Goal: Task Accomplishment & Management: Use online tool/utility

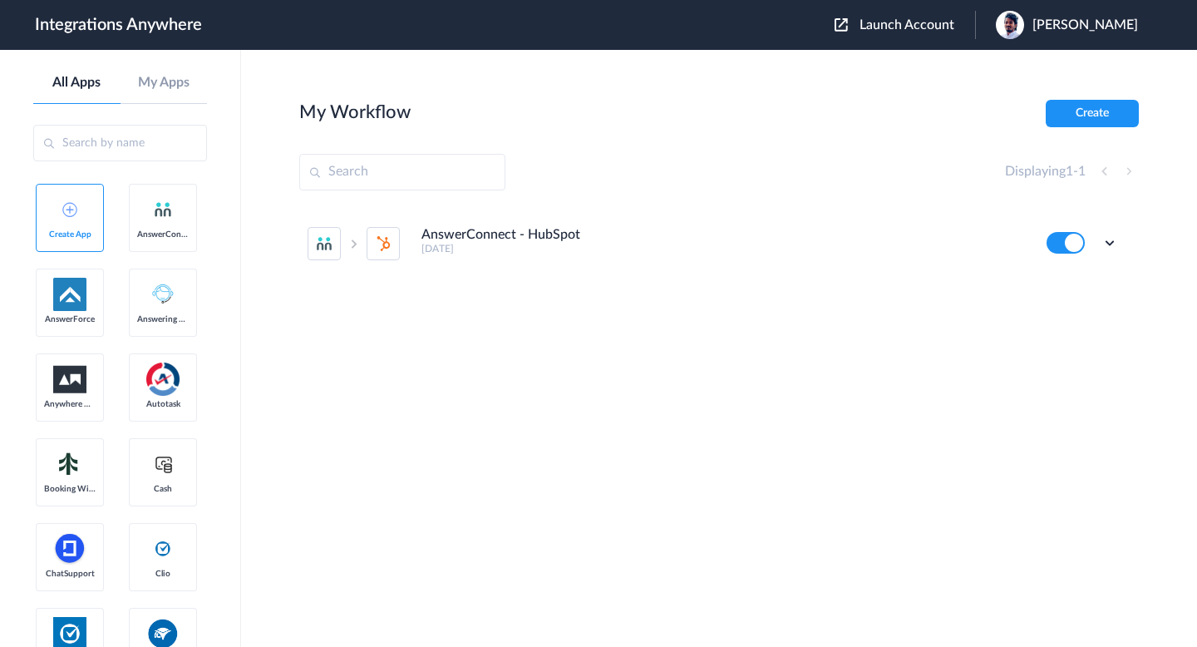
click at [917, 27] on span "Launch Account" at bounding box center [906, 24] width 95 height 13
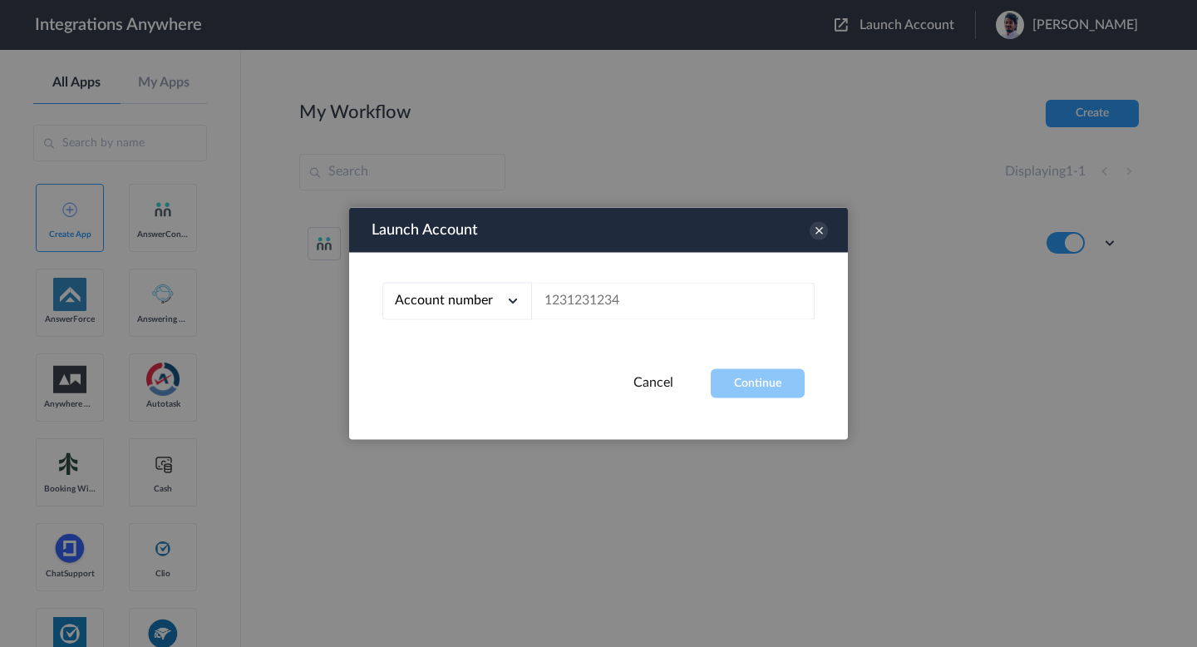
click at [671, 274] on div "Account number Account number Email address" at bounding box center [598, 311] width 499 height 116
click at [667, 292] on input "text" at bounding box center [673, 301] width 283 height 37
paste input "9109060890"
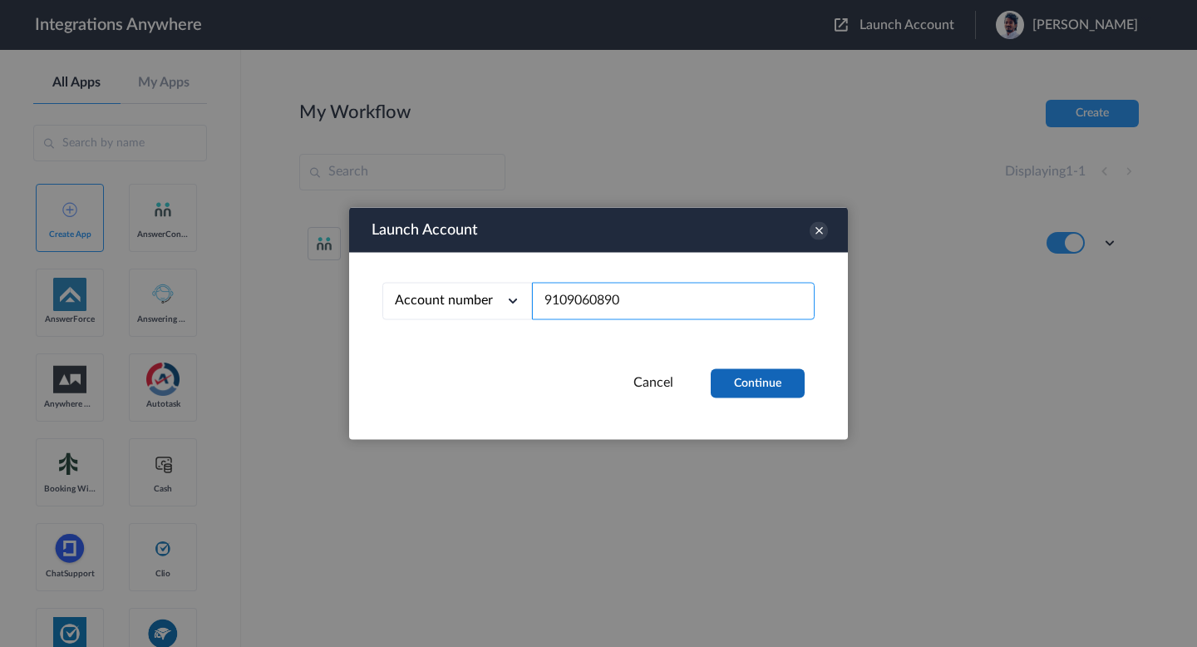
type input "9109060890"
click at [746, 370] on button "Continue" at bounding box center [758, 383] width 94 height 29
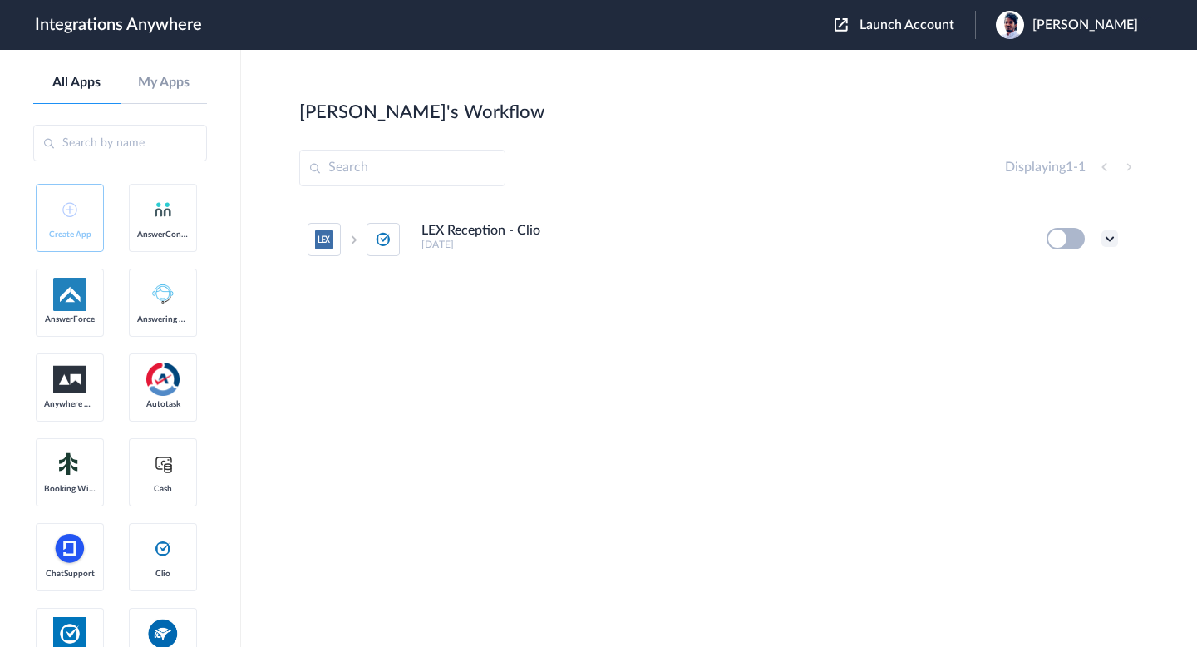
click at [1112, 239] on icon at bounding box center [1109, 238] width 17 height 17
click at [1054, 285] on li "Edit" at bounding box center [1064, 277] width 108 height 31
click at [1110, 239] on icon at bounding box center [1109, 238] width 17 height 17
click at [1084, 269] on li "Edit" at bounding box center [1064, 277] width 108 height 31
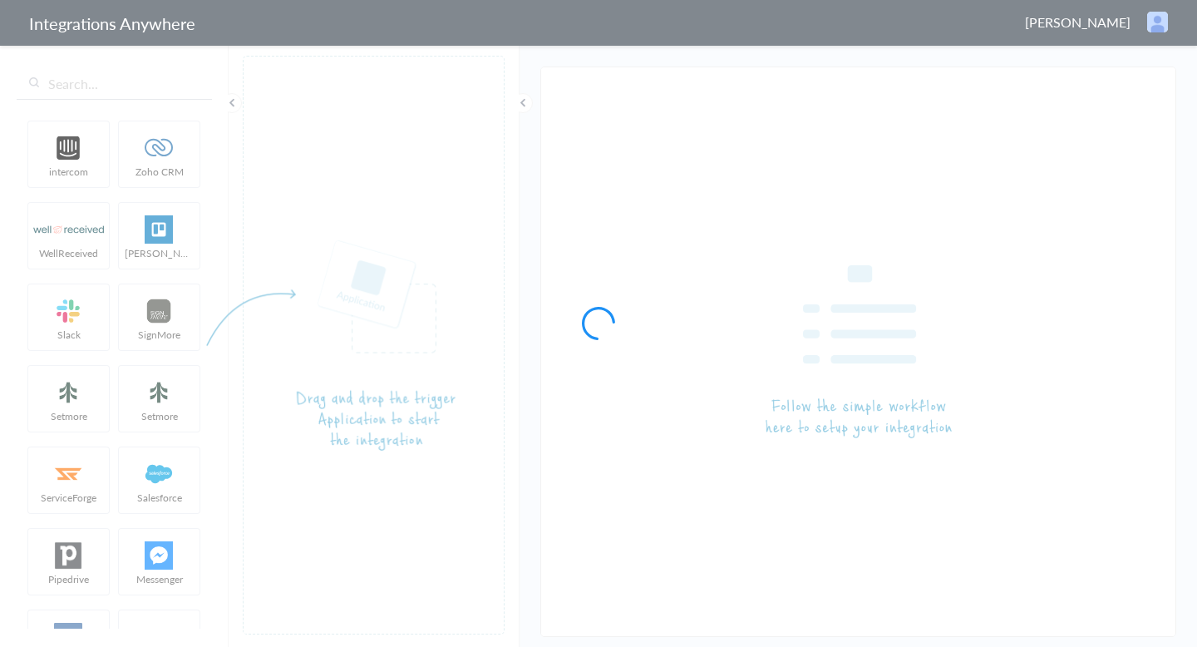
type input "LEX Reception - Clio"
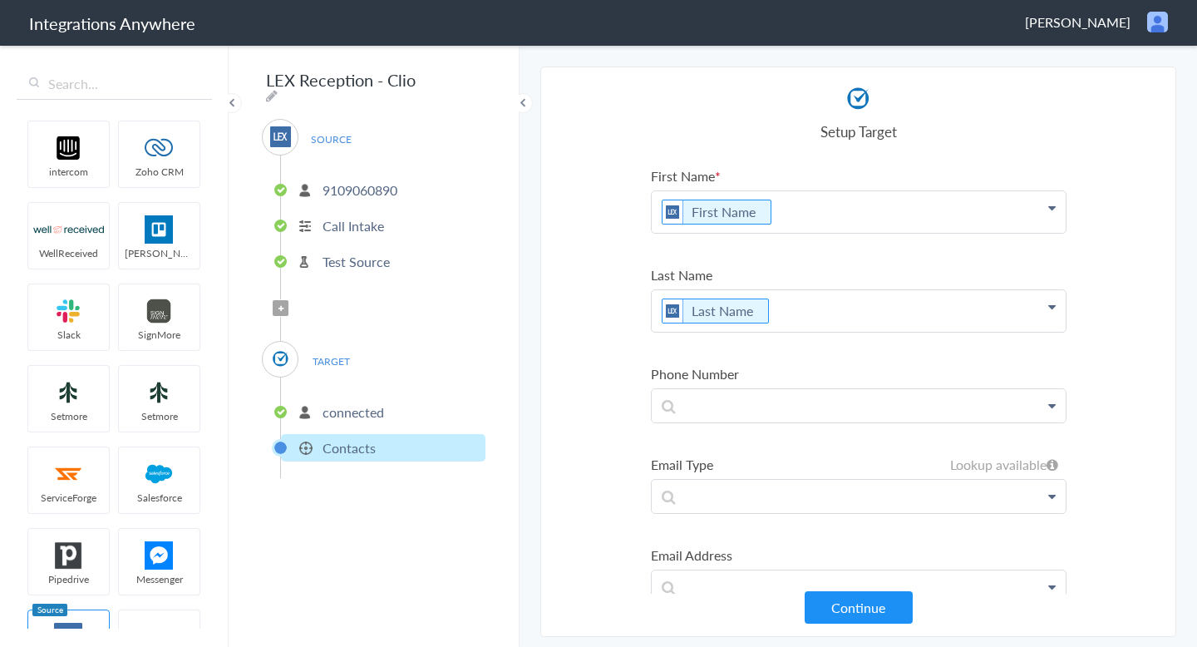
click at [376, 184] on p "9109060890" at bounding box center [359, 189] width 75 height 19
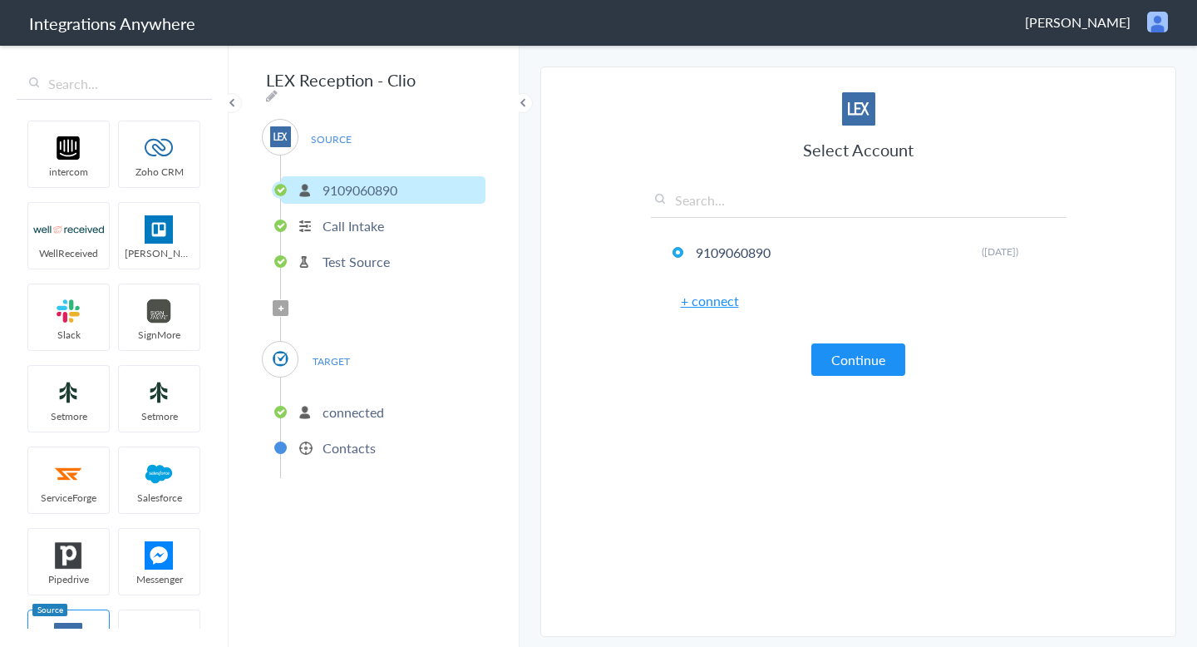
click at [356, 216] on p "Call Intake" at bounding box center [352, 225] width 61 height 19
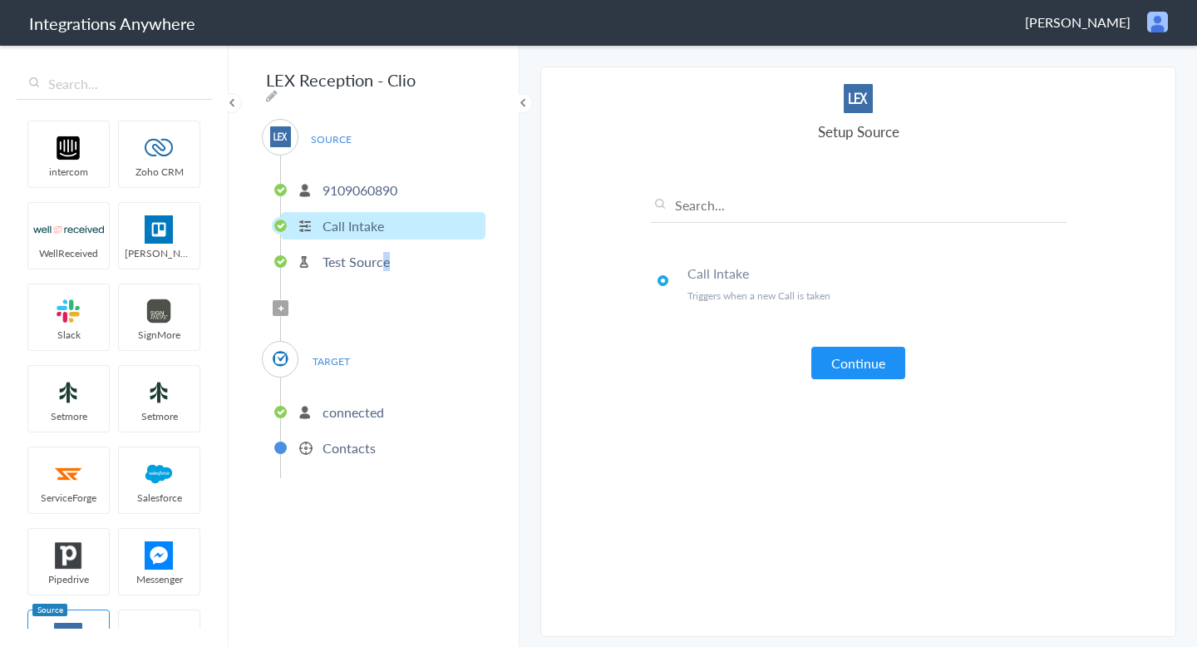
click at [386, 261] on p "Test Source" at bounding box center [355, 261] width 67 height 19
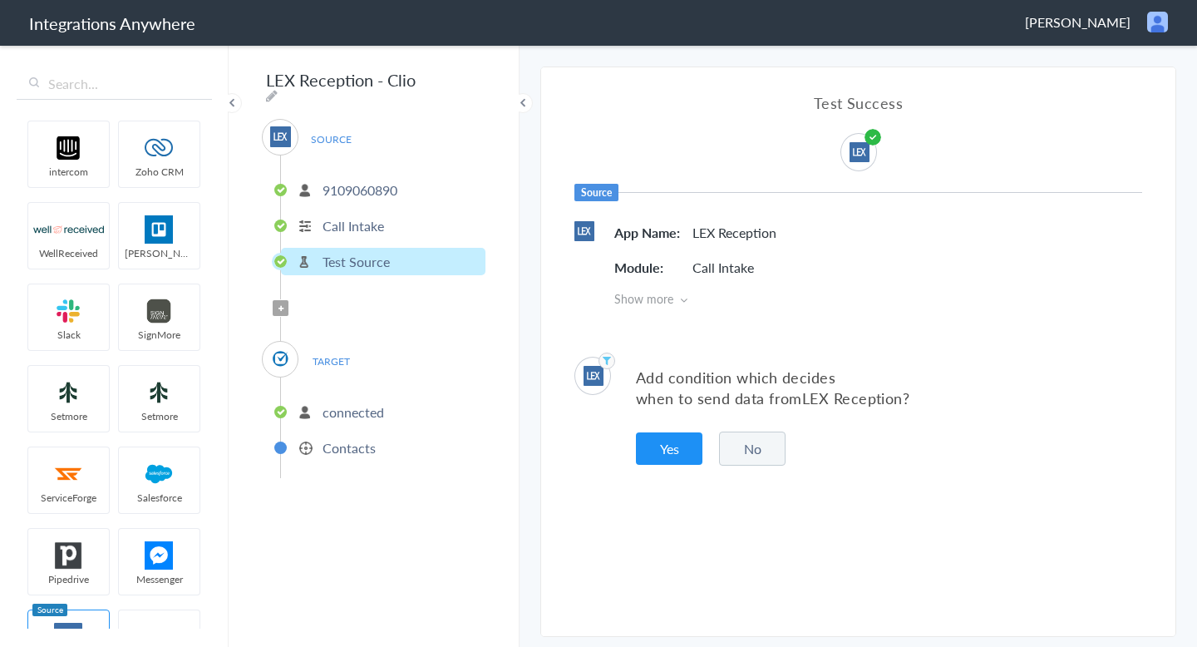
click at [337, 354] on span "TARGET" at bounding box center [330, 361] width 63 height 22
click at [349, 412] on p "connected" at bounding box center [352, 411] width 61 height 19
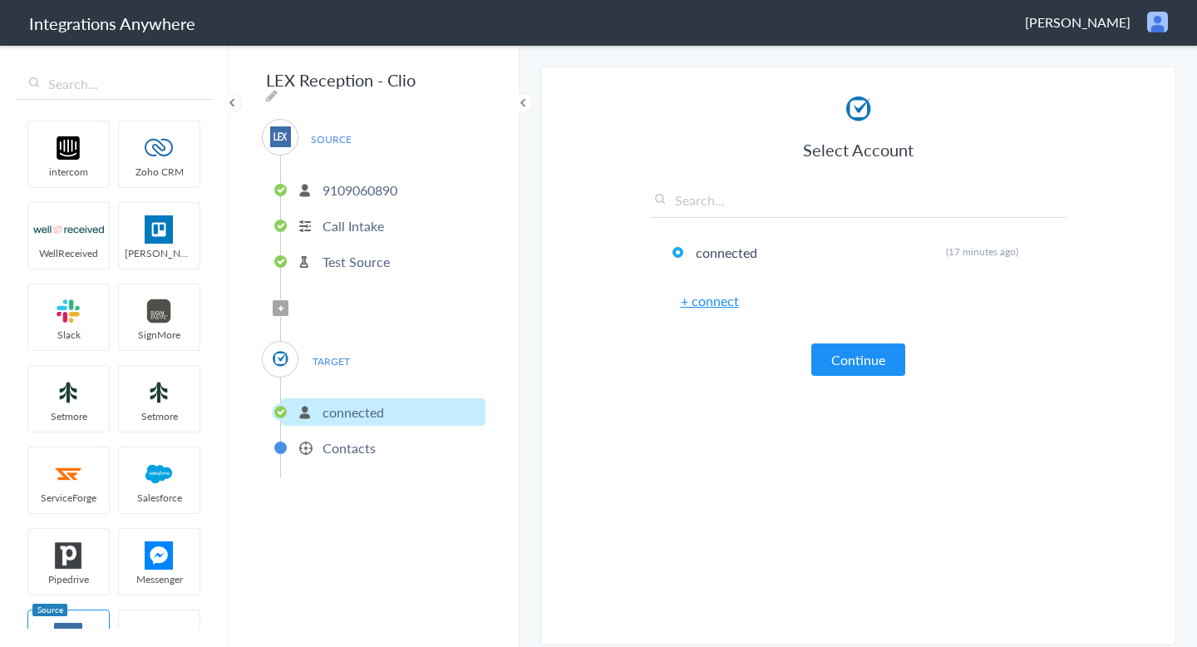
click at [350, 238] on ul "9109060890 Call Intake Test Source" at bounding box center [382, 223] width 205 height 136
click at [311, 358] on span "TARGET" at bounding box center [330, 361] width 63 height 22
click at [345, 438] on p "Contacts" at bounding box center [348, 447] width 53 height 19
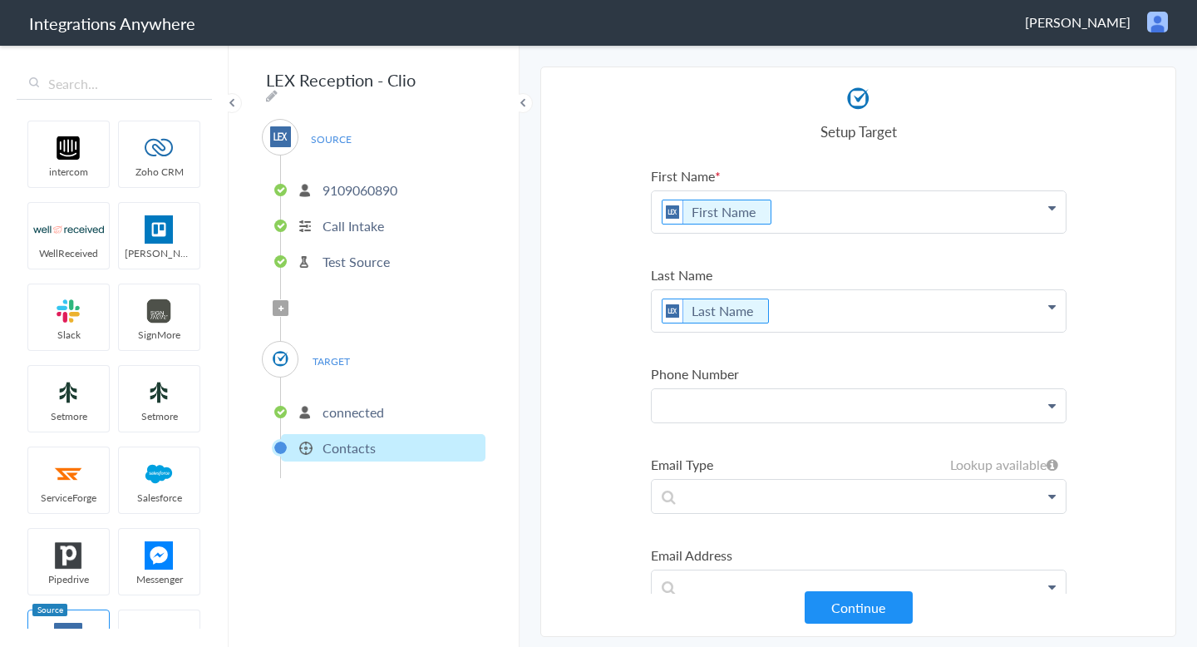
click at [752, 396] on p at bounding box center [859, 405] width 414 height 32
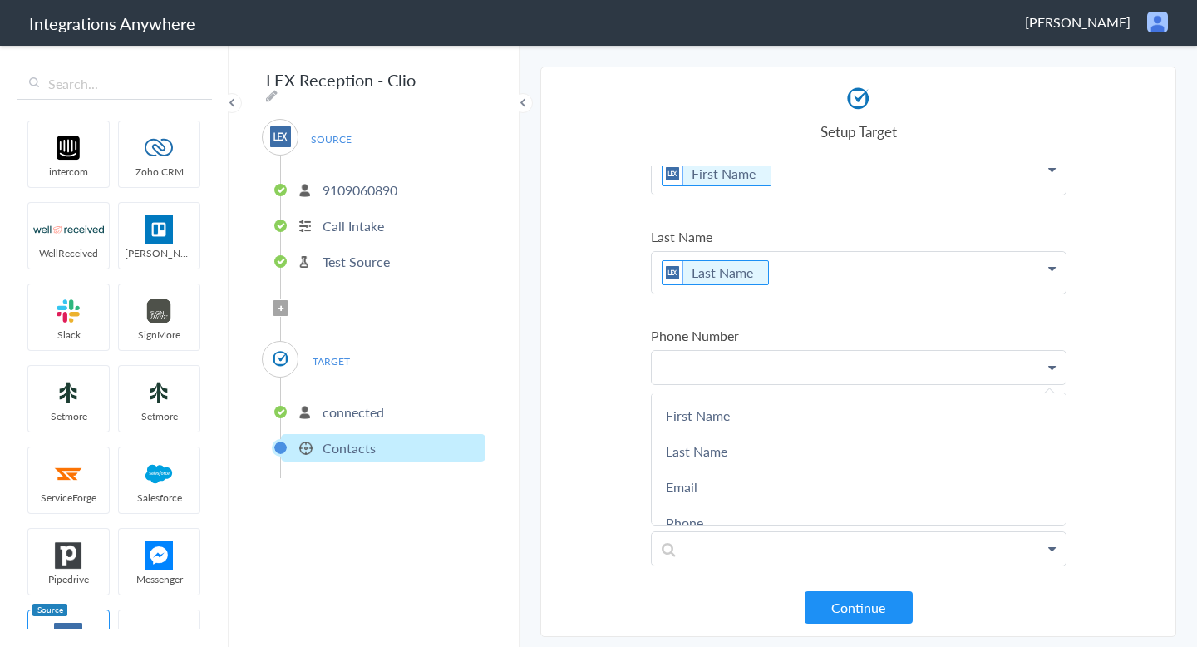
scroll to position [52, 0]
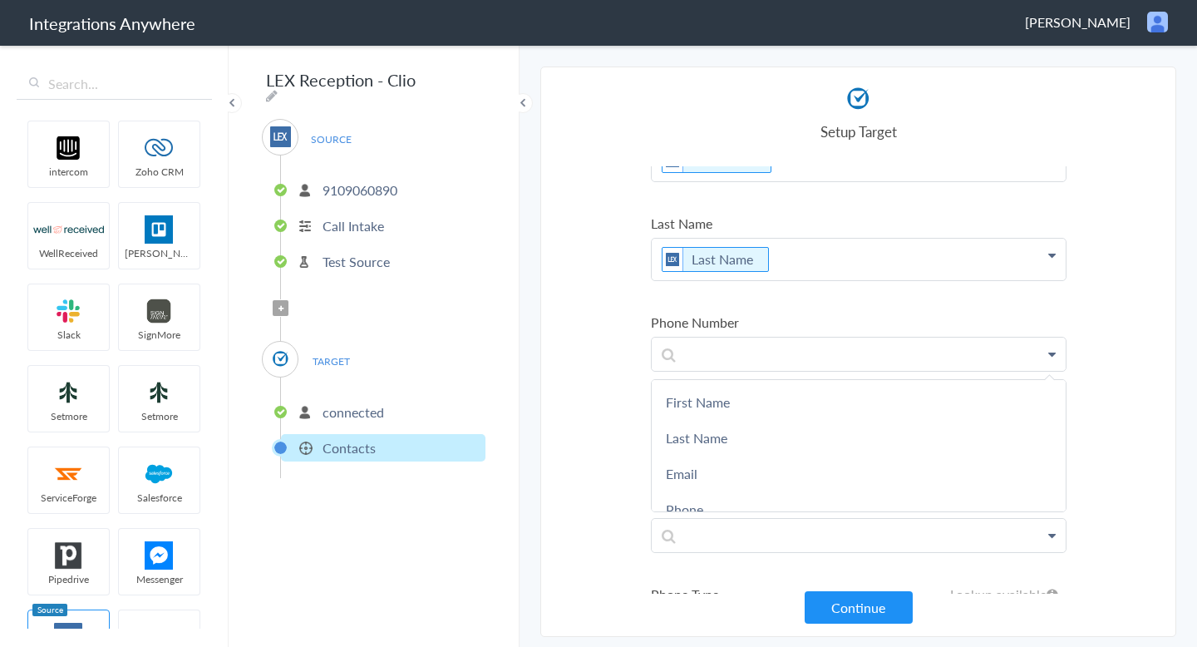
click at [567, 359] on section "Select Account 9109060890 Rename Delete (2 days ago) + connect Continue Setup S…" at bounding box center [858, 351] width 636 height 570
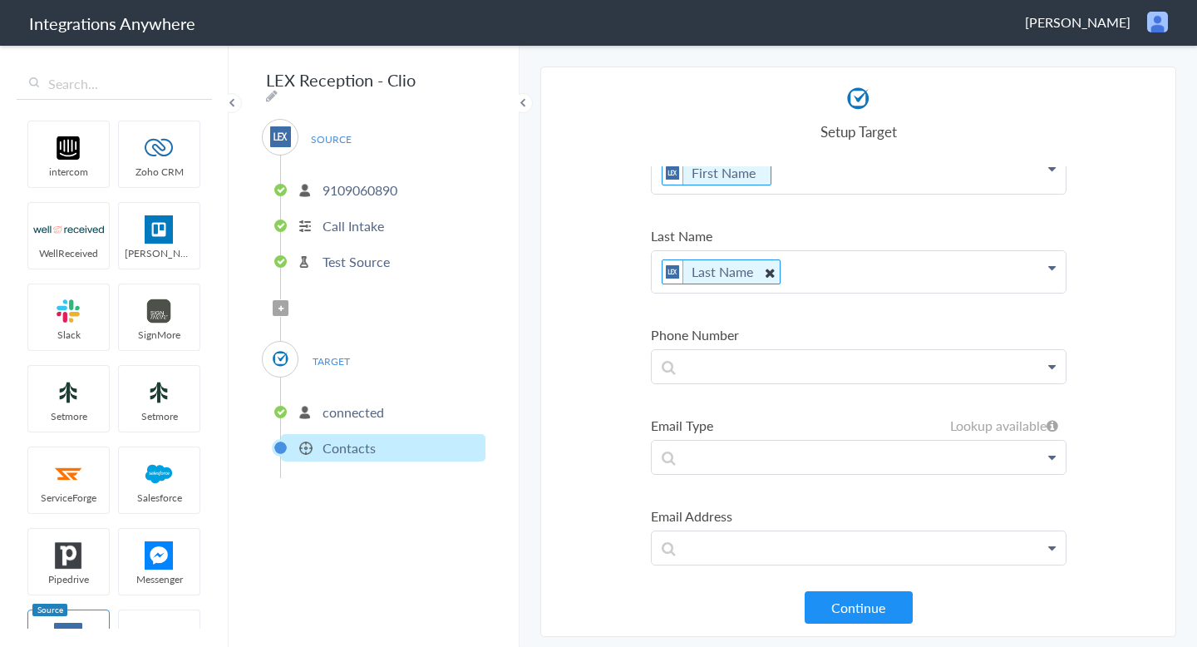
scroll to position [0, 0]
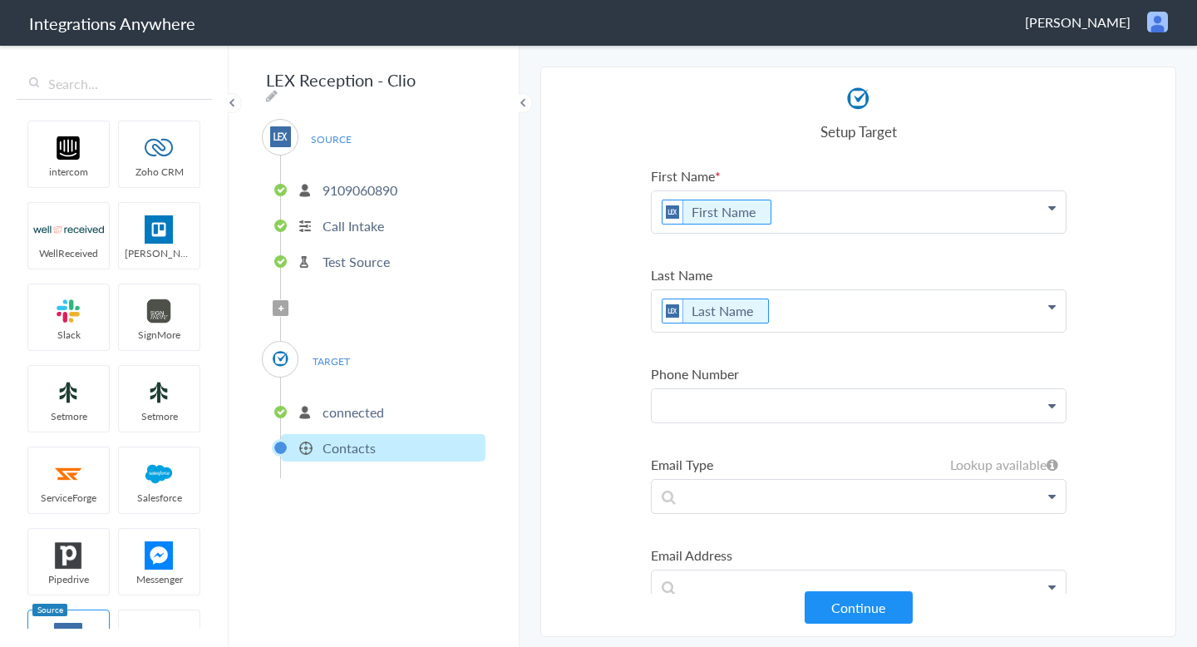
click at [720, 394] on p at bounding box center [859, 405] width 414 height 32
click at [340, 234] on ul "9109060890 Call Intake Test Source" at bounding box center [382, 223] width 205 height 136
click at [364, 216] on p "Call Intake" at bounding box center [352, 225] width 61 height 19
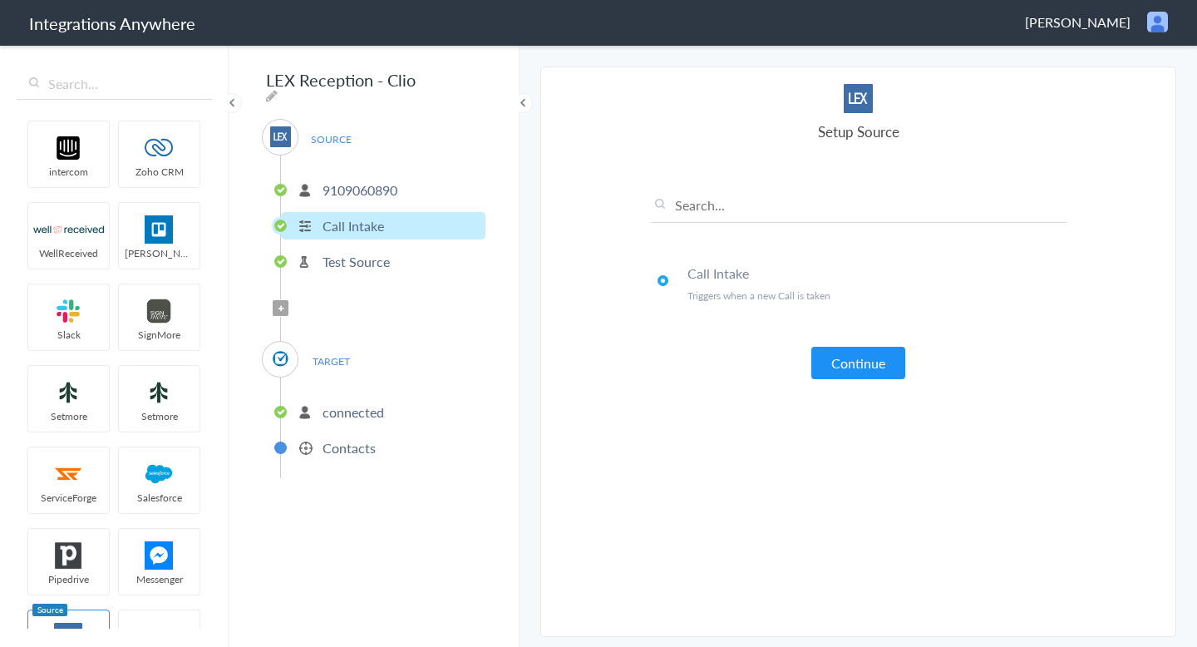
click at [355, 258] on p "Test Source" at bounding box center [355, 261] width 67 height 19
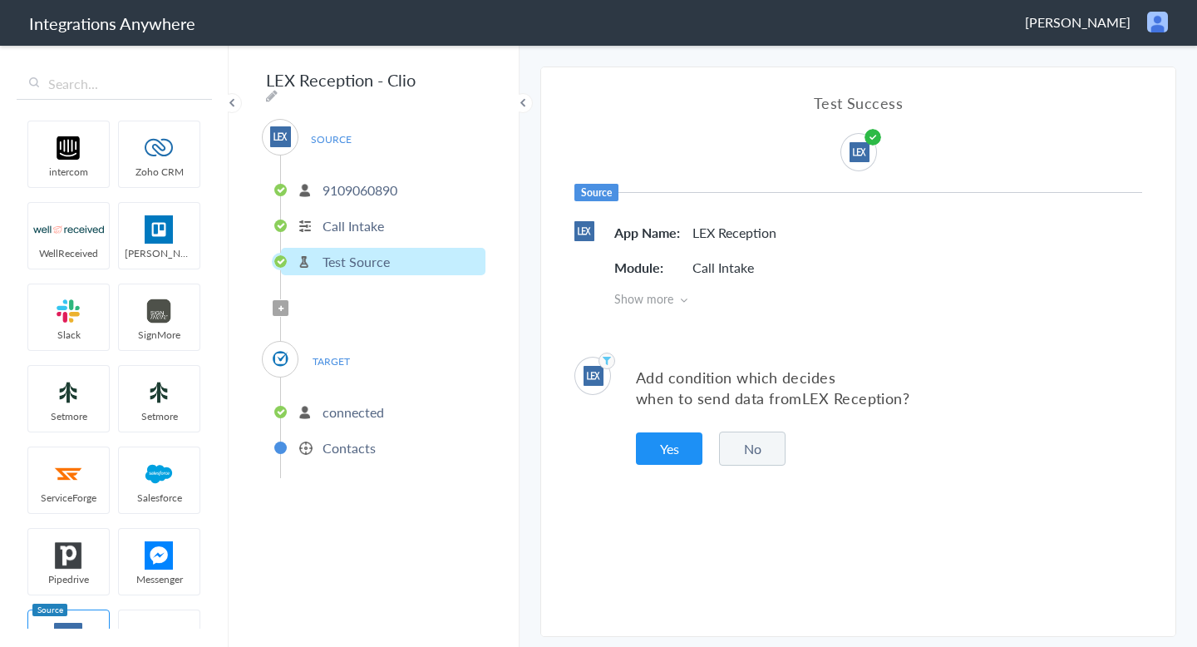
click at [350, 409] on p "connected" at bounding box center [352, 411] width 61 height 19
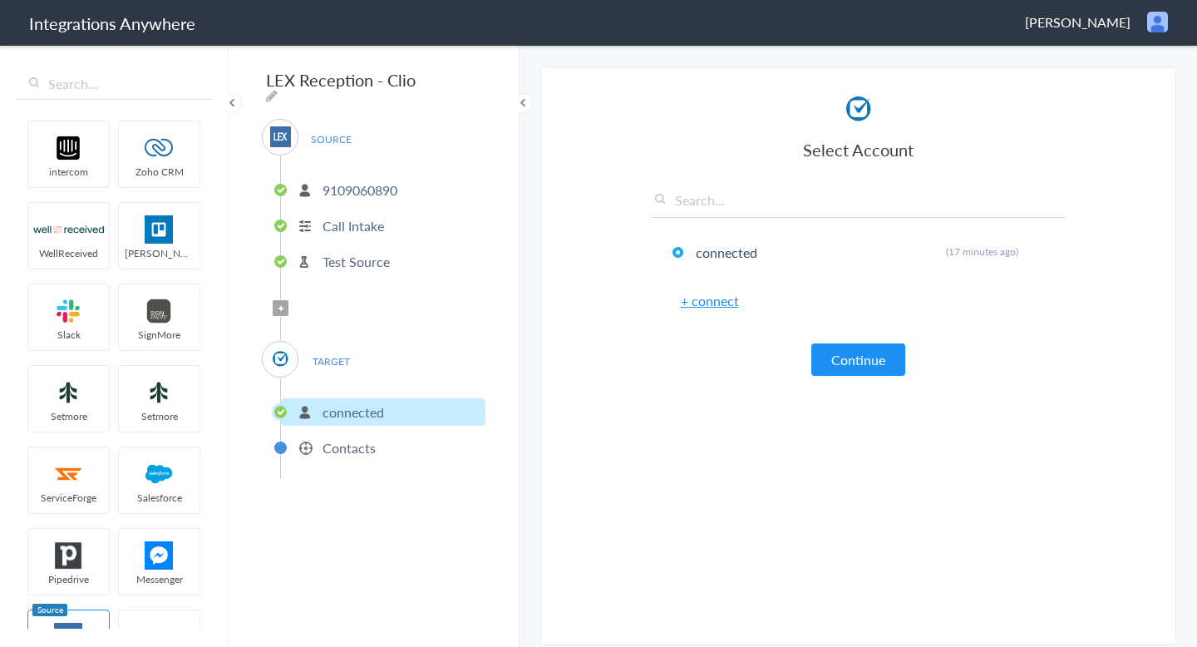
click at [391, 176] on li "9109060890" at bounding box center [383, 189] width 204 height 27
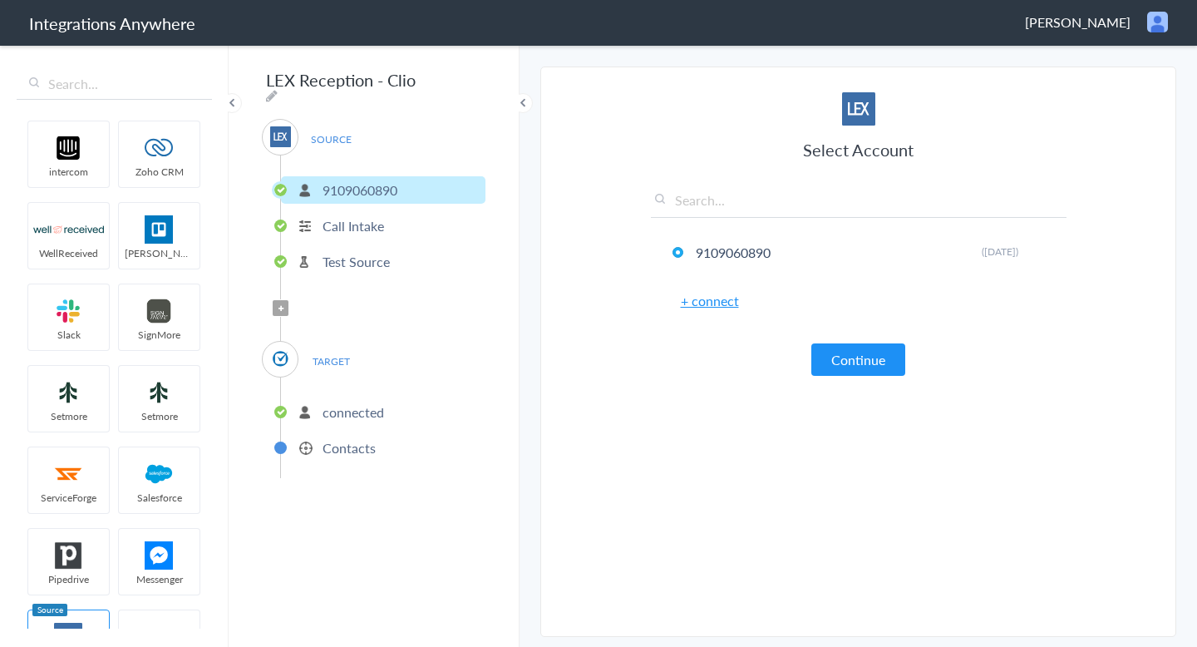
click at [373, 224] on p "Call Intake" at bounding box center [352, 225] width 61 height 19
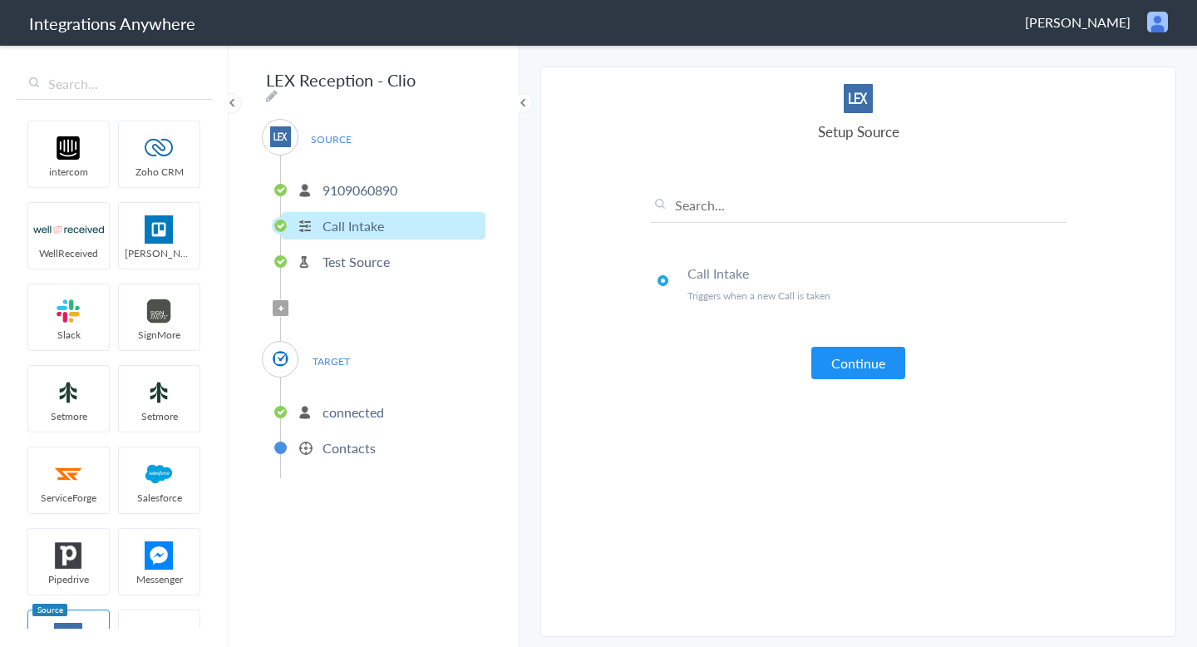
click at [369, 240] on ul "9109060890 Call Intake Test Source" at bounding box center [382, 223] width 205 height 136
click at [369, 252] on p "Test Source" at bounding box center [355, 261] width 67 height 19
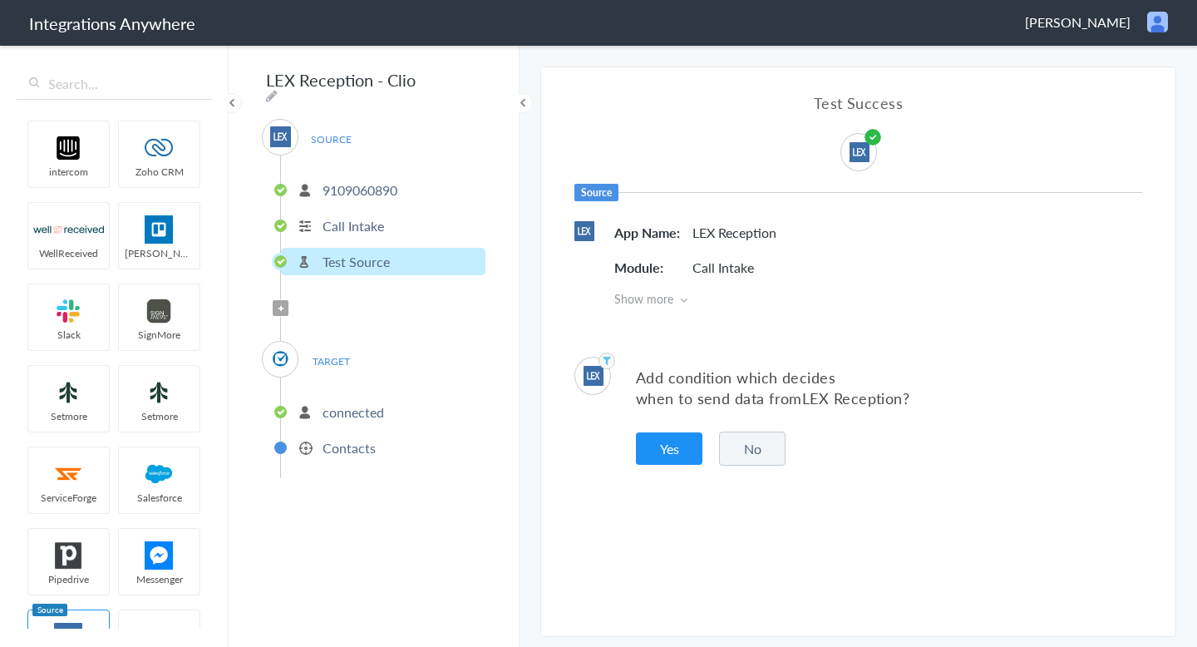
click at [360, 403] on p "connected" at bounding box center [352, 411] width 61 height 19
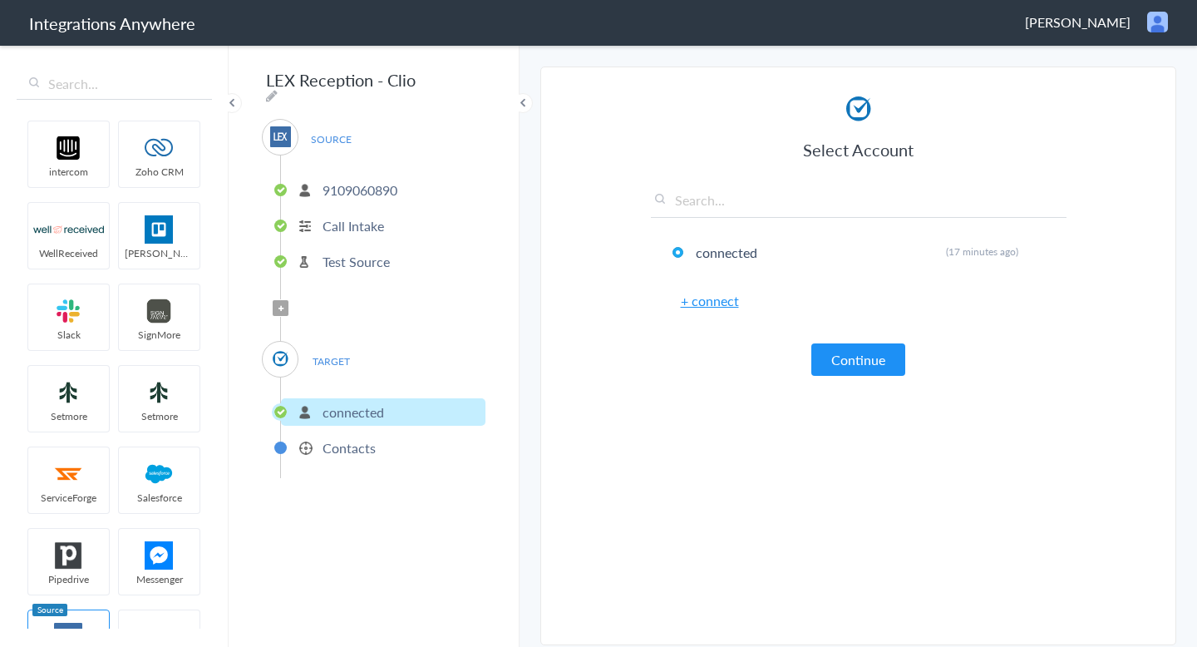
click at [382, 446] on li "Contacts" at bounding box center [383, 447] width 204 height 27
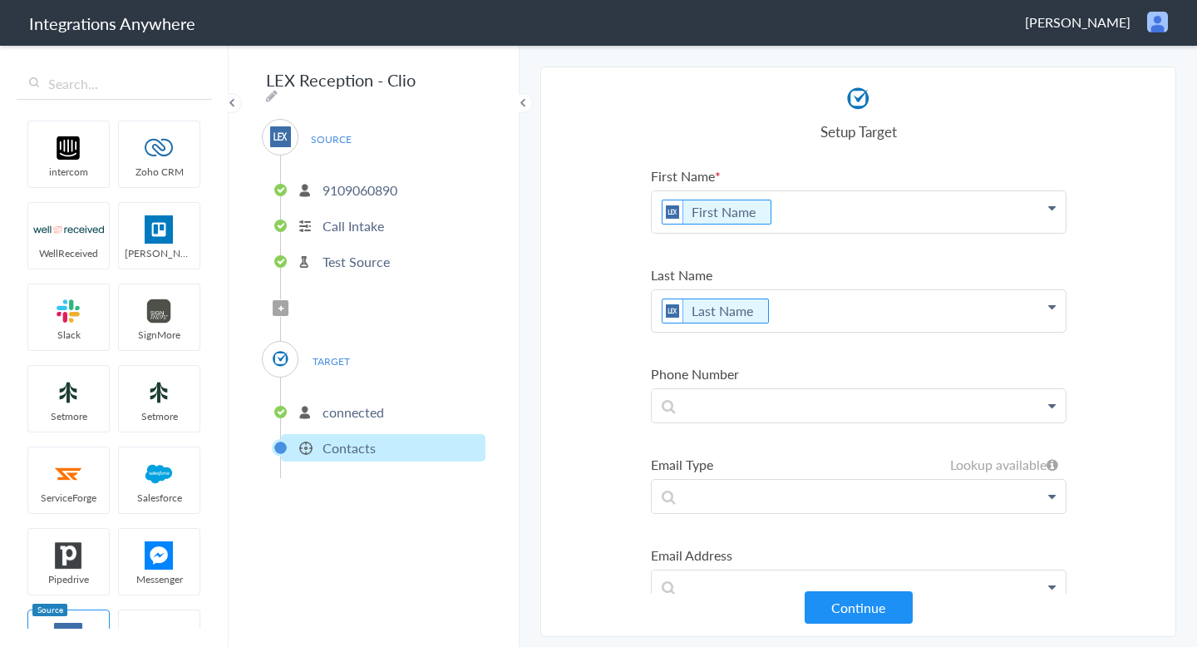
click at [409, 405] on li "connected" at bounding box center [383, 411] width 204 height 27
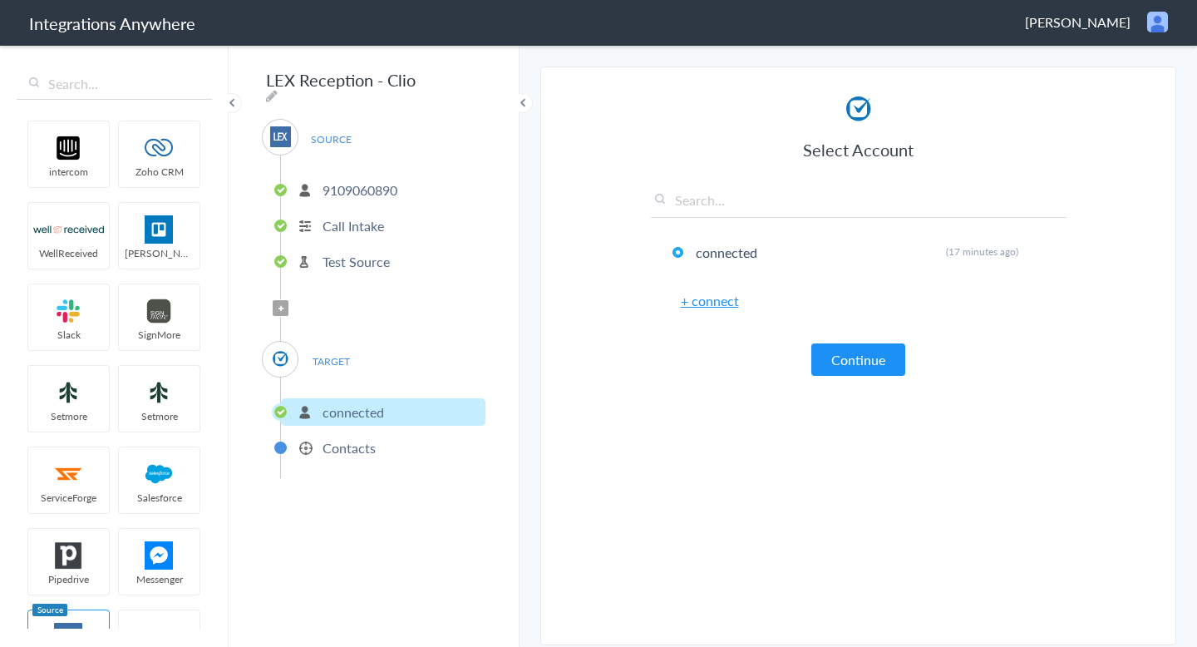
click at [373, 438] on p "Contacts" at bounding box center [348, 447] width 53 height 19
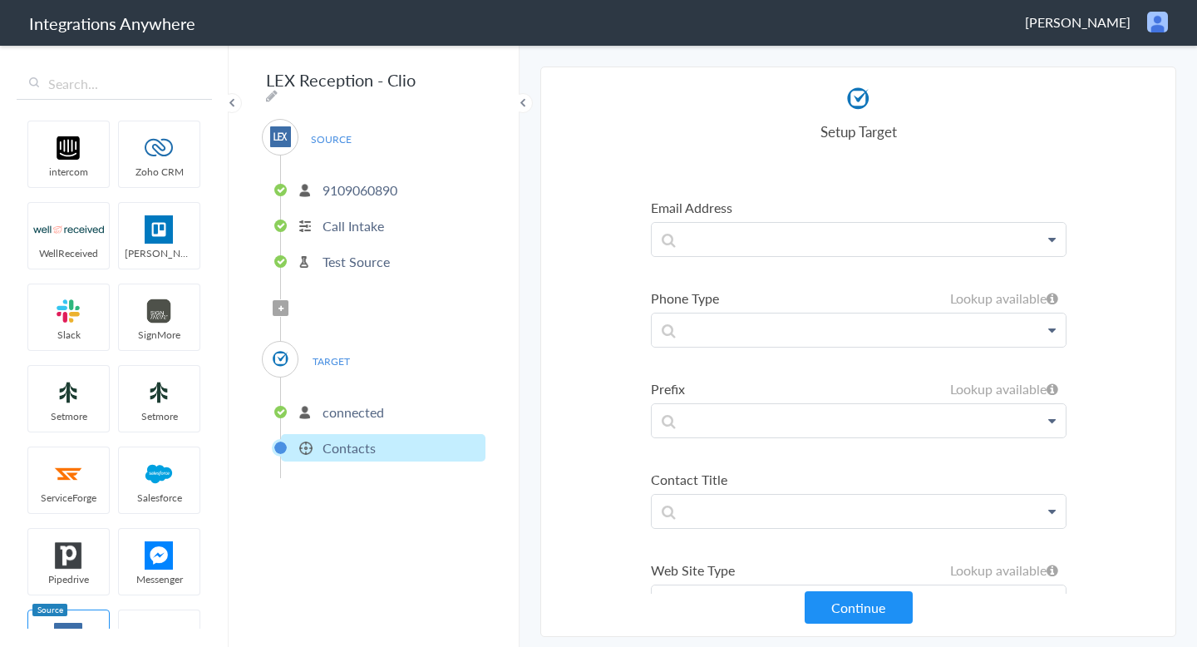
scroll to position [67, 0]
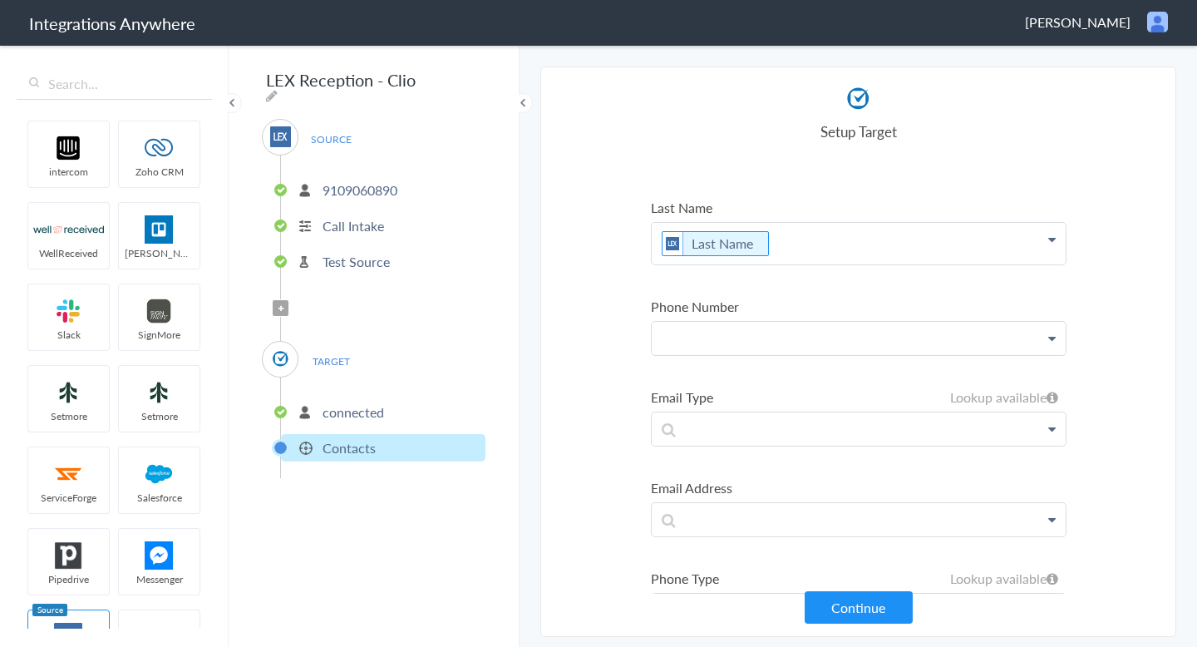
click at [714, 345] on p at bounding box center [859, 338] width 414 height 32
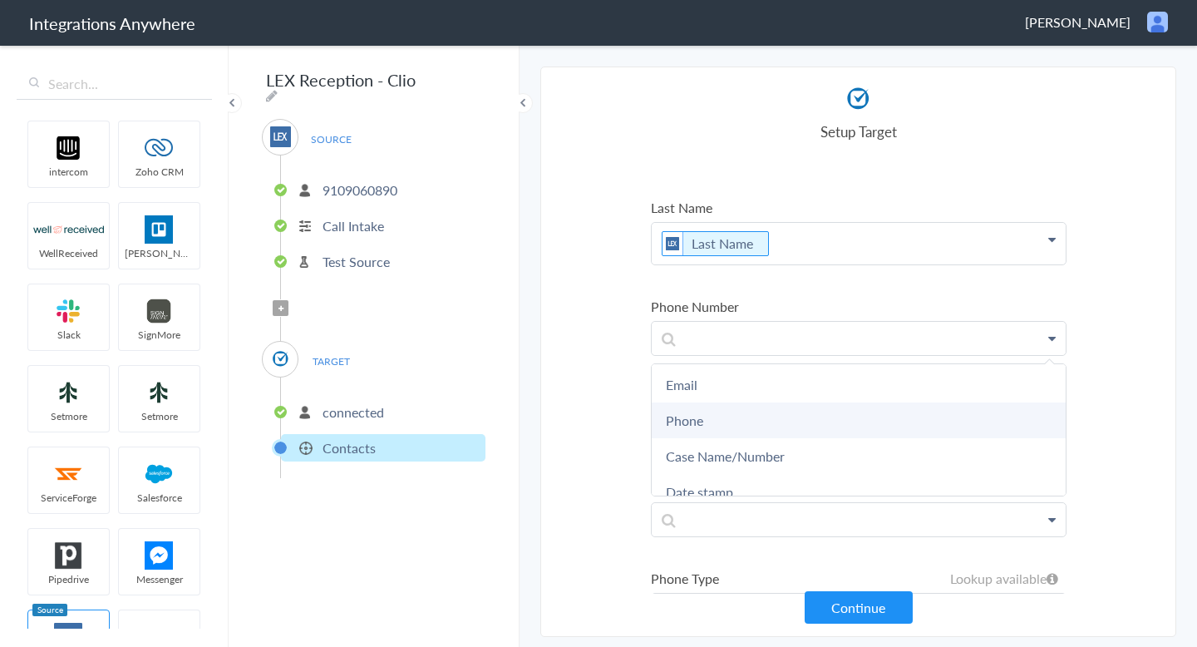
click at [685, 418] on link "Phone" at bounding box center [859, 420] width 414 height 36
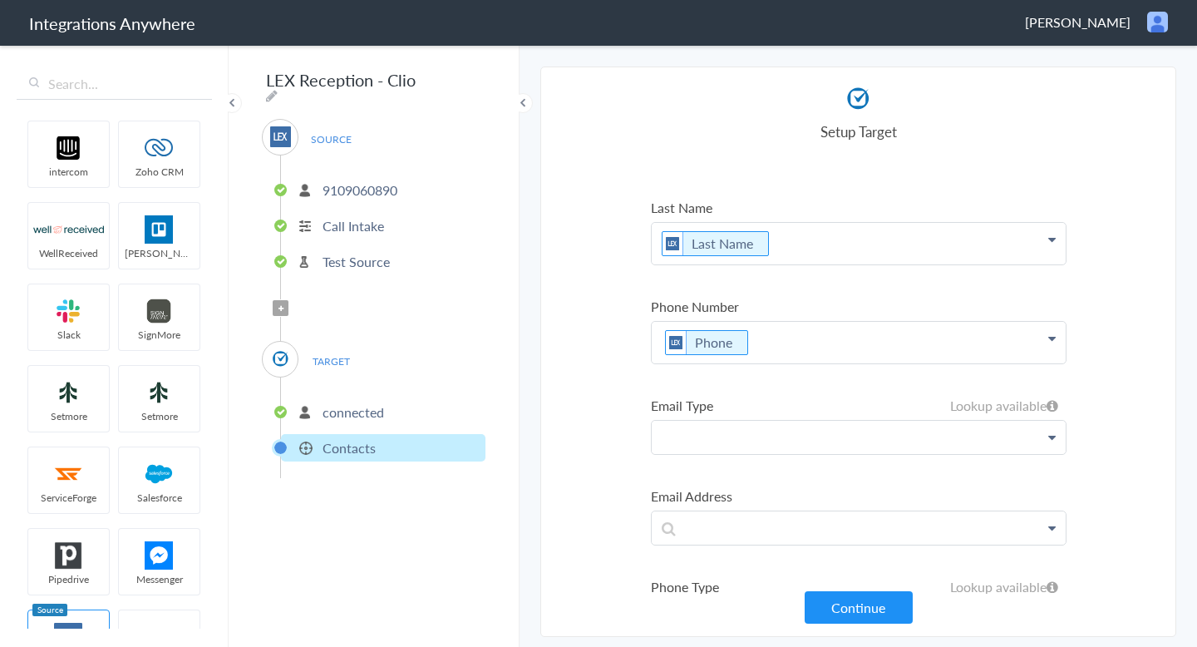
click at [724, 449] on p at bounding box center [859, 436] width 414 height 32
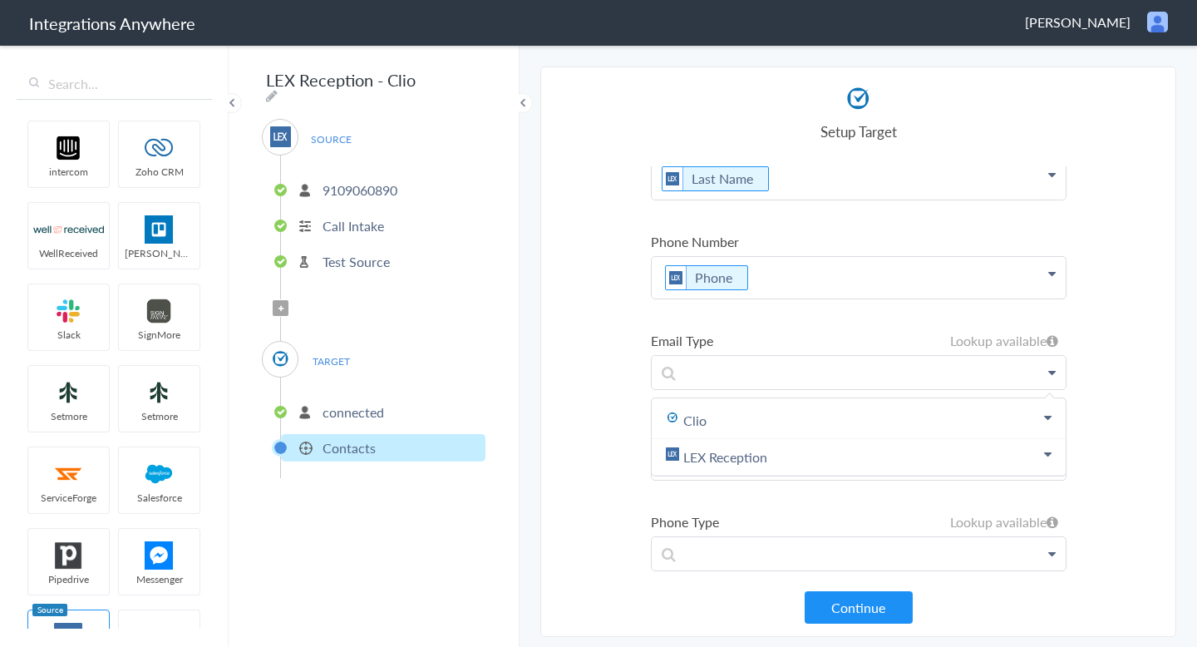
click at [578, 386] on section "Select Account 9109060890 Rename Delete (2 days ago) + connect Continue Setup S…" at bounding box center [858, 351] width 636 height 570
click at [726, 357] on p at bounding box center [859, 372] width 414 height 32
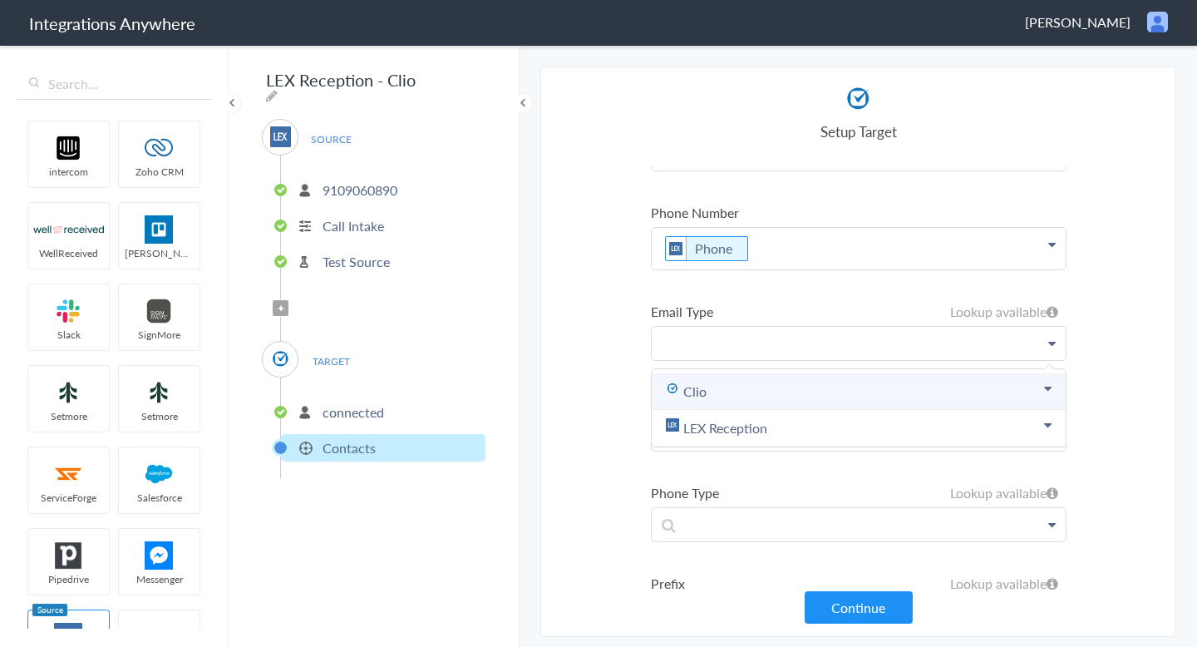
scroll to position [166, 0]
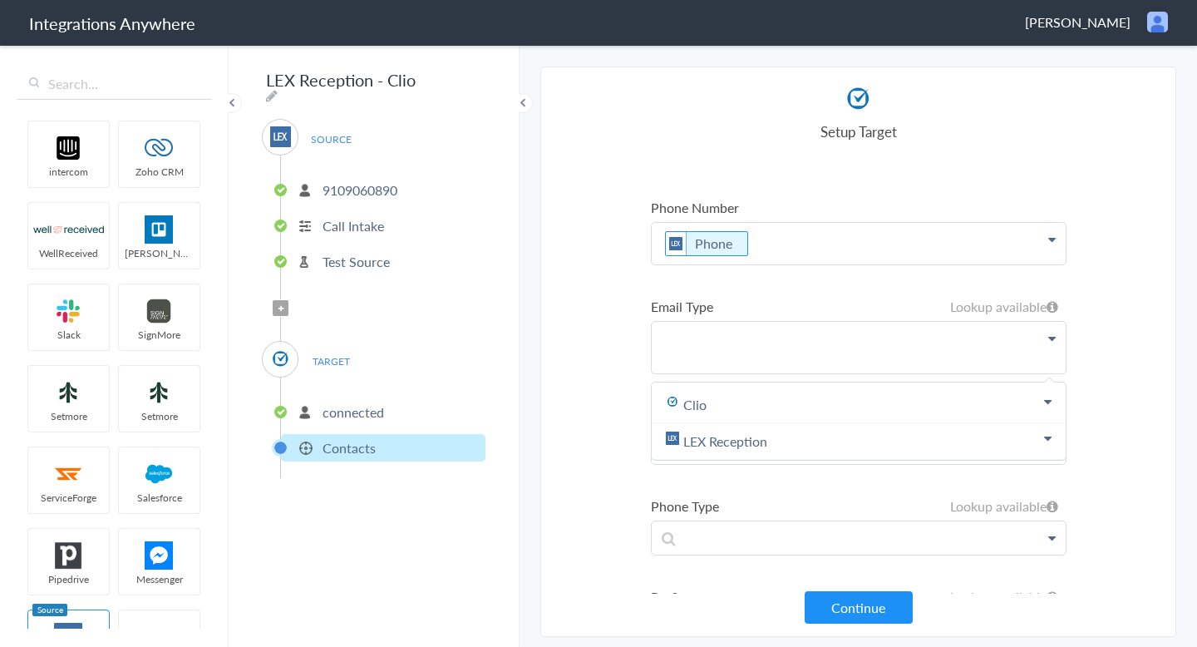
click at [580, 331] on section "Select Account 9109060890 Rename Delete (2 days ago) + connect Continue Setup S…" at bounding box center [858, 351] width 636 height 570
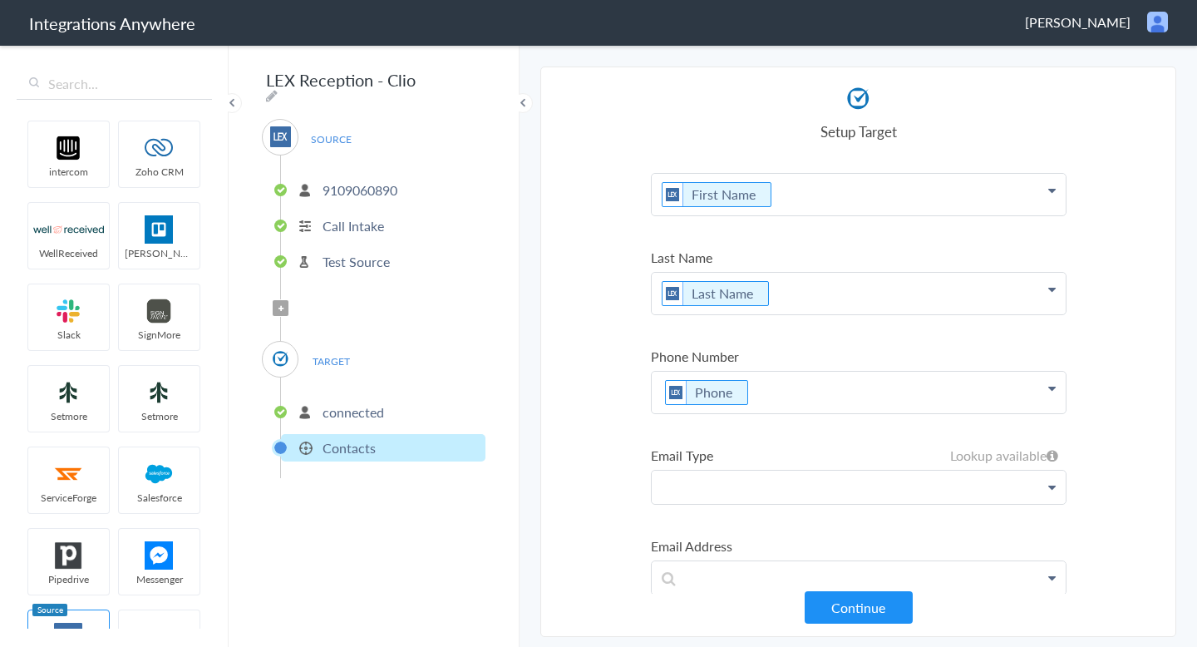
scroll to position [0, 0]
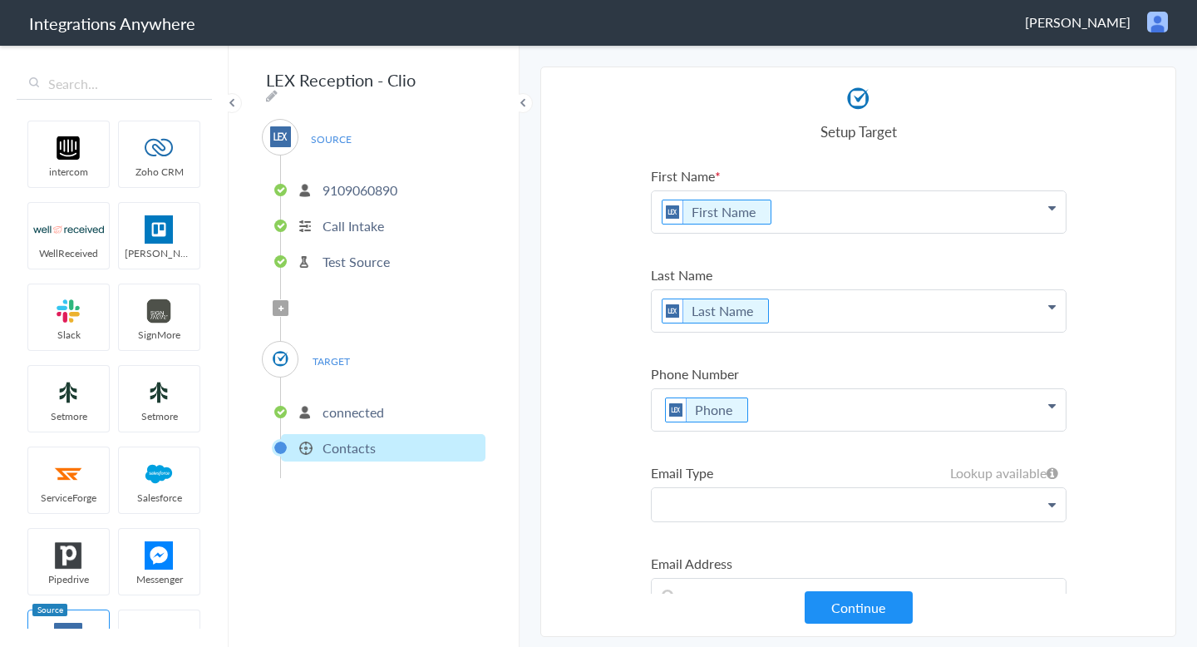
click at [385, 434] on li "Contacts" at bounding box center [383, 447] width 204 height 27
click at [351, 413] on p "connected" at bounding box center [352, 411] width 61 height 19
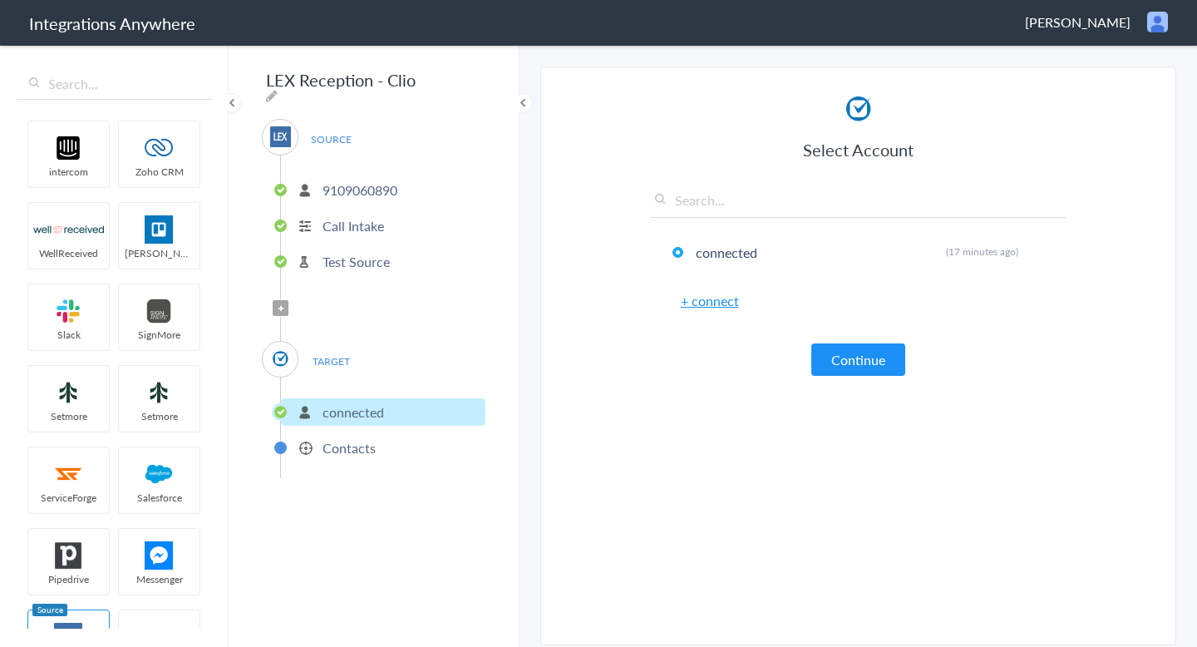
click at [373, 445] on p "Contacts" at bounding box center [348, 447] width 53 height 19
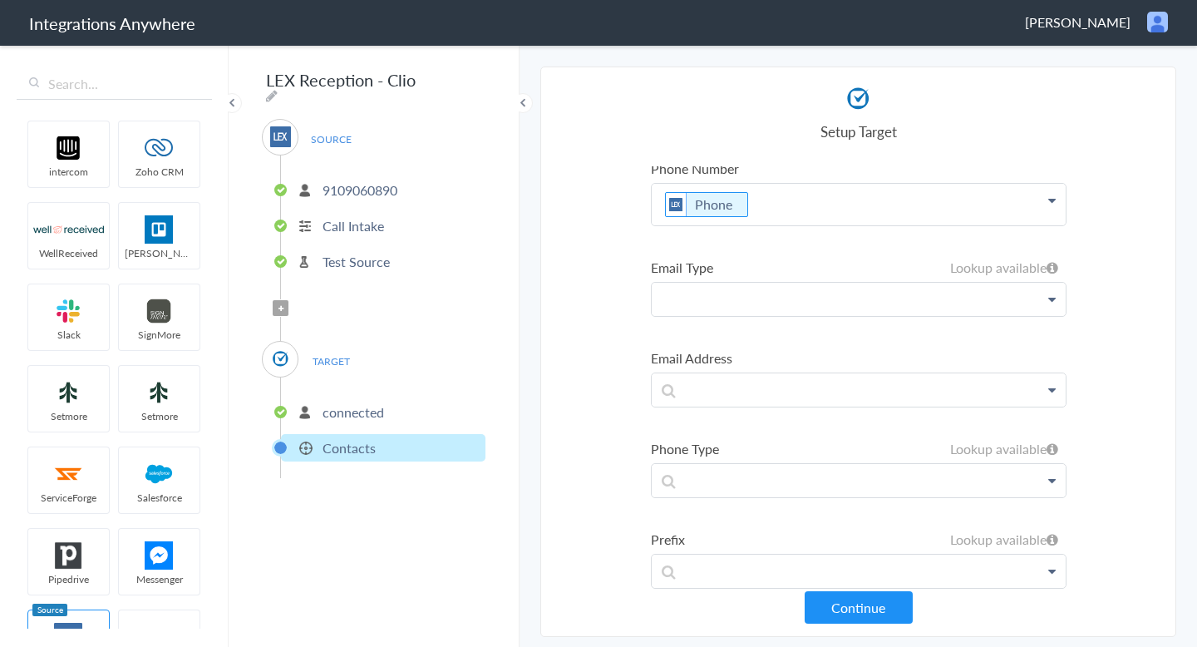
scroll to position [168, 0]
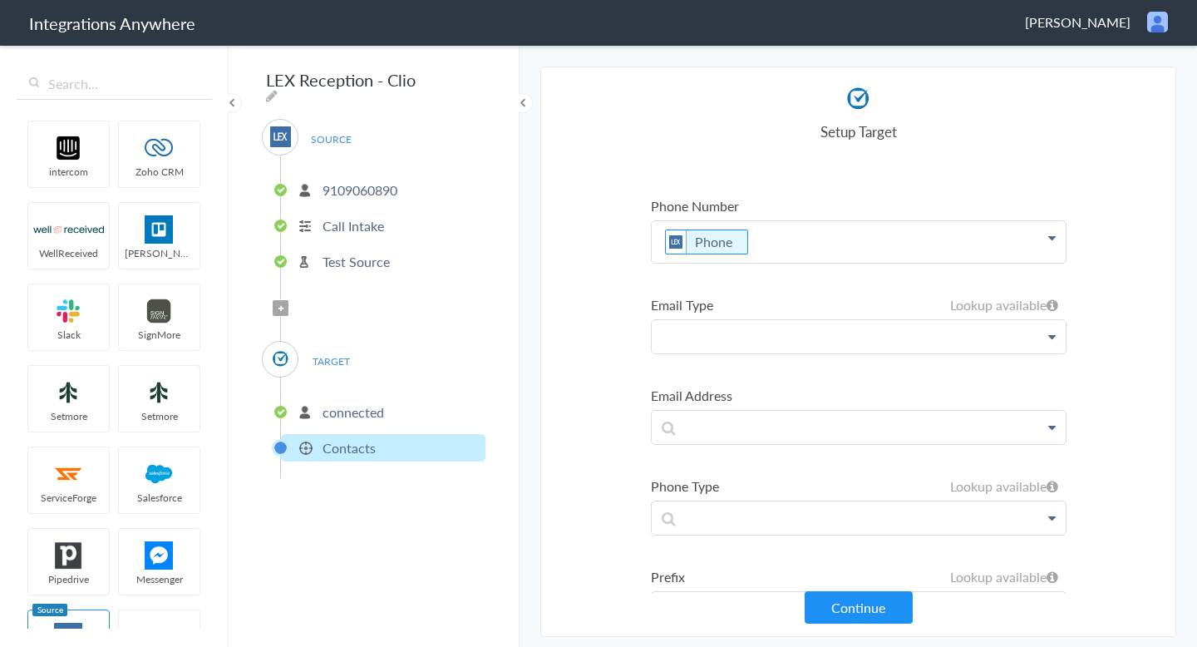
click at [709, 338] on p at bounding box center [859, 336] width 414 height 32
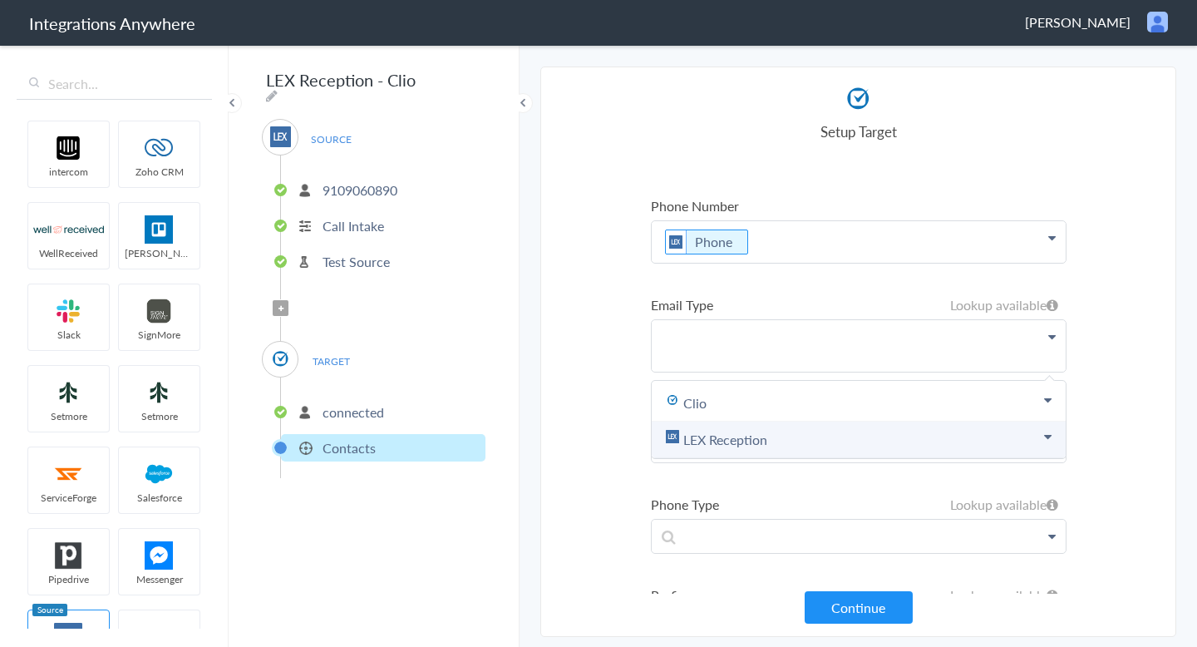
click at [1020, 430] on link "LEX Reception" at bounding box center [859, 439] width 414 height 37
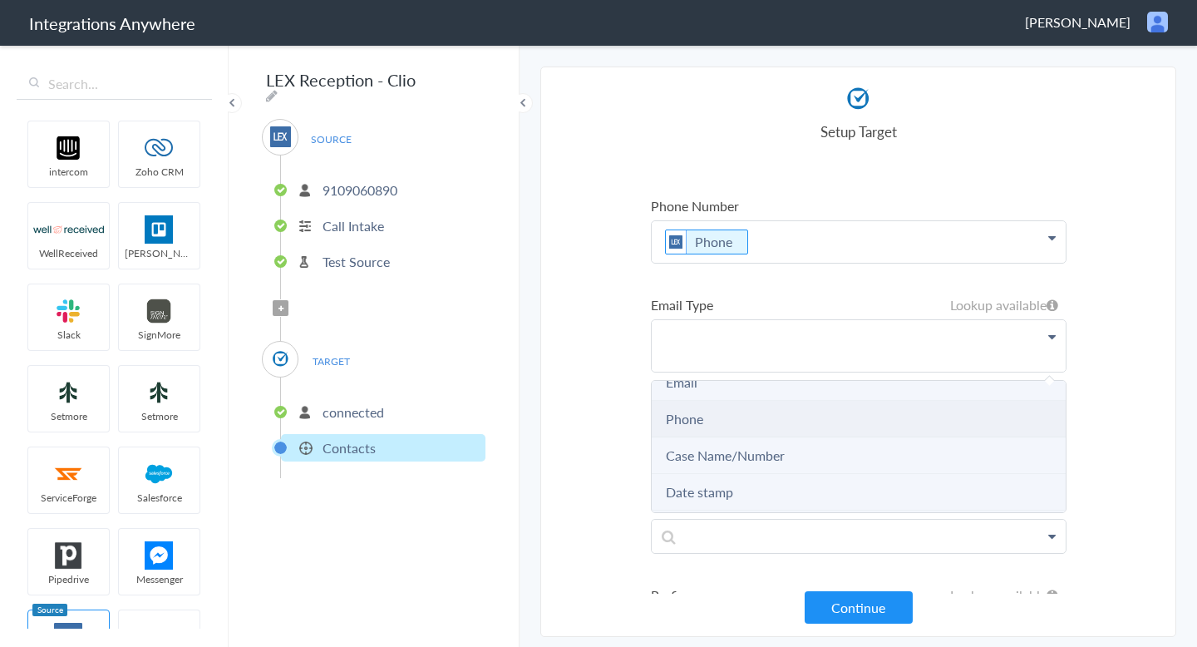
scroll to position [131, 0]
click at [745, 417] on li "Email" at bounding box center [859, 418] width 414 height 37
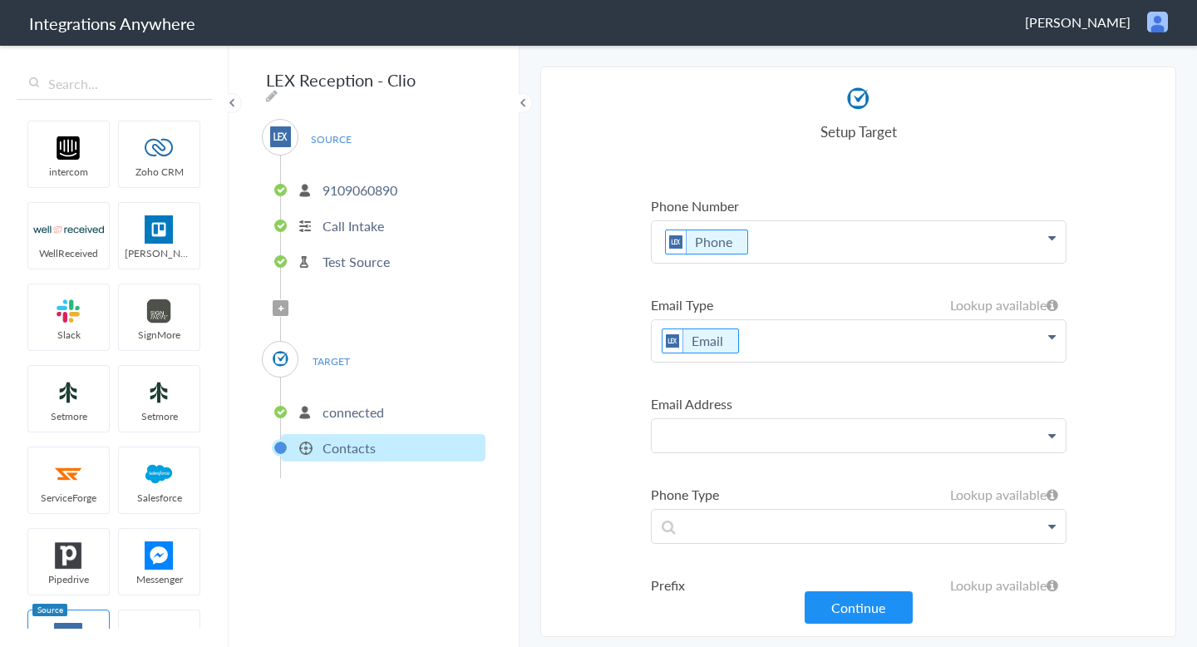
click at [748, 432] on p at bounding box center [859, 435] width 414 height 32
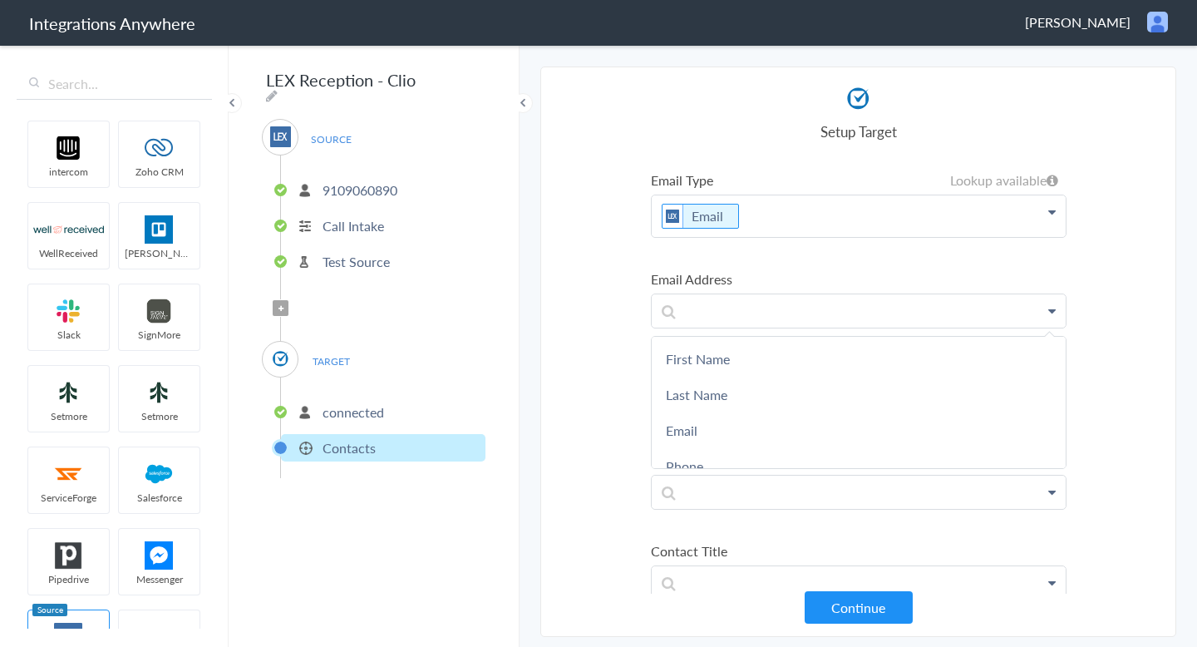
click at [986, 218] on p "Email" at bounding box center [859, 216] width 414 height 42
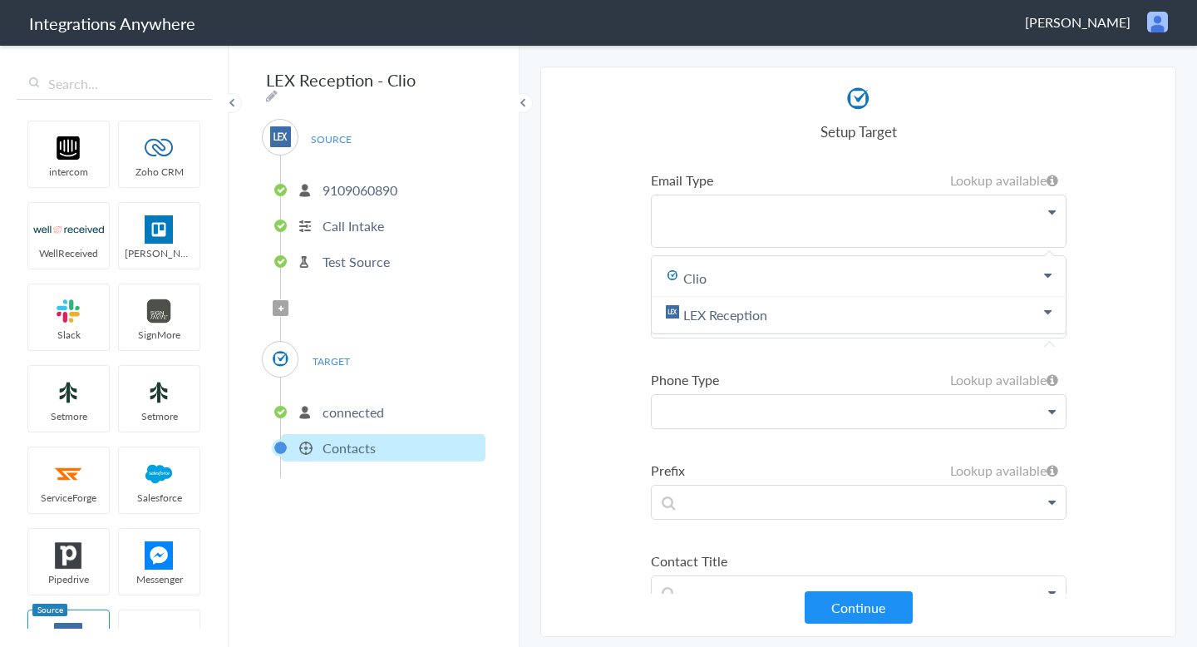
click at [718, 398] on p at bounding box center [859, 411] width 414 height 32
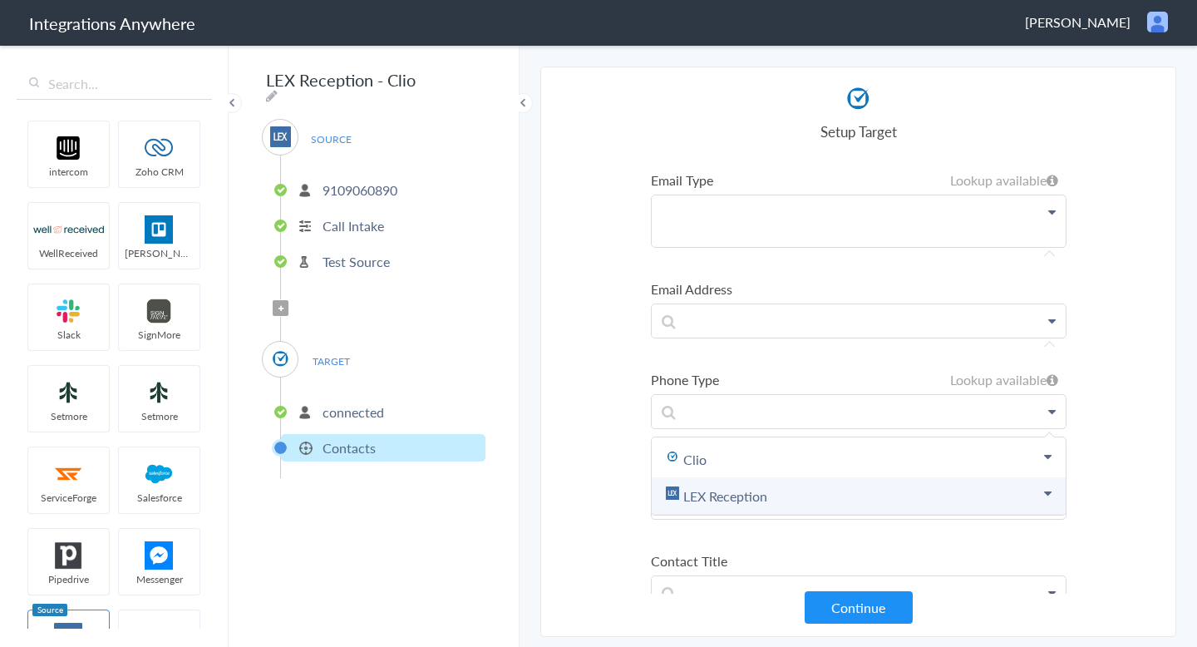
click at [718, 497] on link "LEX Reception" at bounding box center [859, 496] width 414 height 37
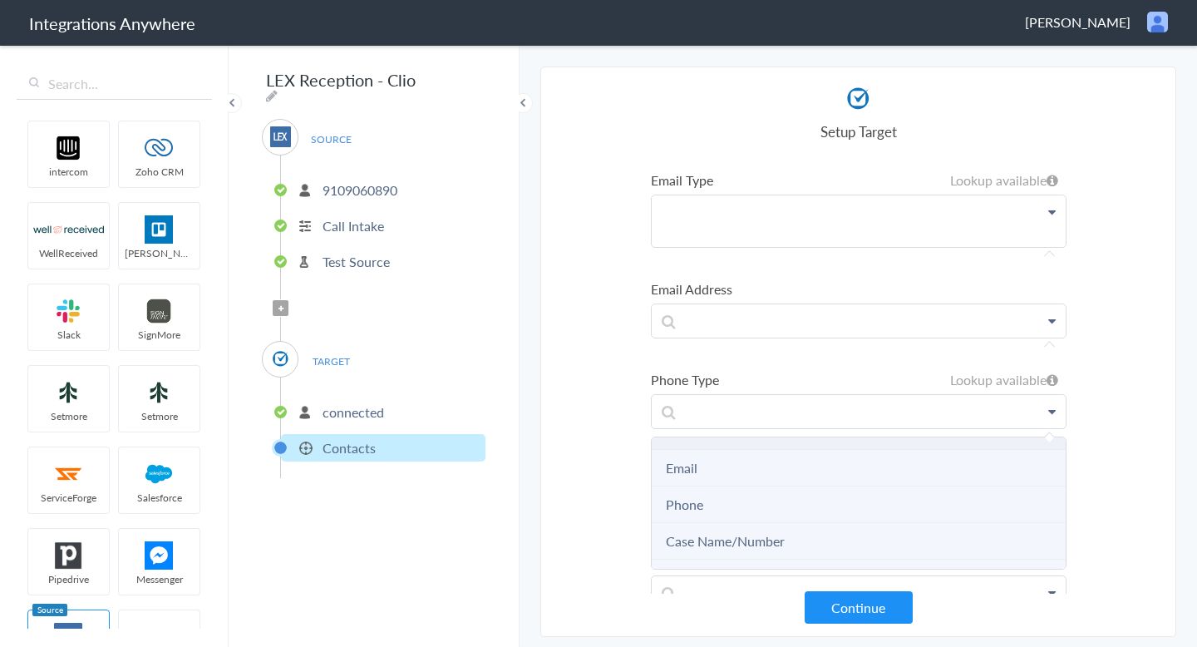
scroll to position [150, 0]
click at [689, 494] on link "Phone" at bounding box center [684, 492] width 37 height 19
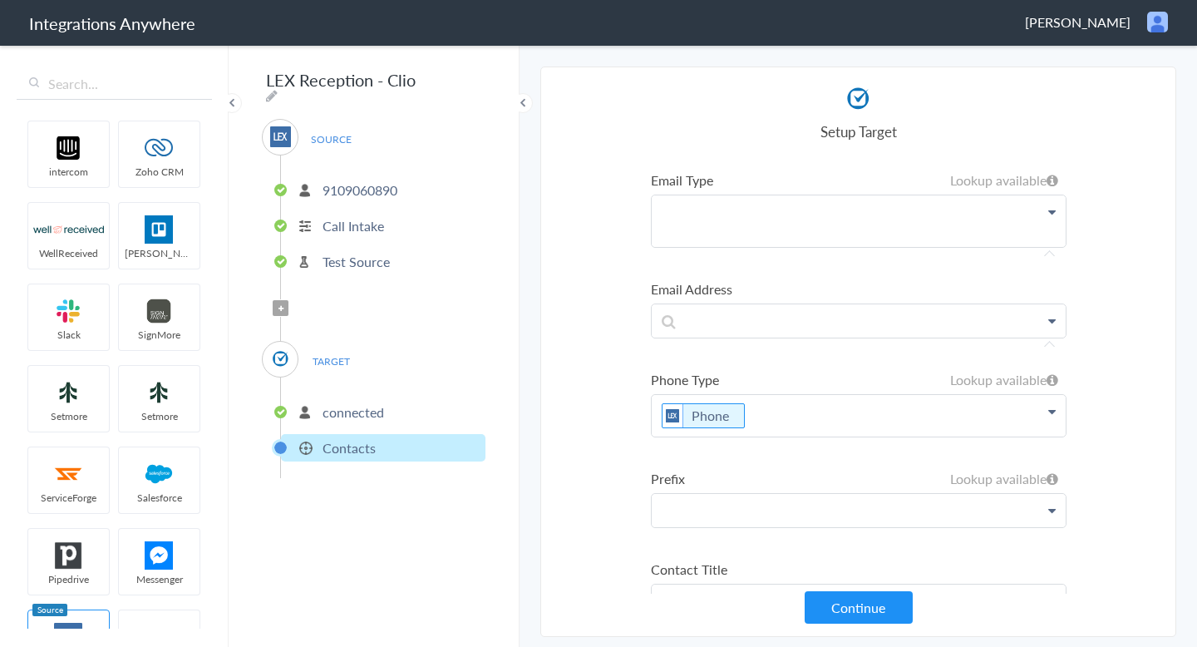
click at [705, 521] on p at bounding box center [859, 510] width 414 height 32
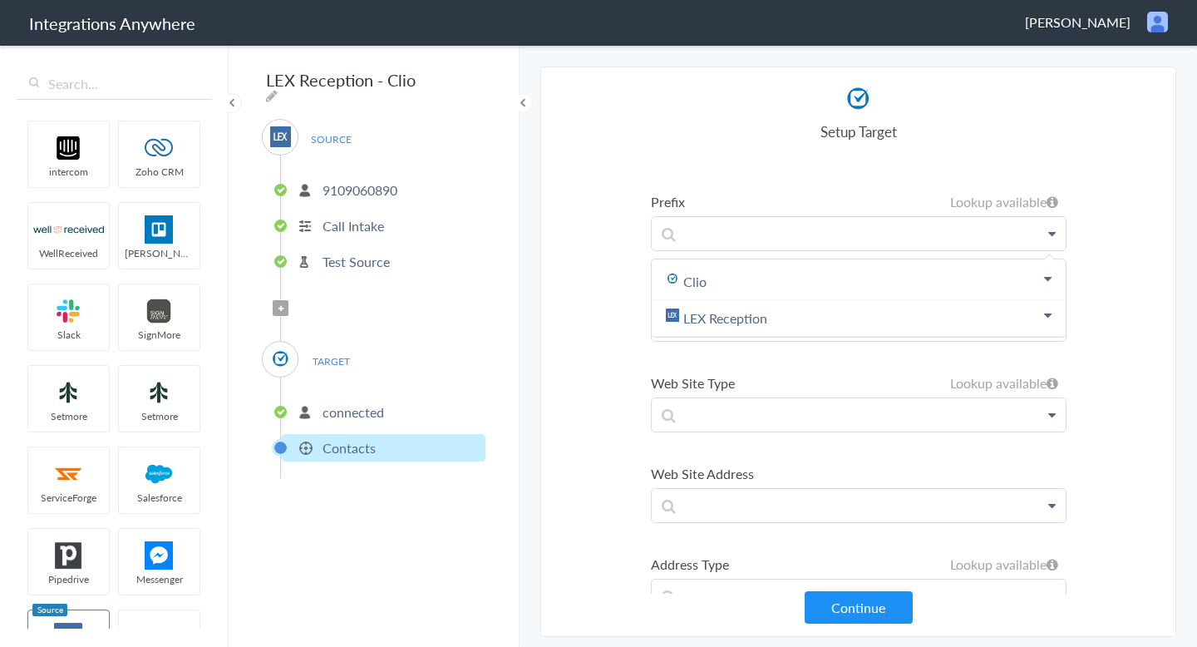
click at [602, 398] on section "Select Account 9109060890 Rename Delete (2 days ago) + connect Continue Setup S…" at bounding box center [858, 351] width 636 height 570
click at [695, 402] on p at bounding box center [859, 414] width 414 height 32
click at [562, 417] on section "Select Account 9109060890 Rename Delete (2 days ago) + connect Continue Setup S…" at bounding box center [858, 351] width 636 height 570
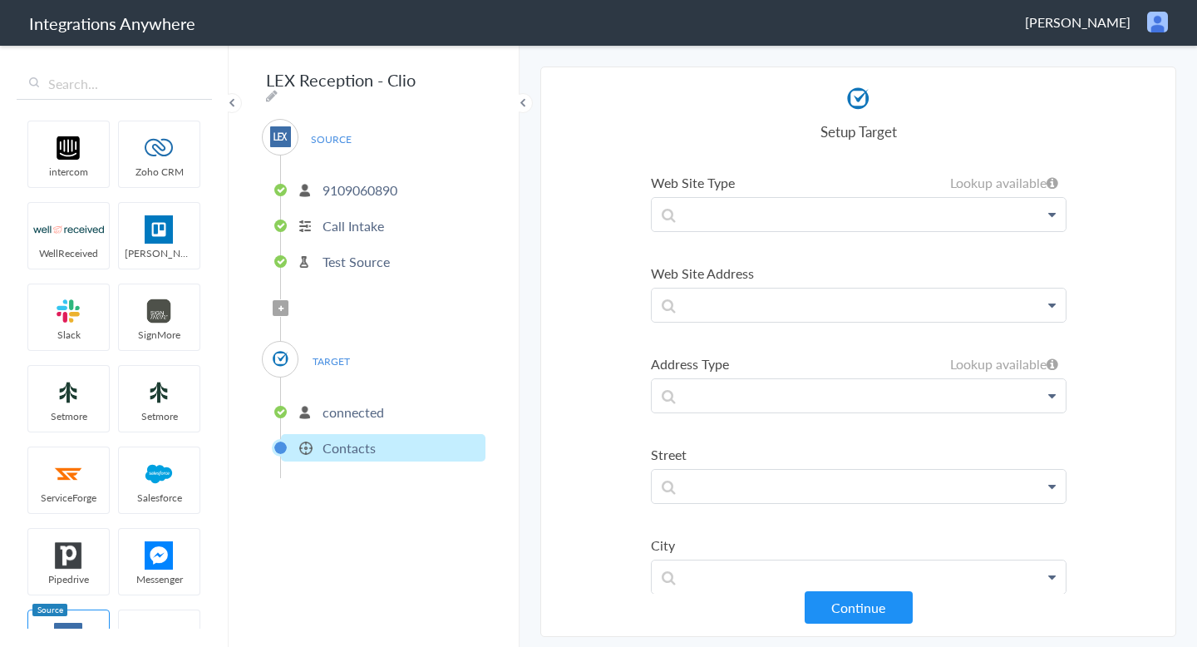
scroll to position [766, 0]
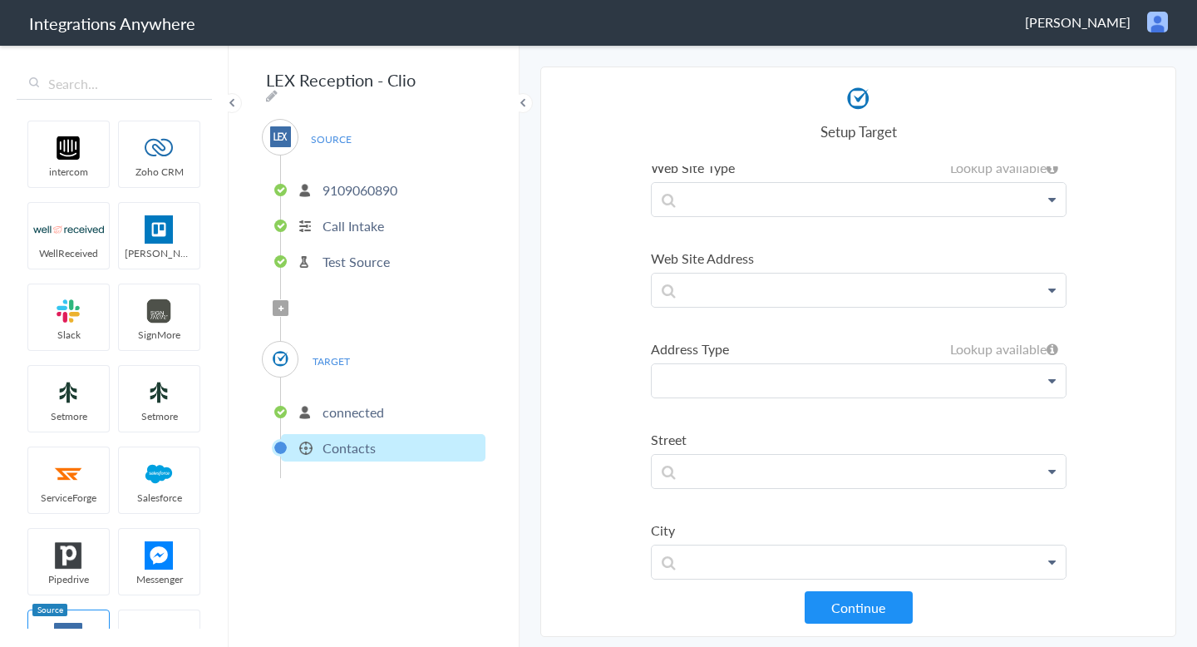
click at [732, 381] on p at bounding box center [859, 380] width 414 height 32
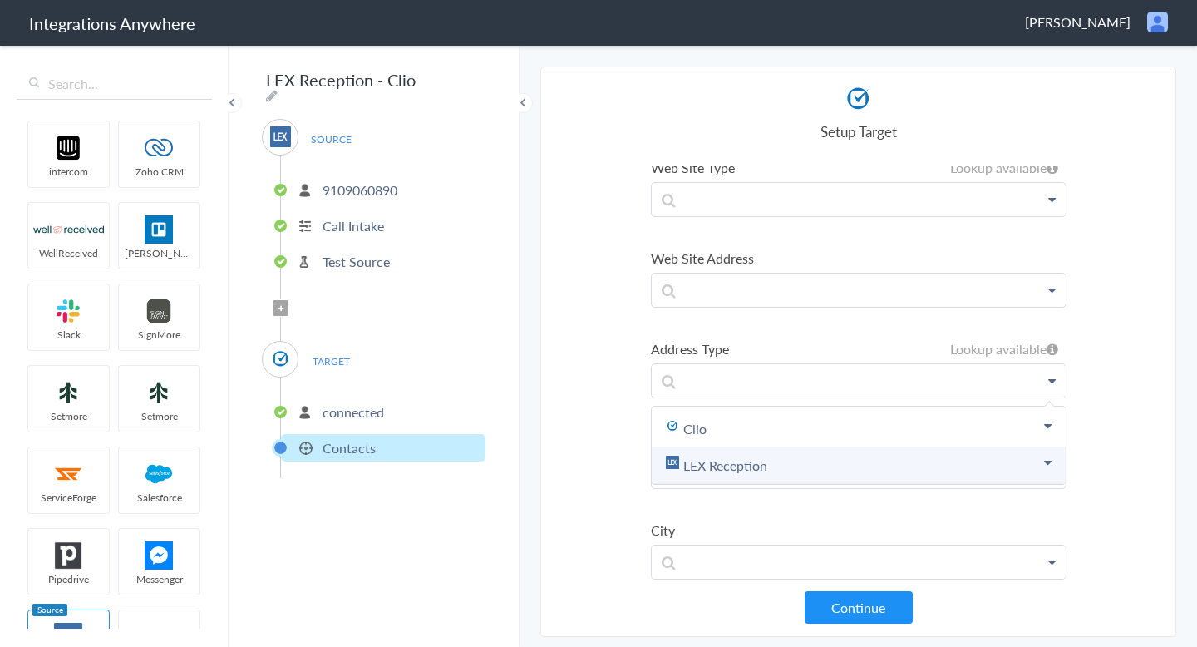
click at [777, 460] on link "LEX Reception" at bounding box center [859, 465] width 414 height 37
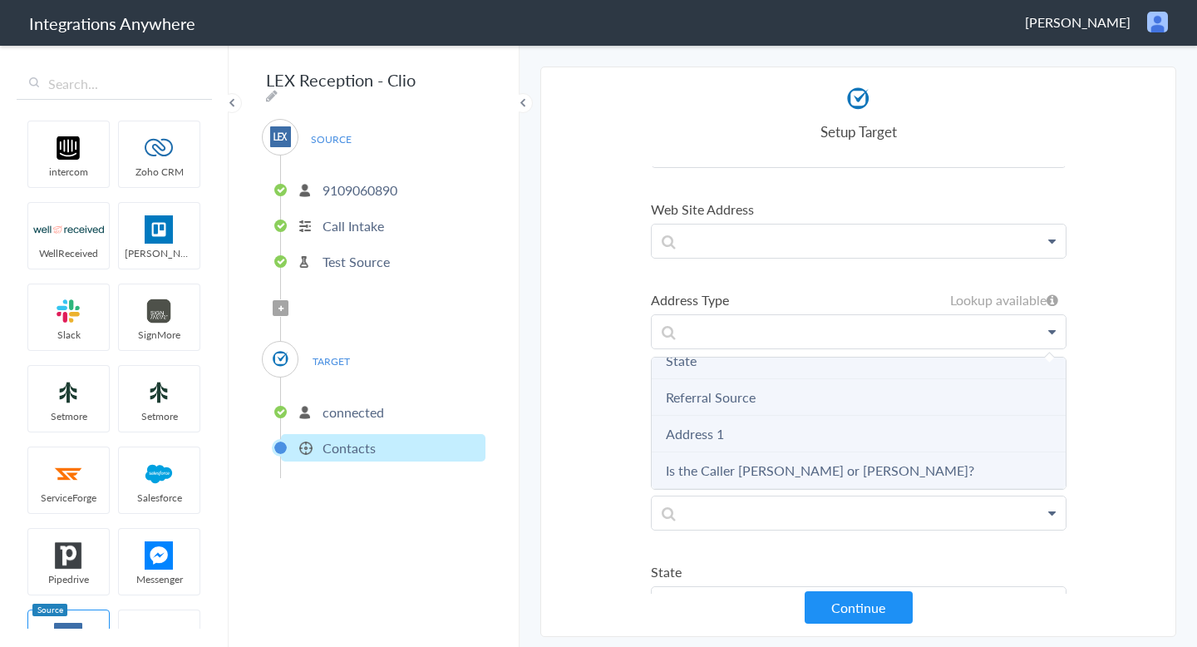
scroll to position [816, 0]
click at [726, 429] on 1 "Address 1" at bounding box center [859, 433] width 414 height 37
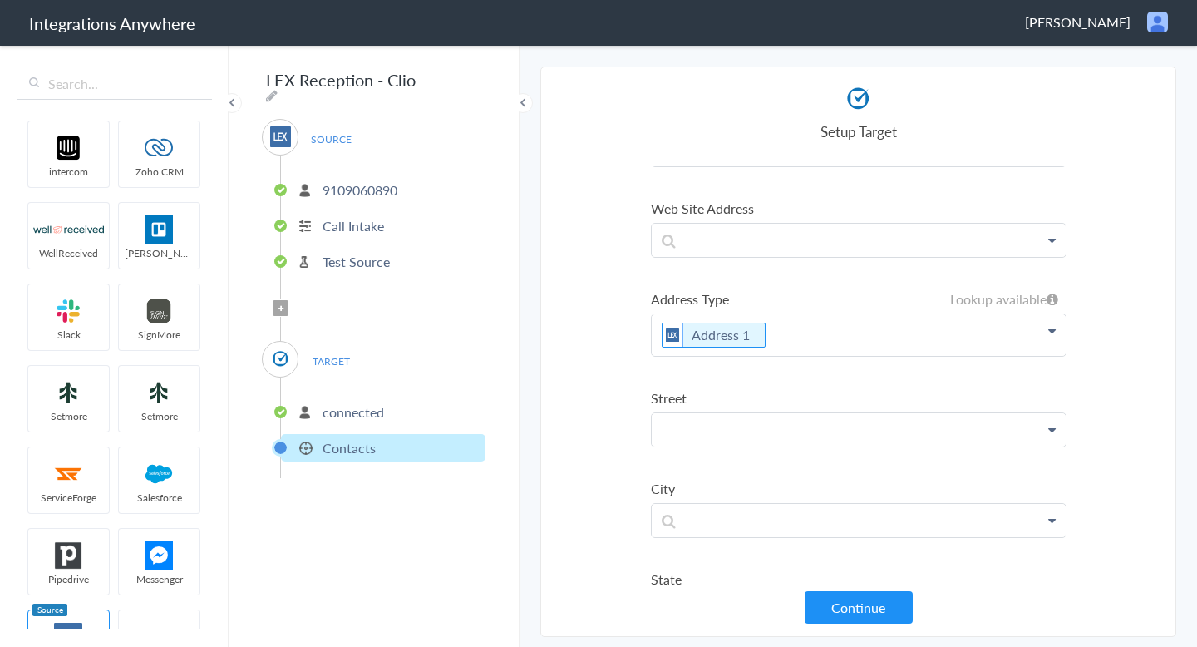
click at [775, 416] on p at bounding box center [859, 429] width 414 height 32
click at [534, 392] on main "The system encountered four errors. Check More Trigger Connect Action Setup Tes…" at bounding box center [857, 344] width 677 height 603
click at [632, 419] on section "Select Account 9109060890 Rename Delete (2 days ago) + connect Continue Setup S…" at bounding box center [858, 351] width 636 height 570
click at [700, 515] on p at bounding box center [859, 520] width 414 height 32
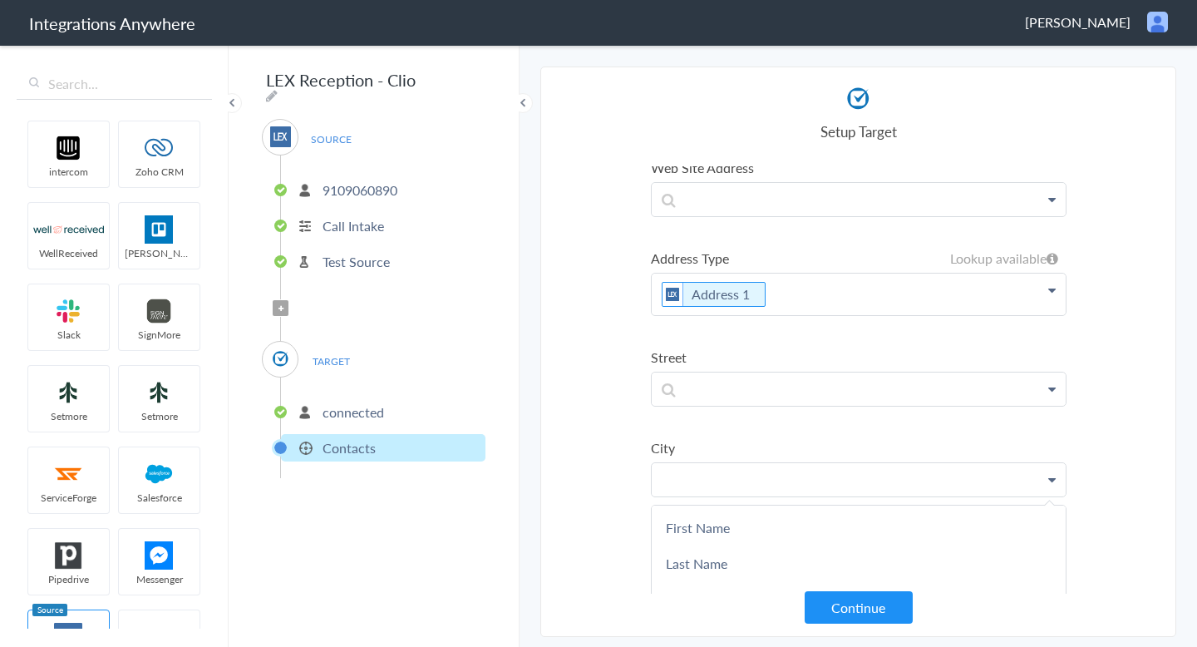
scroll to position [936, 0]
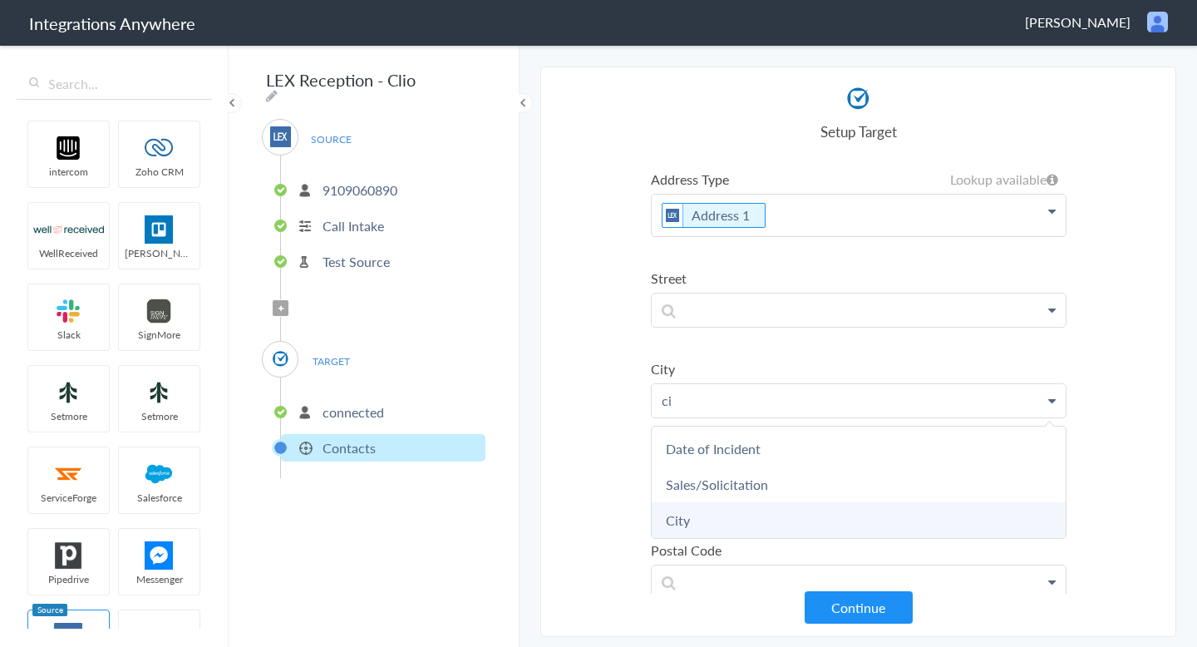
click at [721, 513] on link "City" at bounding box center [859, 520] width 414 height 36
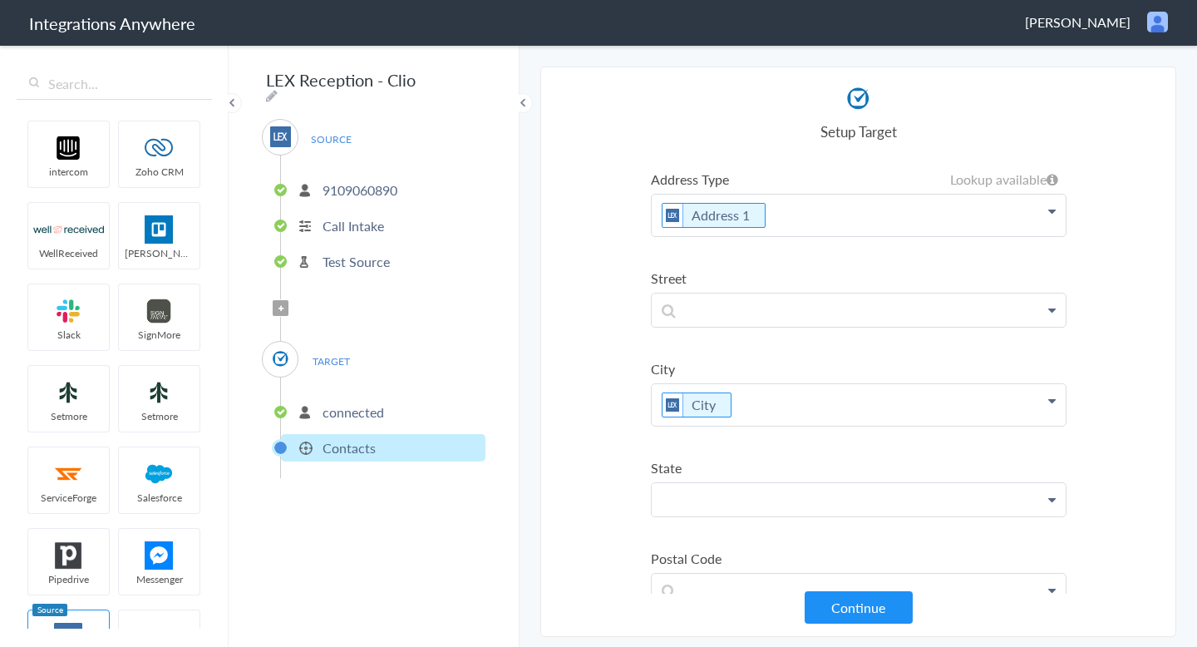
click at [721, 485] on p at bounding box center [859, 499] width 414 height 32
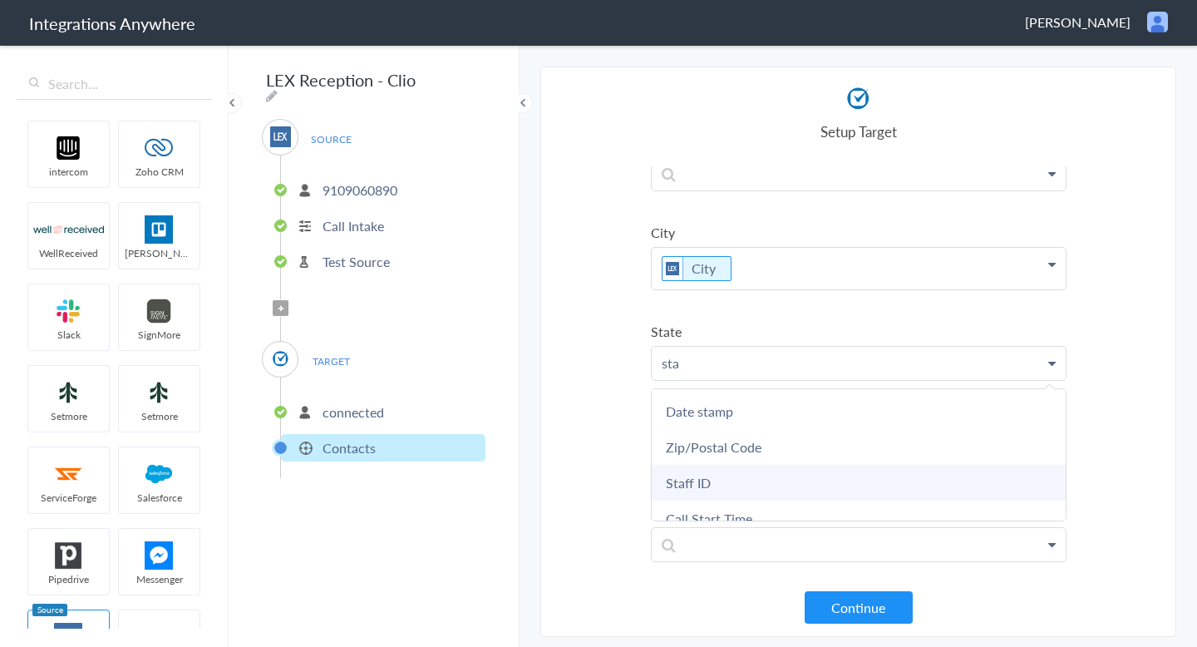
scroll to position [52, 0]
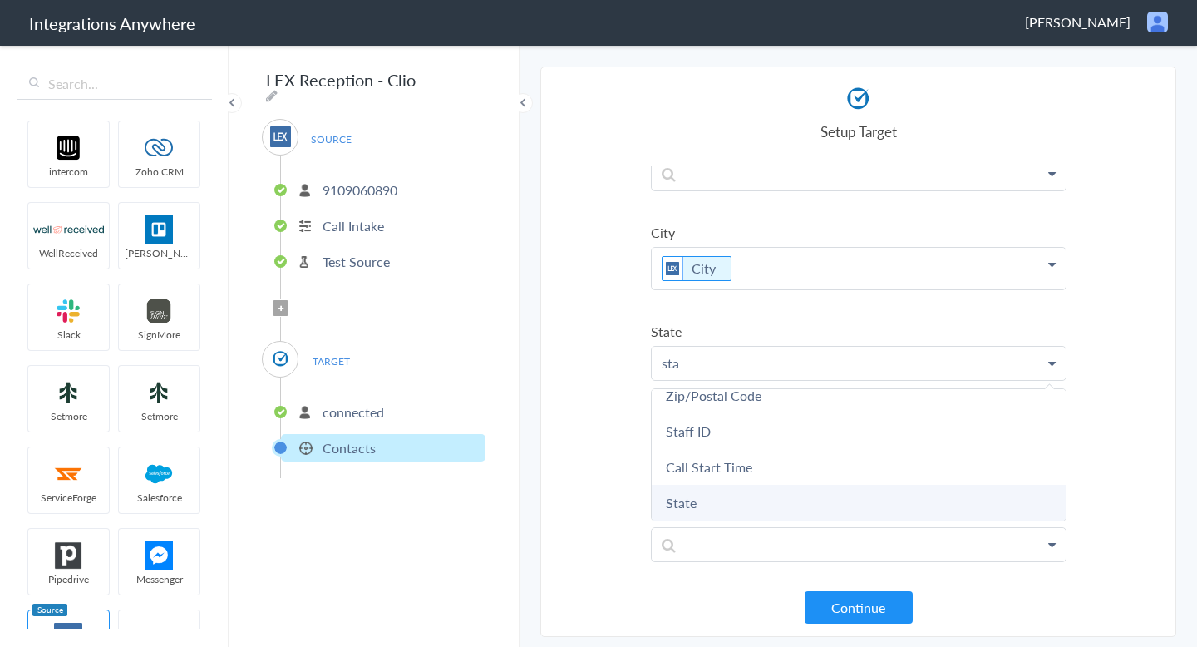
click at [706, 495] on link "State" at bounding box center [859, 502] width 414 height 36
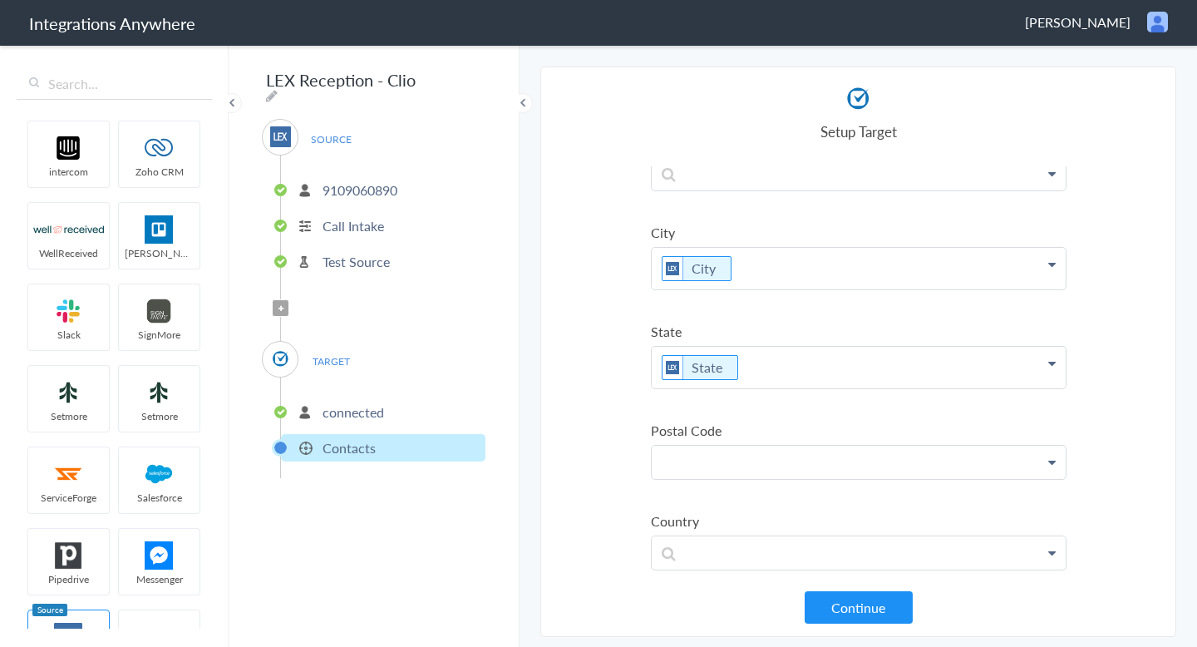
click at [750, 469] on p at bounding box center [859, 461] width 414 height 32
click at [717, 507] on link "Zip/Postal Code" at bounding box center [859, 510] width 414 height 36
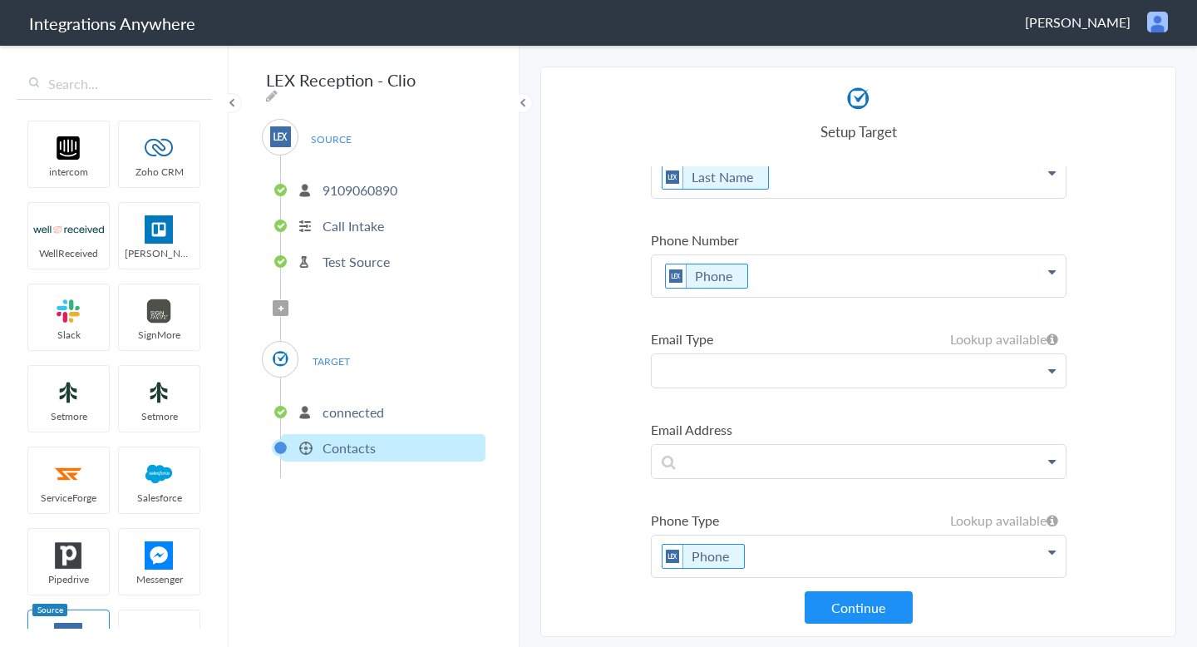
scroll to position [135, 0]
click at [722, 465] on p at bounding box center [859, 460] width 414 height 32
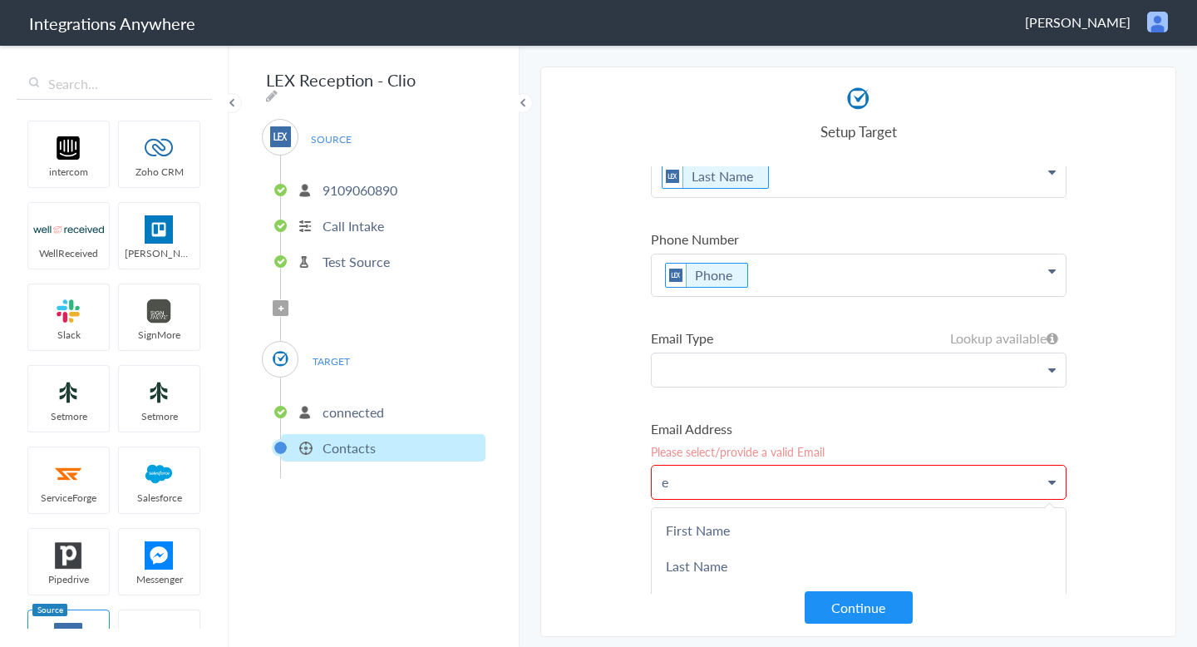
scroll to position [155, 0]
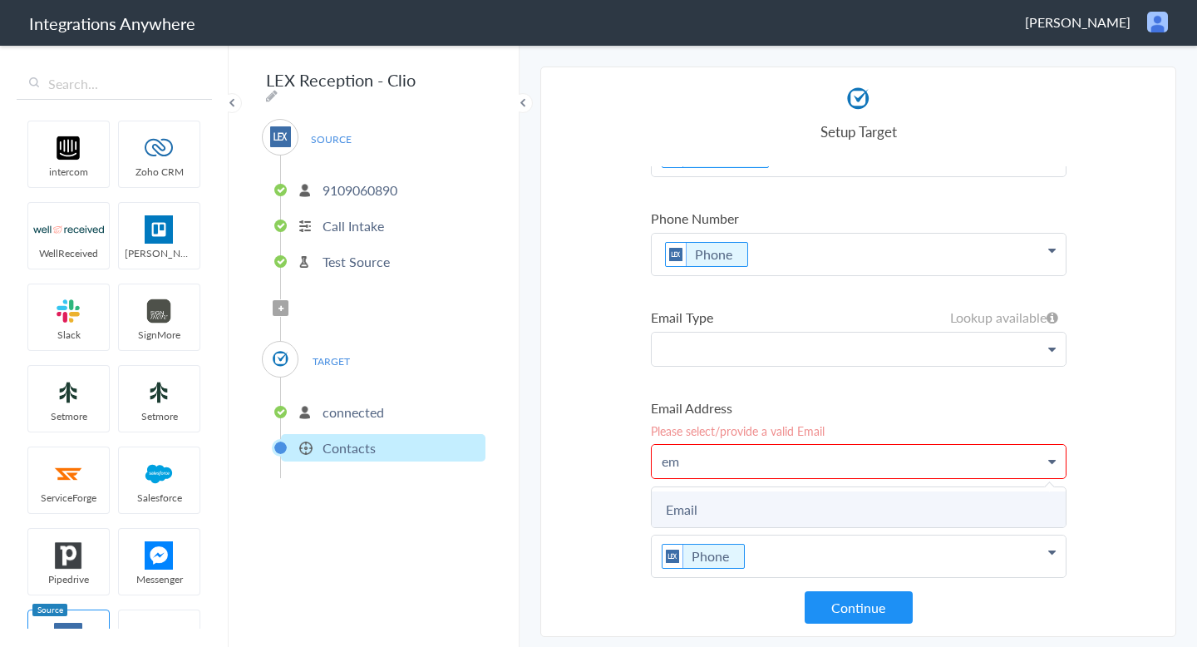
click at [702, 515] on link "Email" at bounding box center [859, 509] width 414 height 36
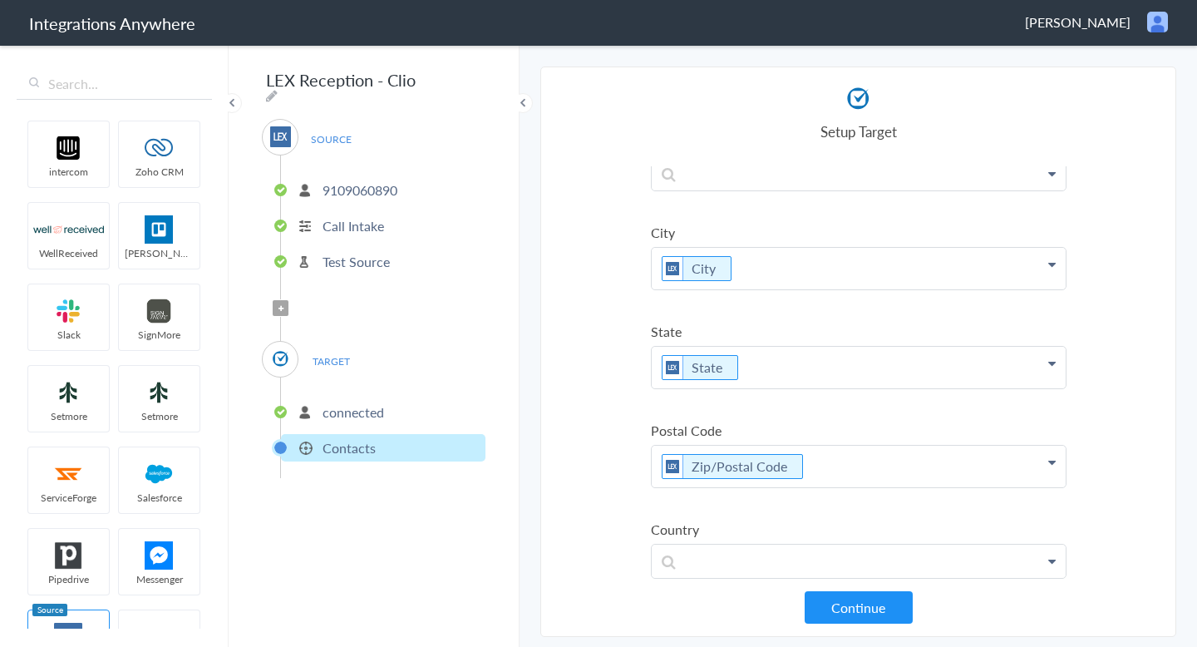
scroll to position [1097, 0]
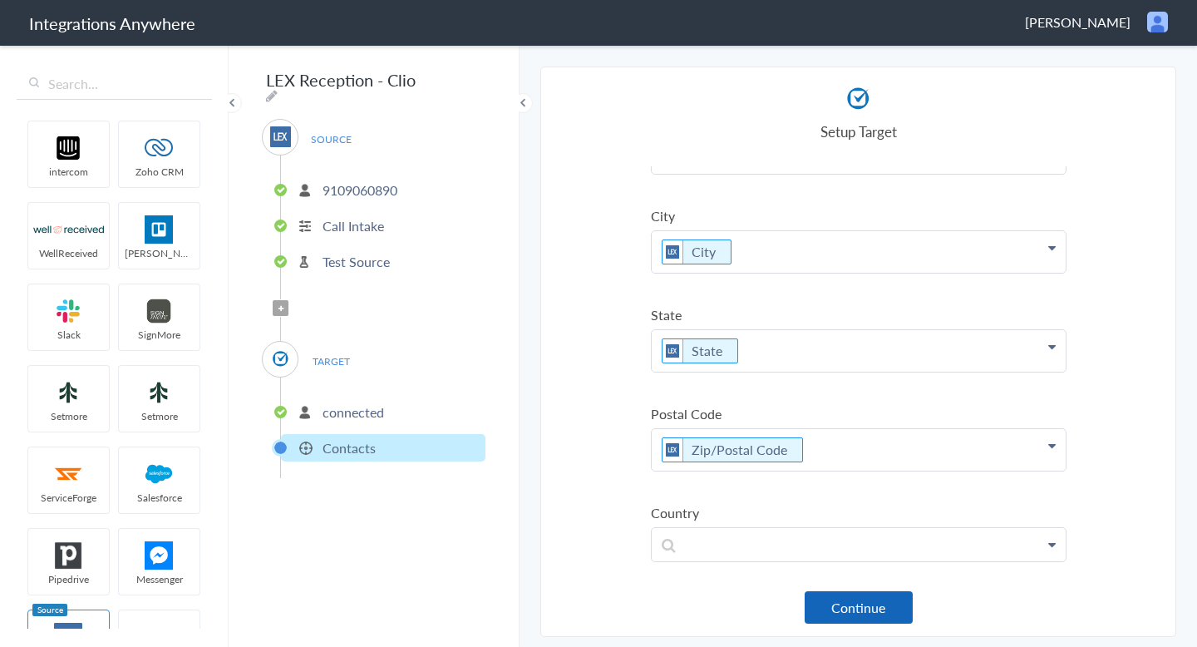
click at [830, 616] on button "Continue" at bounding box center [858, 607] width 108 height 32
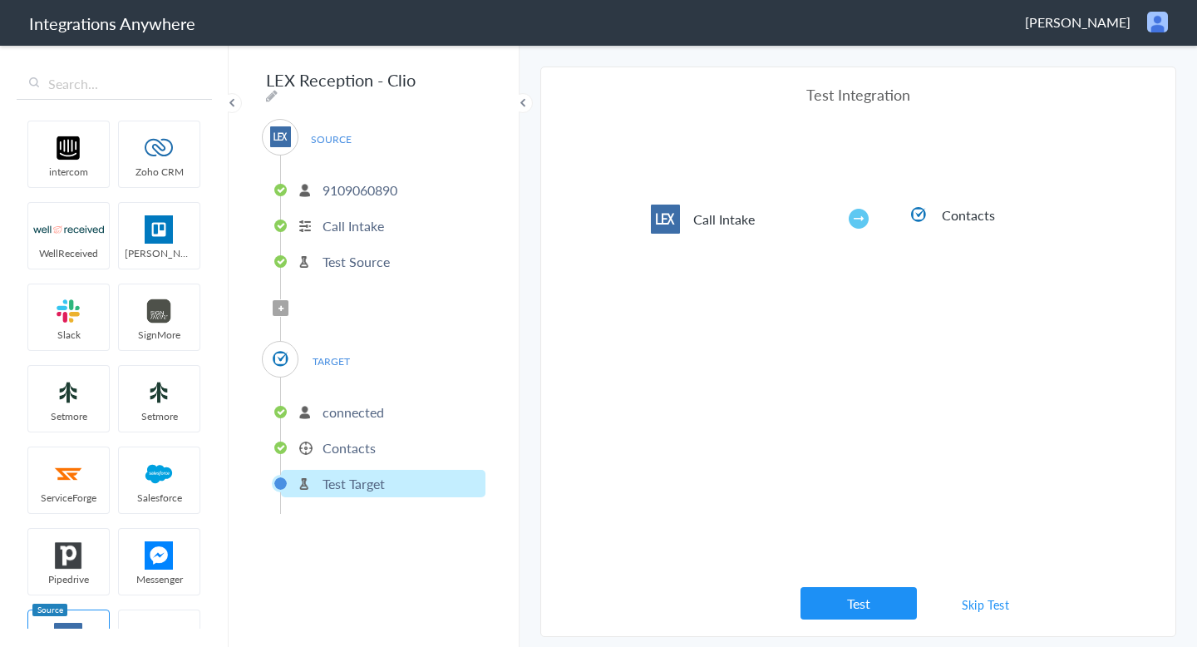
click at [283, 309] on span "Filter Applied" at bounding box center [281, 308] width 16 height 16
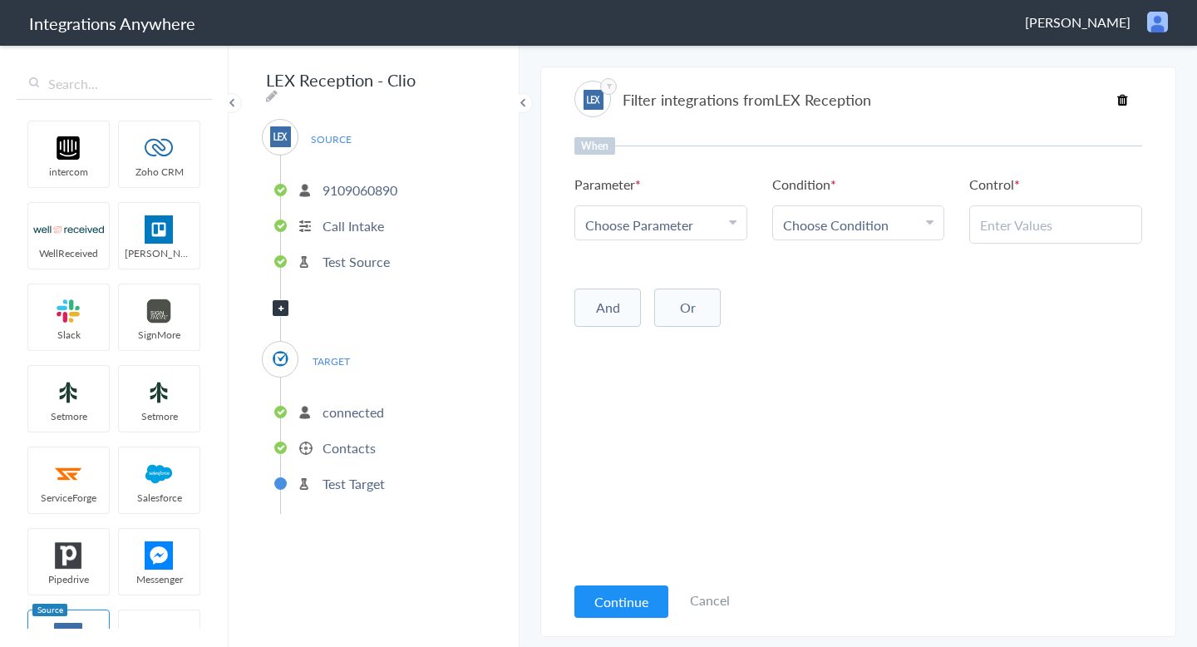
click at [656, 233] on span "Choose Parameter" at bounding box center [639, 224] width 108 height 19
click at [659, 248] on link "Why not transferred to Frankie Wilson?" at bounding box center [660, 253] width 171 height 55
click at [665, 234] on link "Choose Parameter Why not transferred to Frankie Wilson?" at bounding box center [660, 222] width 171 height 33
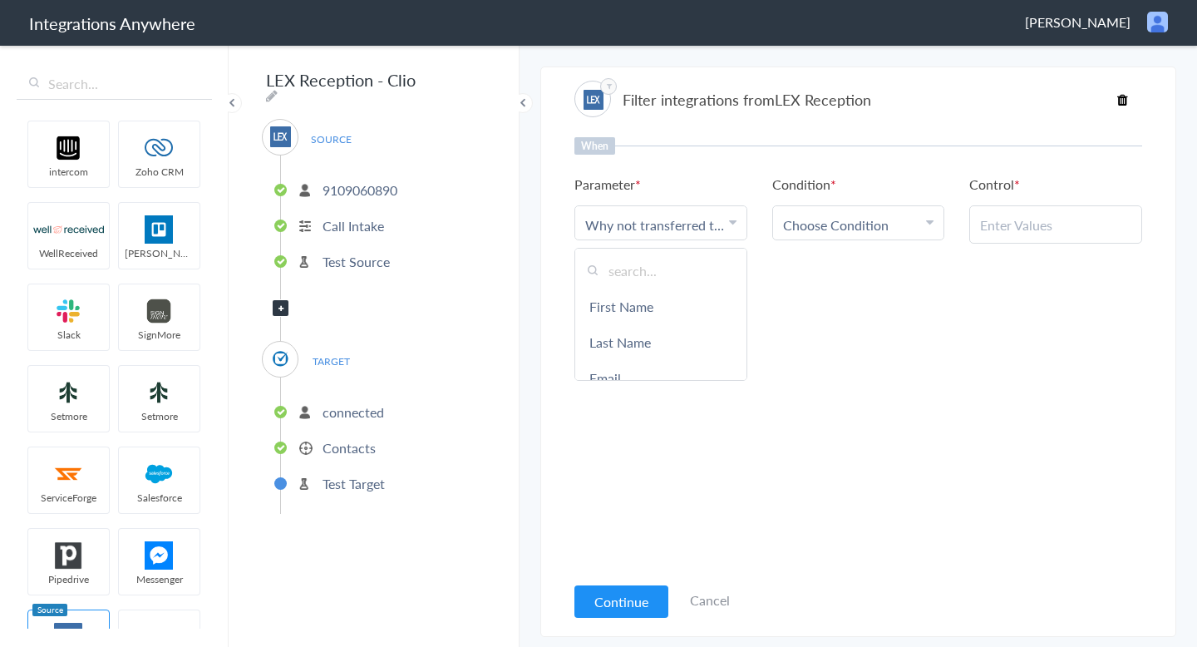
click at [664, 238] on link "Choose Parameter Why not transferred to Frankie Wilson?" at bounding box center [660, 222] width 171 height 33
click at [680, 234] on link "Choose Parameter Why not transferred to Frankie Wilson?" at bounding box center [660, 222] width 171 height 33
click at [658, 262] on link "Call Type" at bounding box center [660, 256] width 171 height 36
click at [779, 218] on link "Choose Condition" at bounding box center [858, 222] width 171 height 33
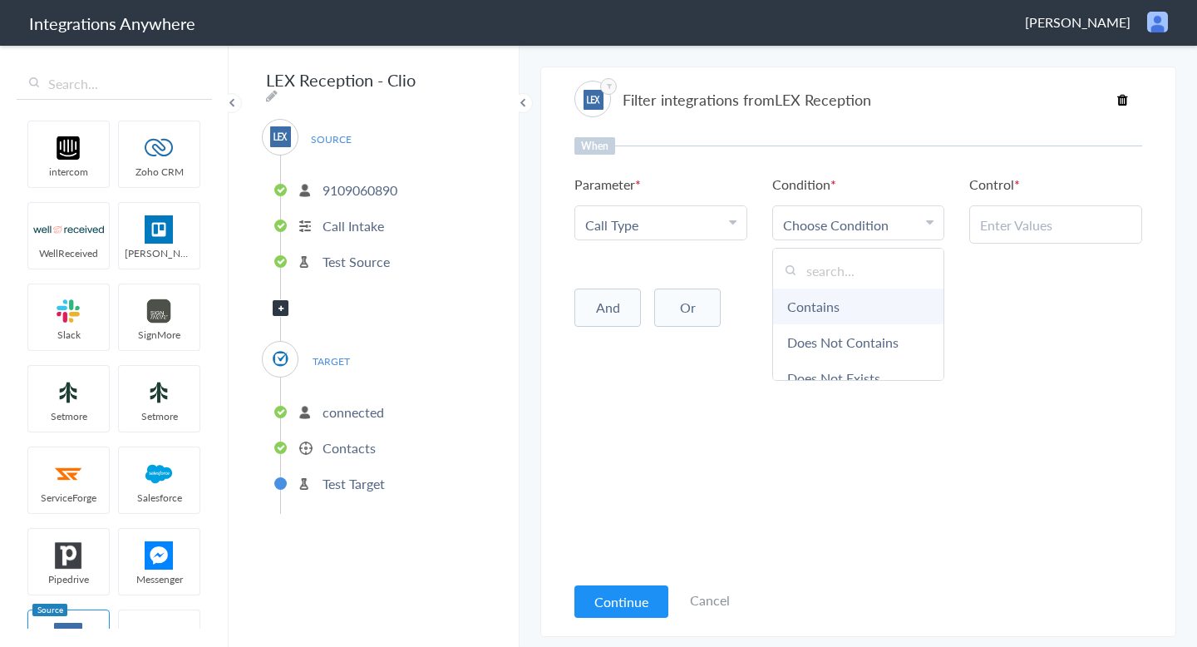
click at [816, 312] on link "Contains" at bounding box center [858, 306] width 171 height 36
click at [1006, 223] on input "text" at bounding box center [1055, 224] width 151 height 19
click at [1019, 233] on input "New" at bounding box center [1055, 224] width 151 height 19
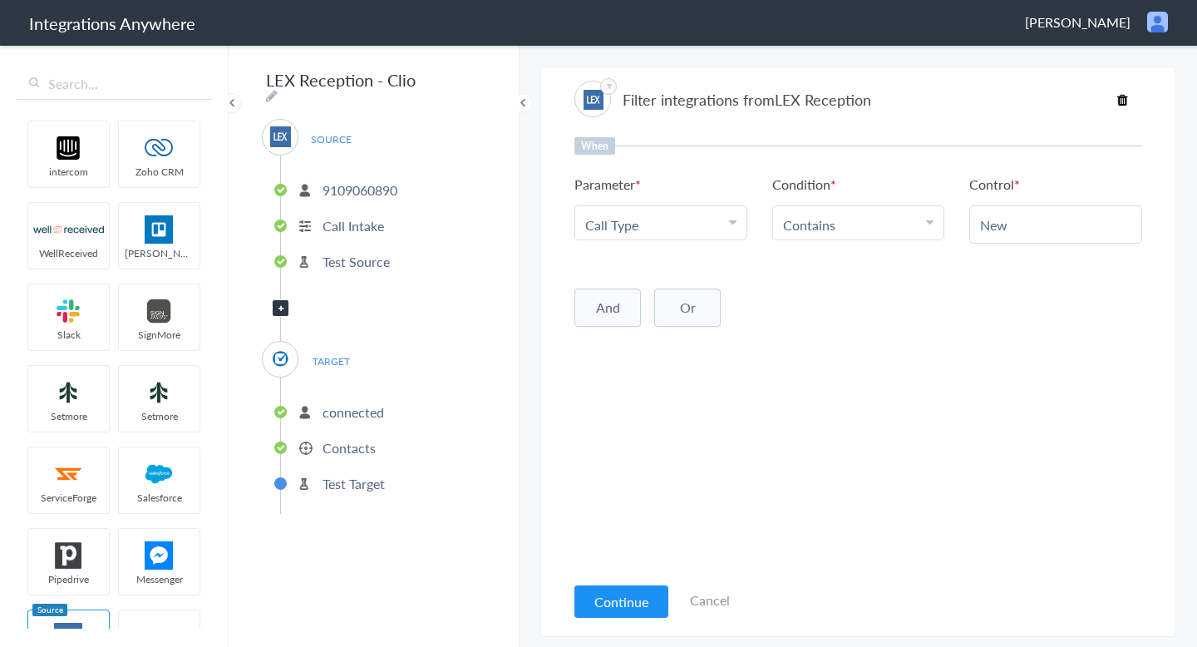
paste input "Client"
type input "New Client"
click at [868, 231] on li "Contains" at bounding box center [855, 224] width 144 height 19
click at [858, 312] on link "Contains" at bounding box center [858, 306] width 171 height 36
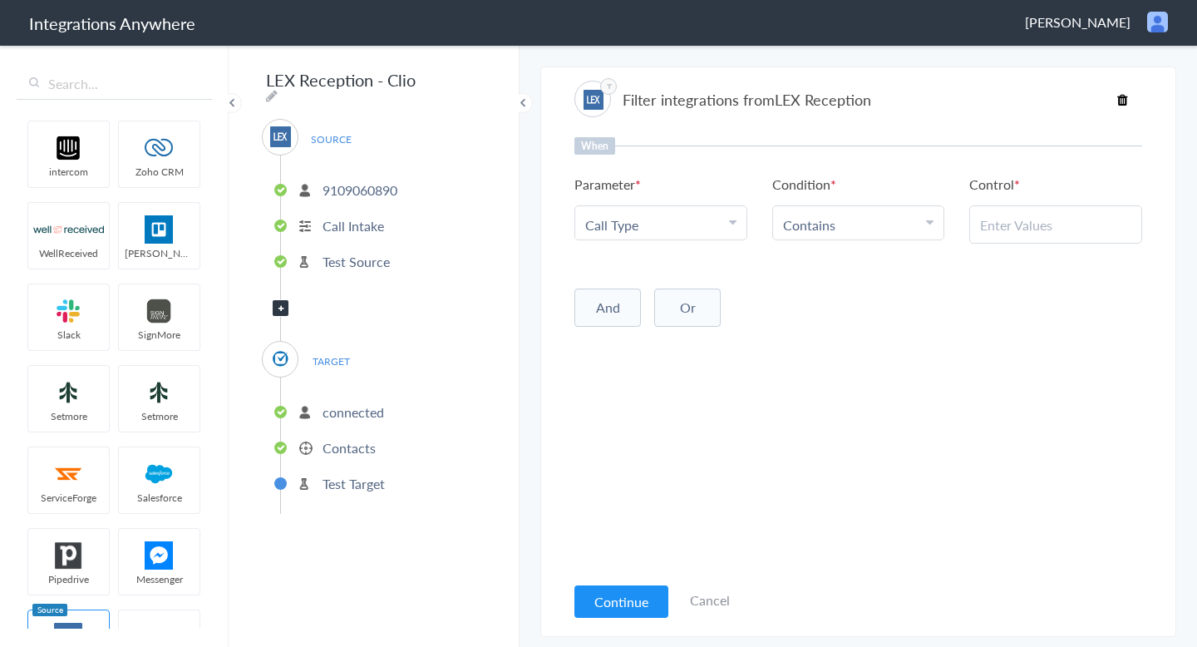
click at [1024, 228] on input "text" at bounding box center [1055, 224] width 151 height 19
paste input "New Client"
type input "New Client"
click at [617, 601] on button "Continue" at bounding box center [621, 601] width 94 height 32
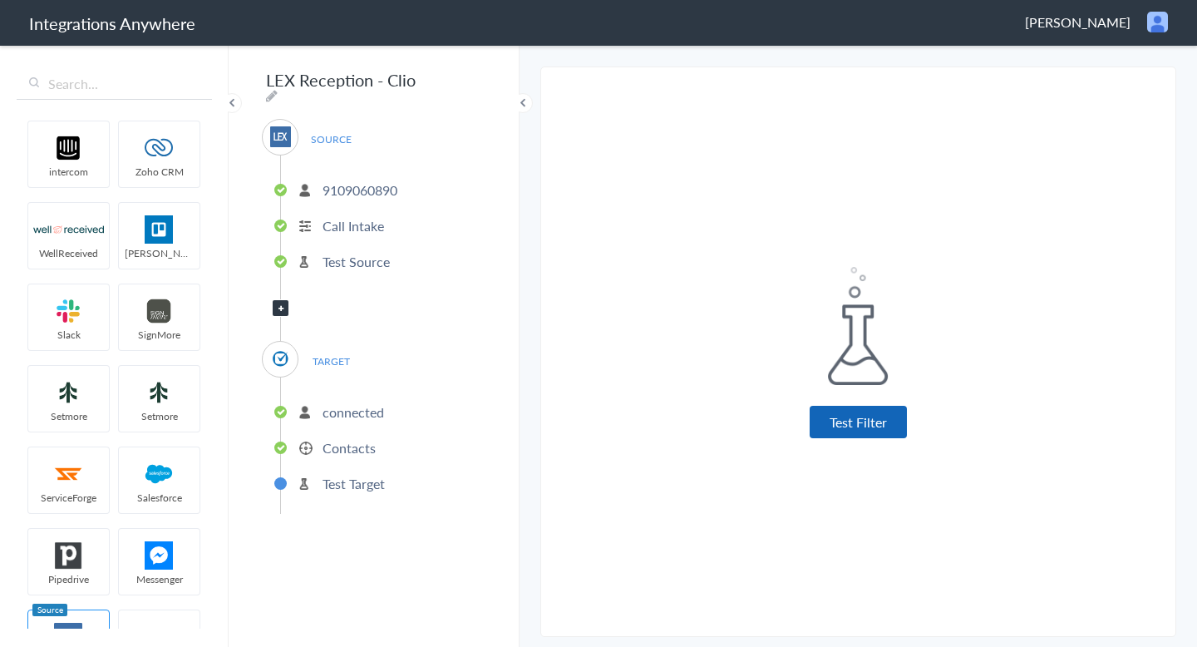
click at [818, 407] on button "Test Filter" at bounding box center [857, 422] width 97 height 32
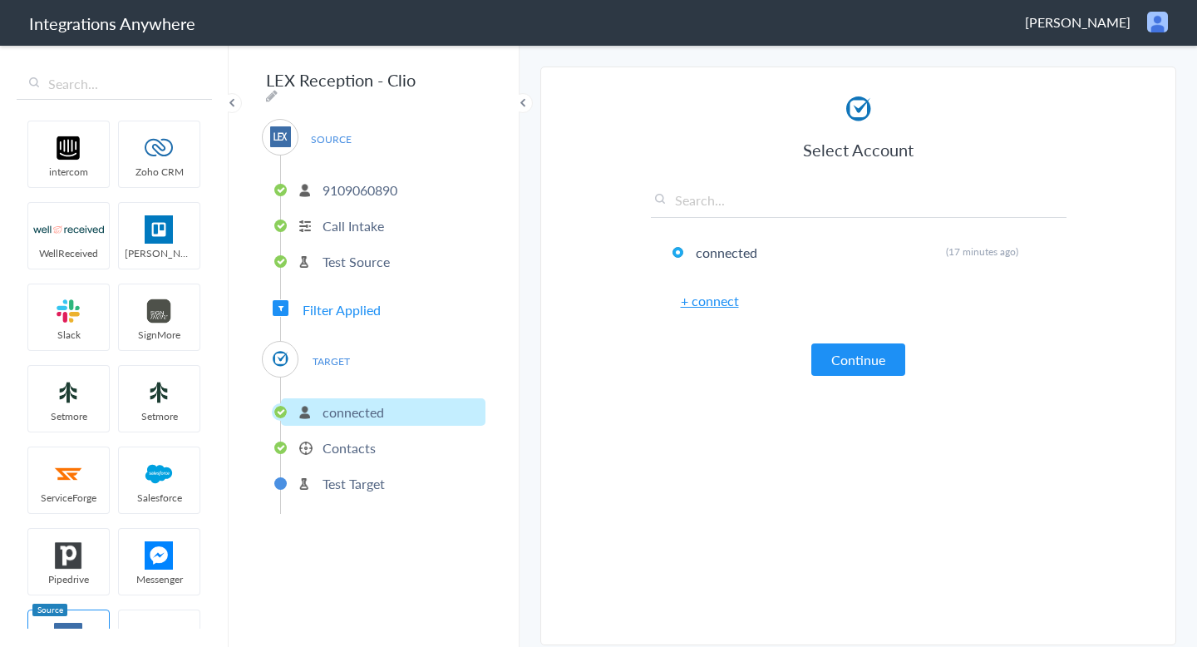
click at [332, 314] on div "SOURCE 9109060890 Call Intake Test Source Filter Applied TARGET connected Conta…" at bounding box center [374, 316] width 224 height 395
click at [312, 302] on span "Filter Applied" at bounding box center [341, 309] width 78 height 19
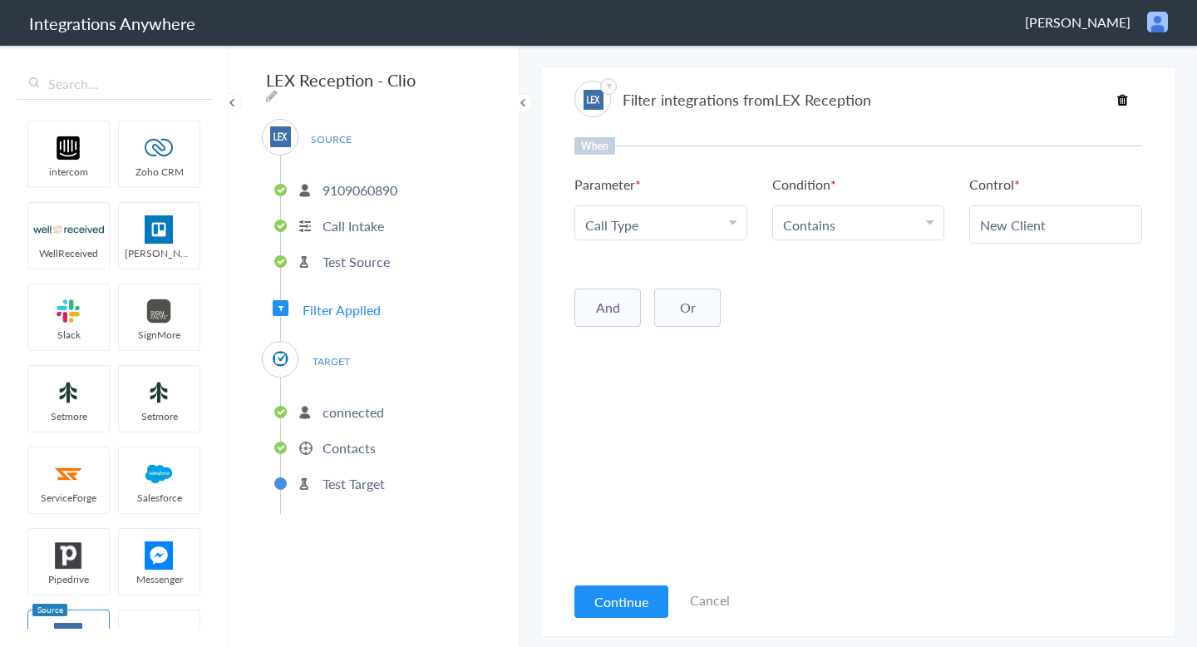
click at [309, 409] on li "connected" at bounding box center [383, 411] width 204 height 27
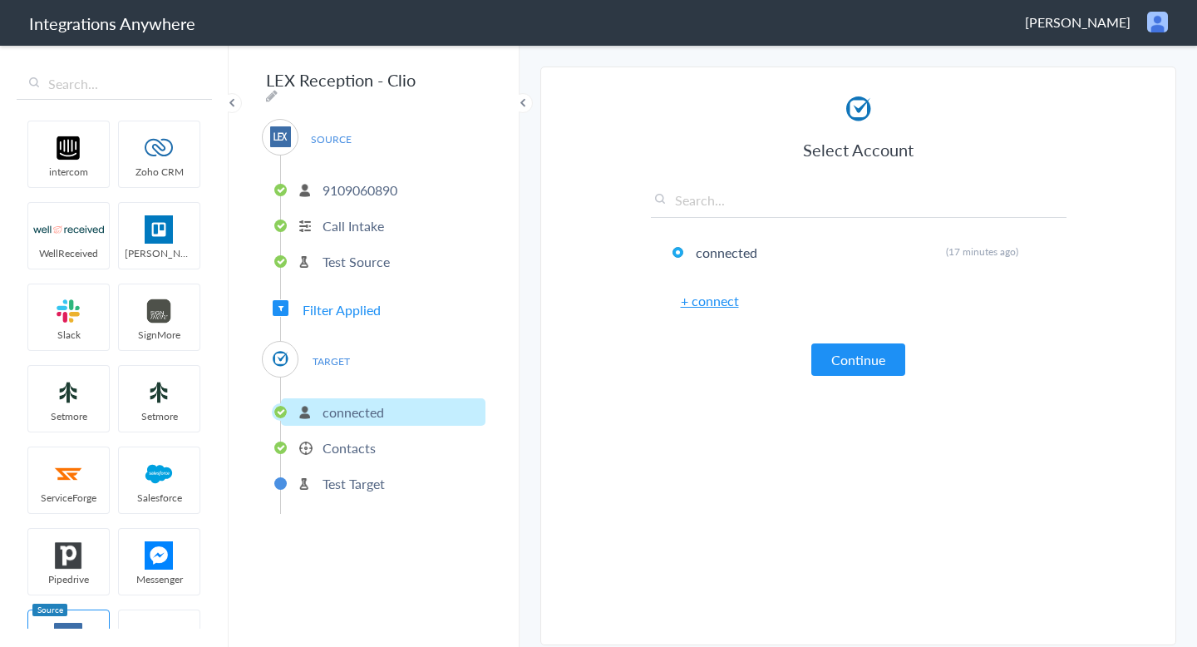
click at [324, 442] on p "Contacts" at bounding box center [348, 447] width 53 height 19
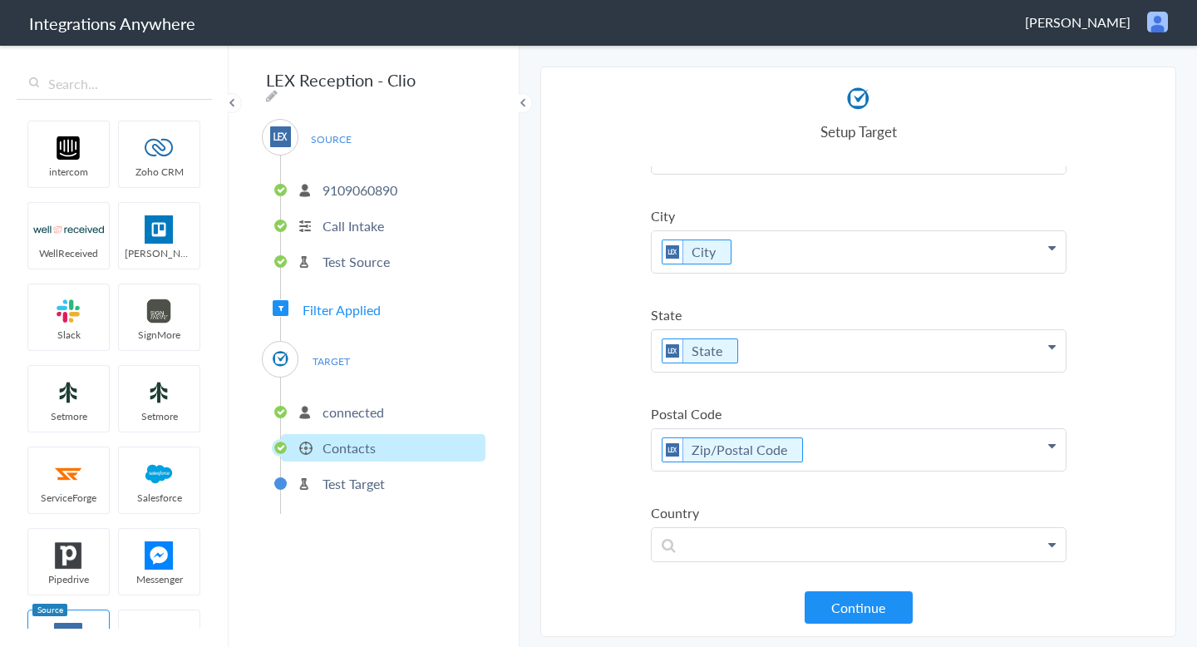
click at [336, 474] on p "Test Target" at bounding box center [353, 483] width 62 height 19
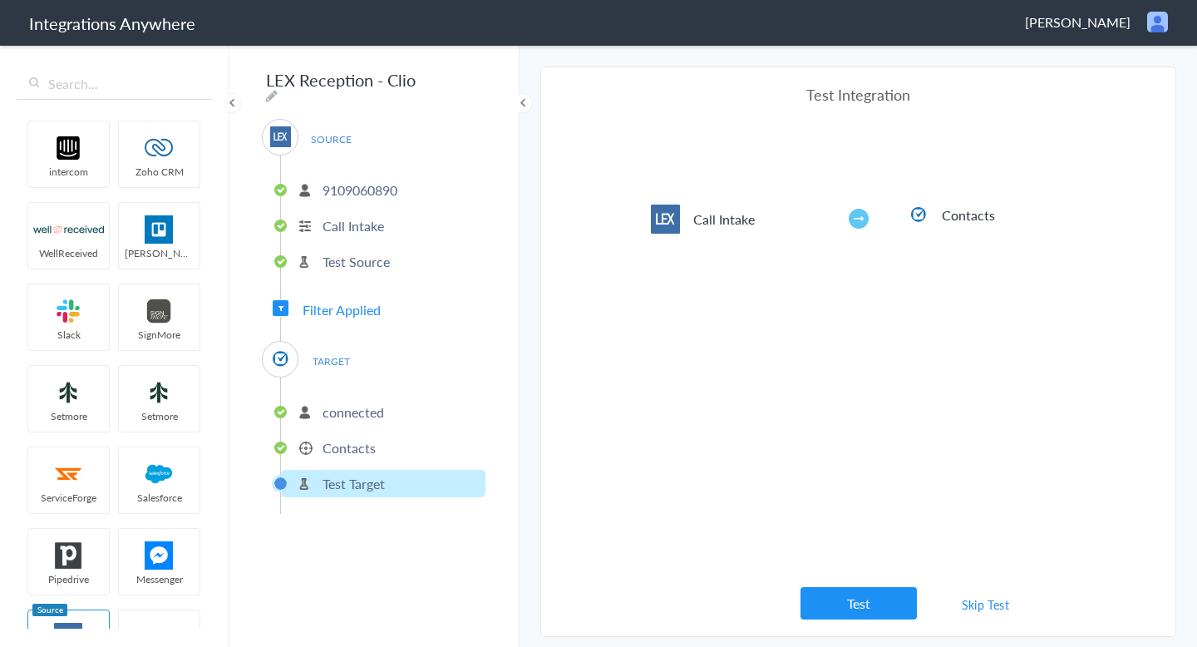
click at [350, 407] on p "connected" at bounding box center [352, 411] width 61 height 19
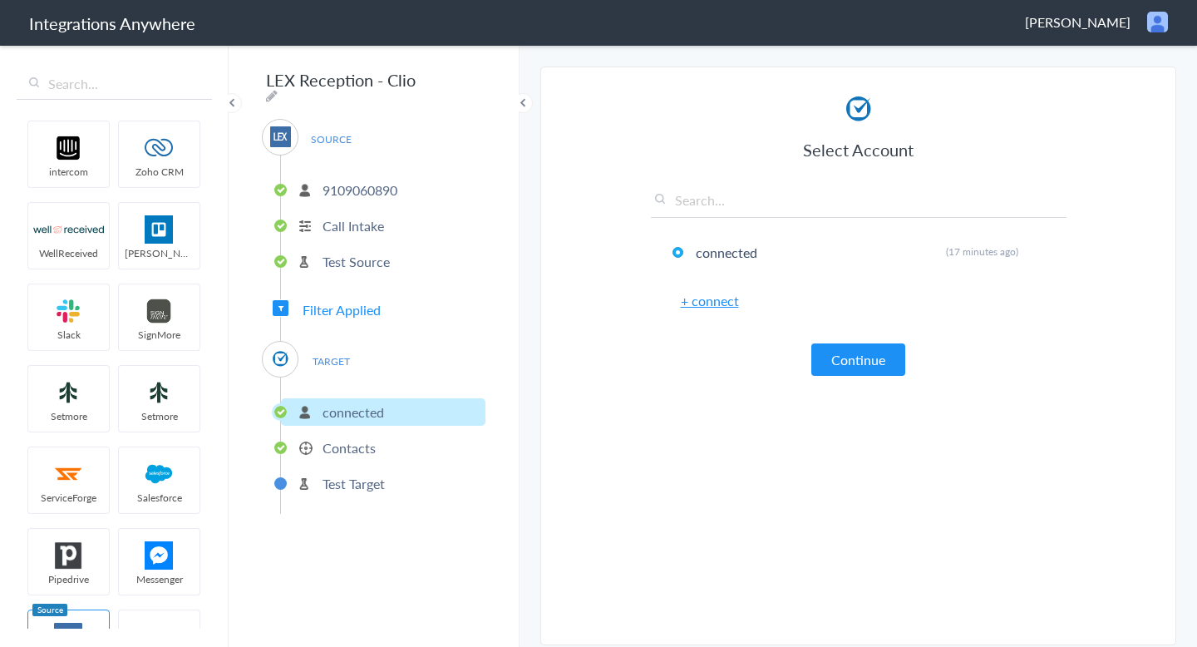
click at [378, 437] on li "Contacts" at bounding box center [383, 447] width 204 height 27
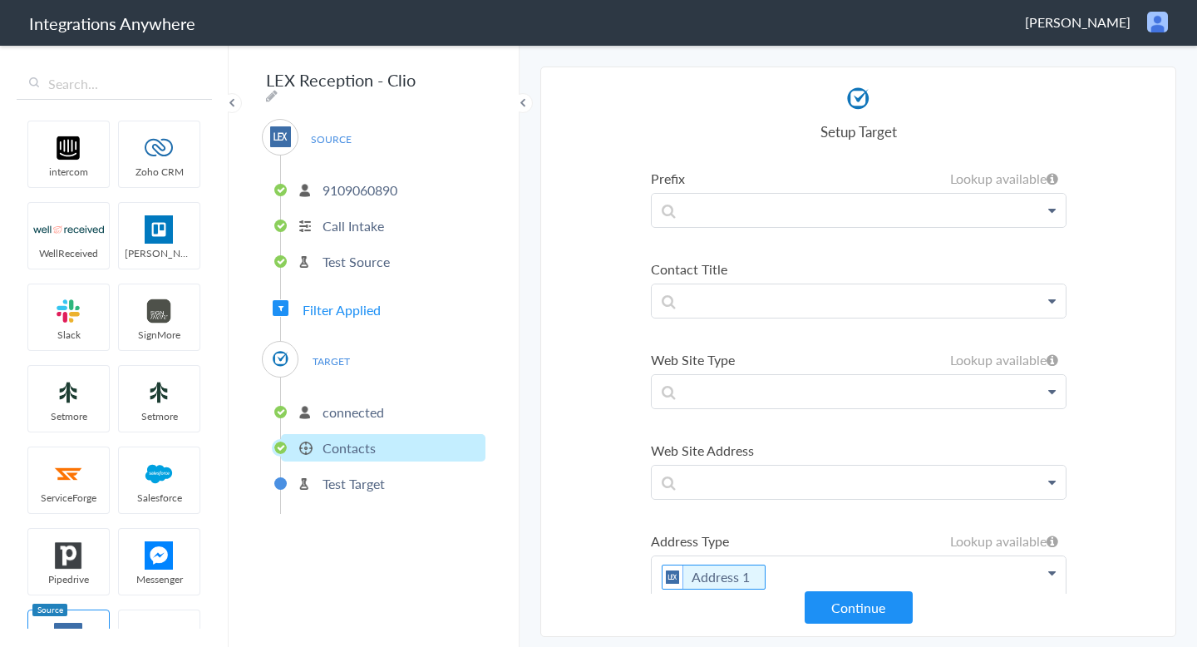
scroll to position [592, 0]
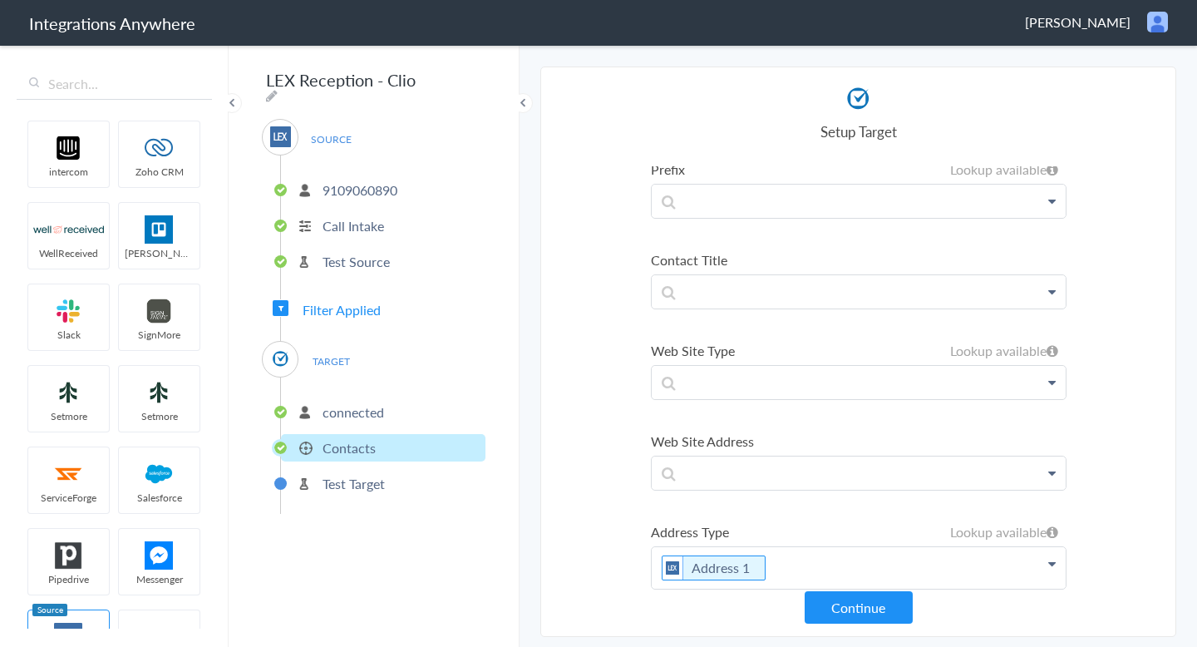
click at [378, 405] on p "connected" at bounding box center [352, 411] width 61 height 19
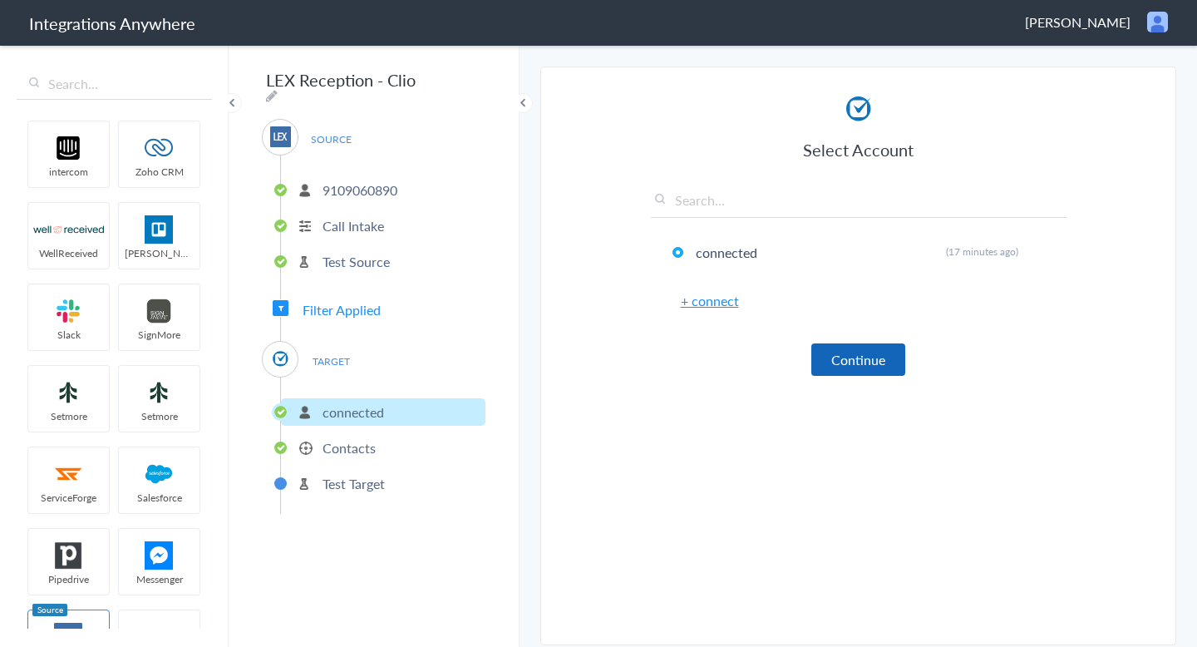
click at [826, 354] on button "Continue" at bounding box center [858, 359] width 94 height 32
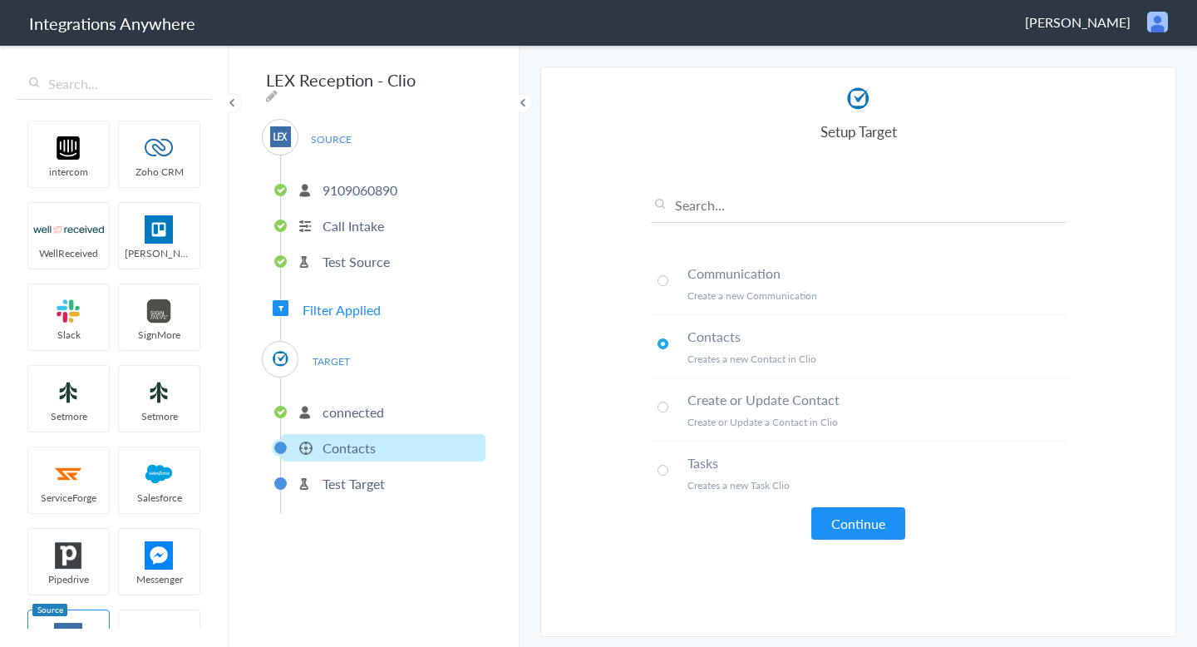
click at [665, 407] on span at bounding box center [662, 406] width 11 height 11
click at [660, 328] on li "Contacts Creates a new Contact in Clio" at bounding box center [859, 346] width 416 height 63
click at [375, 462] on ul "connected Contacts Test Target" at bounding box center [382, 445] width 205 height 136
click at [376, 474] on p "Test Target" at bounding box center [353, 483] width 62 height 19
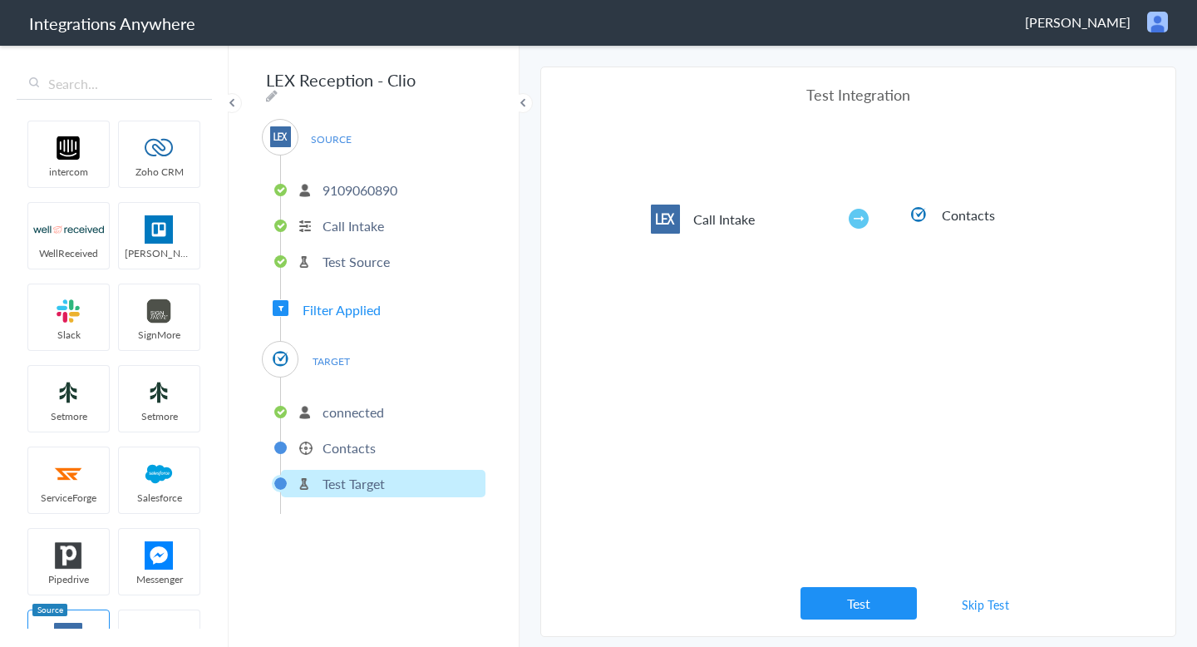
click at [371, 452] on li "Contacts" at bounding box center [383, 447] width 204 height 27
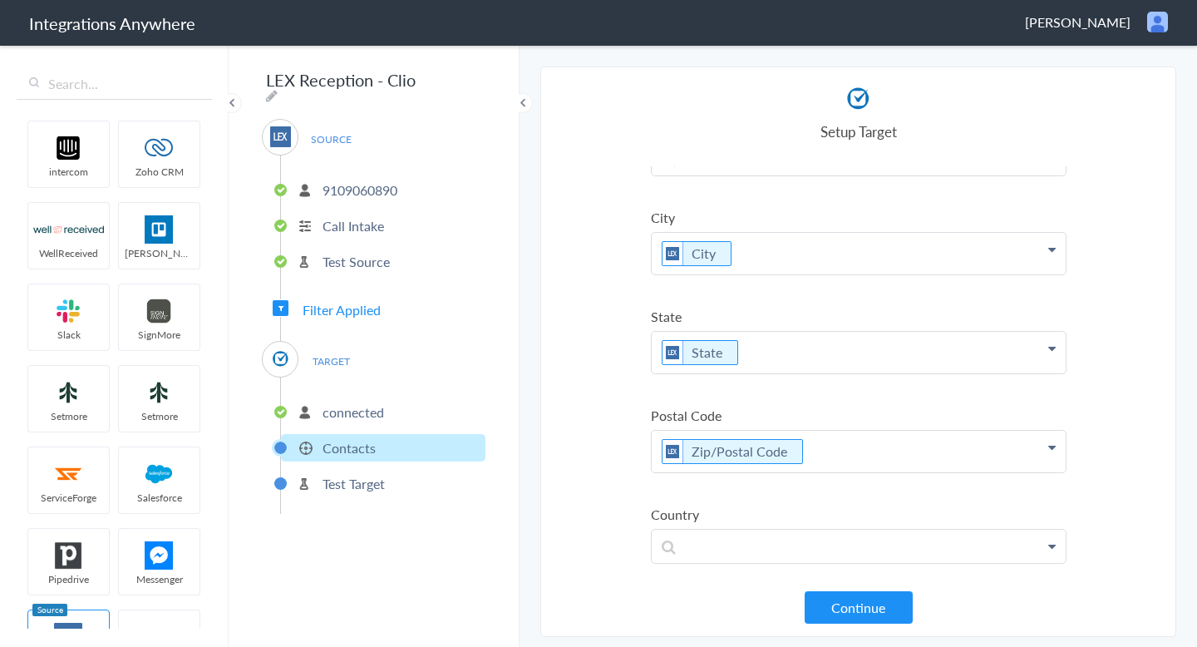
scroll to position [1097, 0]
click at [838, 597] on button "Continue" at bounding box center [858, 607] width 108 height 32
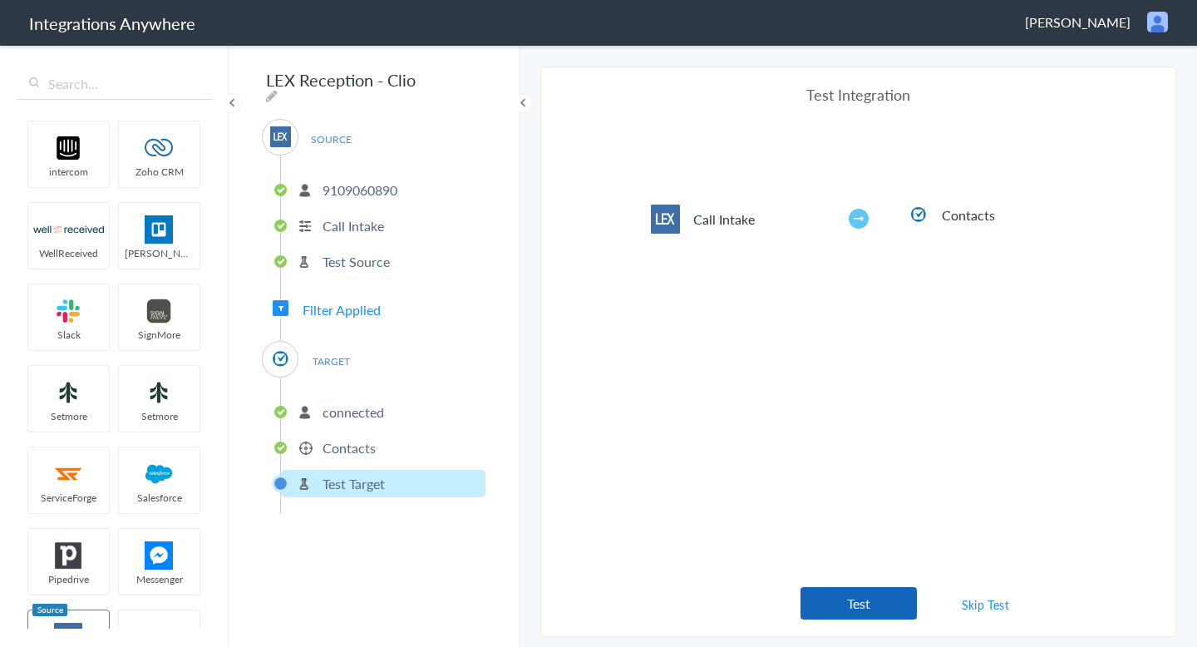
click at [878, 593] on button "Test" at bounding box center [858, 603] width 116 height 32
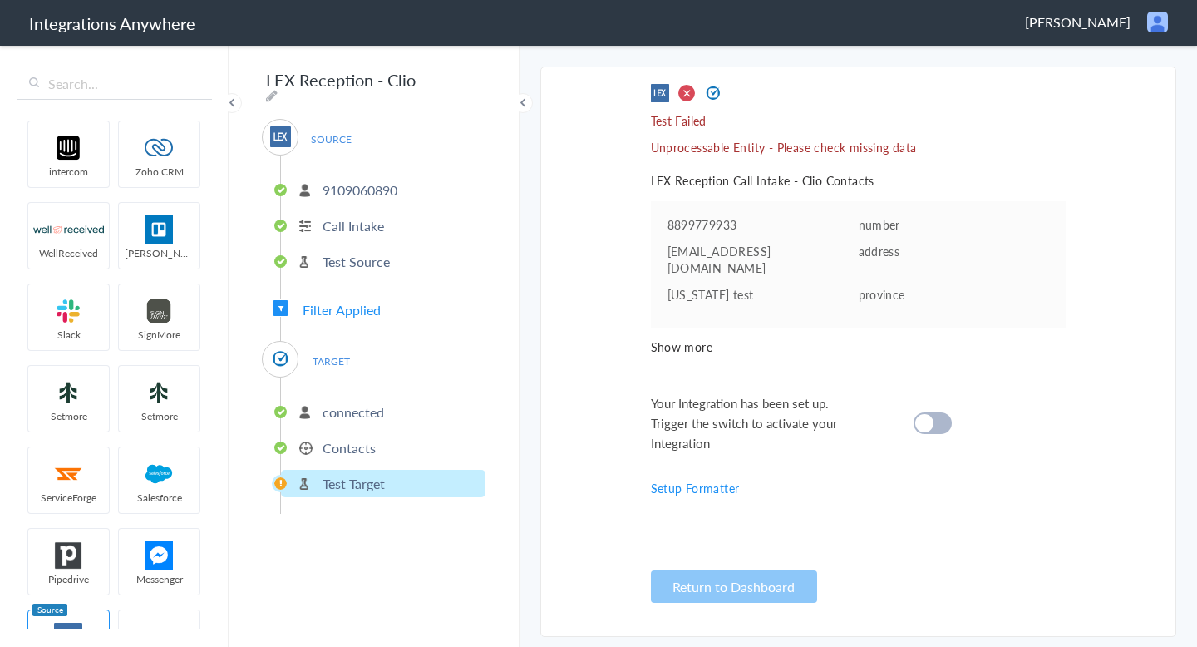
click at [369, 474] on p "Test Target" at bounding box center [353, 483] width 62 height 19
click at [351, 189] on p "9109060890" at bounding box center [359, 189] width 75 height 19
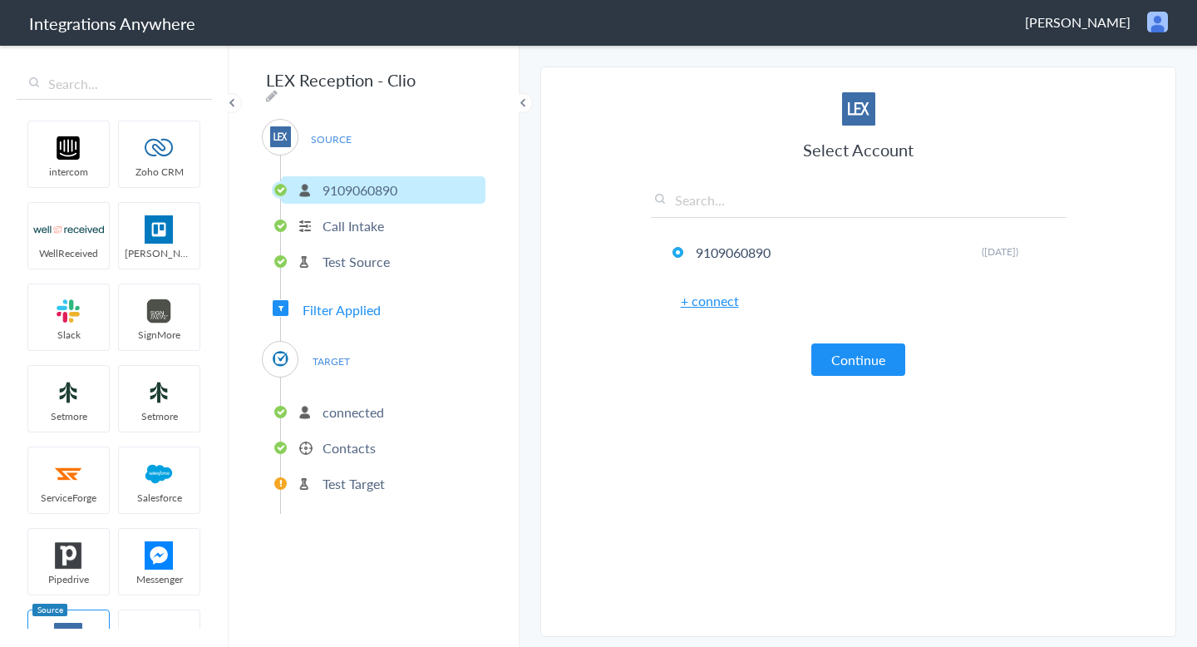
click at [350, 216] on p "Call Intake" at bounding box center [352, 225] width 61 height 19
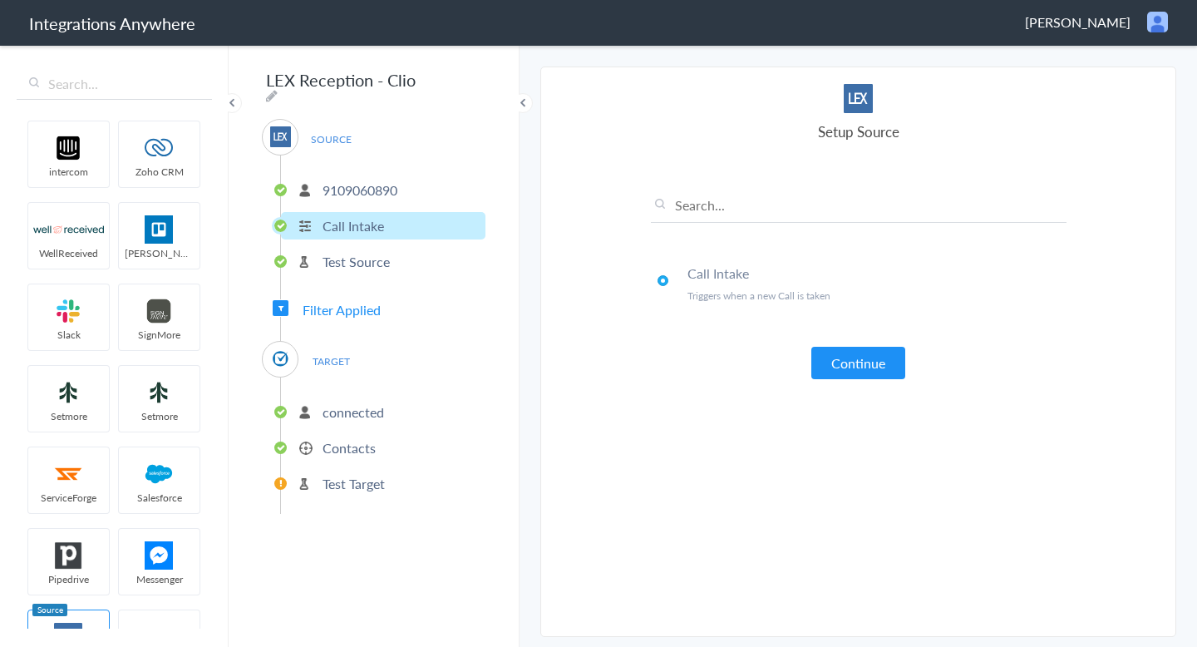
click at [351, 253] on p "Test Source" at bounding box center [355, 261] width 67 height 19
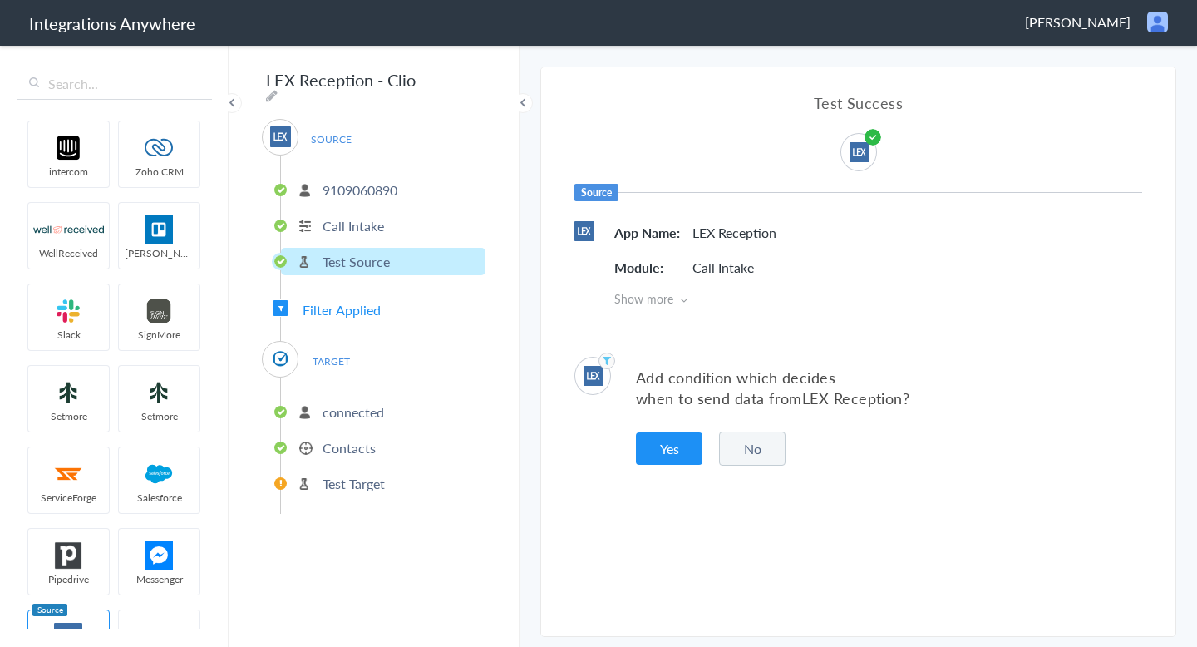
click at [372, 300] on span "Filter Applied" at bounding box center [341, 309] width 78 height 19
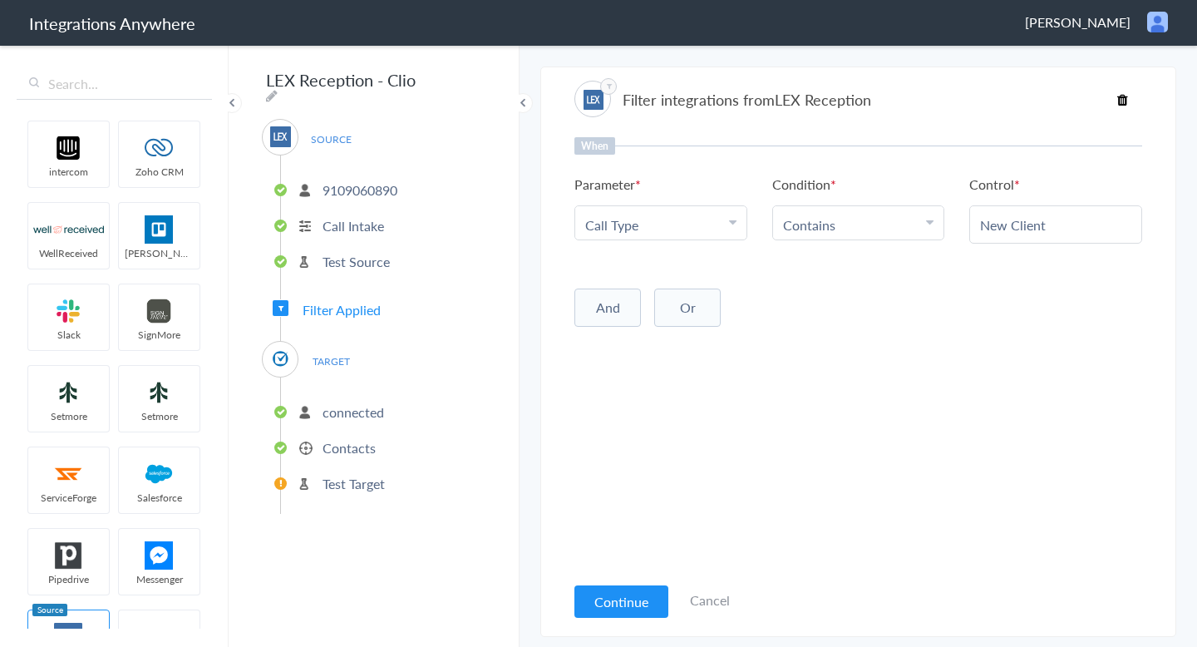
click at [360, 402] on p "connected" at bounding box center [352, 411] width 61 height 19
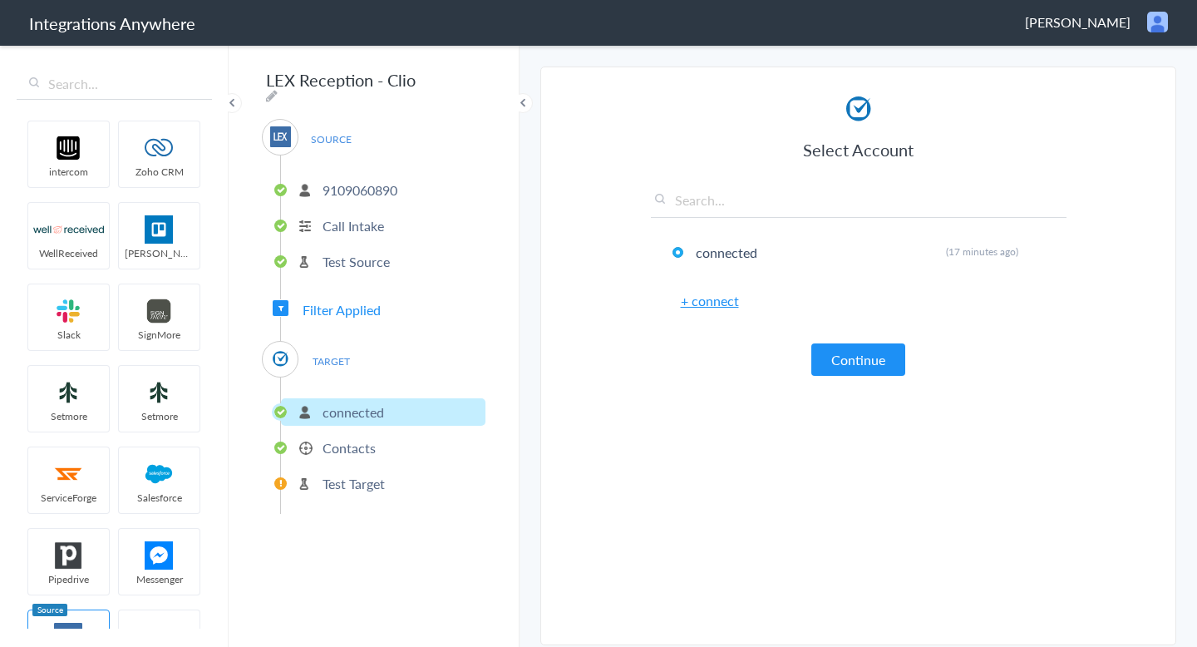
click at [843, 334] on div "Select Account connected Rename Delete (17 minutes ago) + connect Continue" at bounding box center [859, 233] width 416 height 283
click at [843, 344] on button "Continue" at bounding box center [858, 359] width 94 height 32
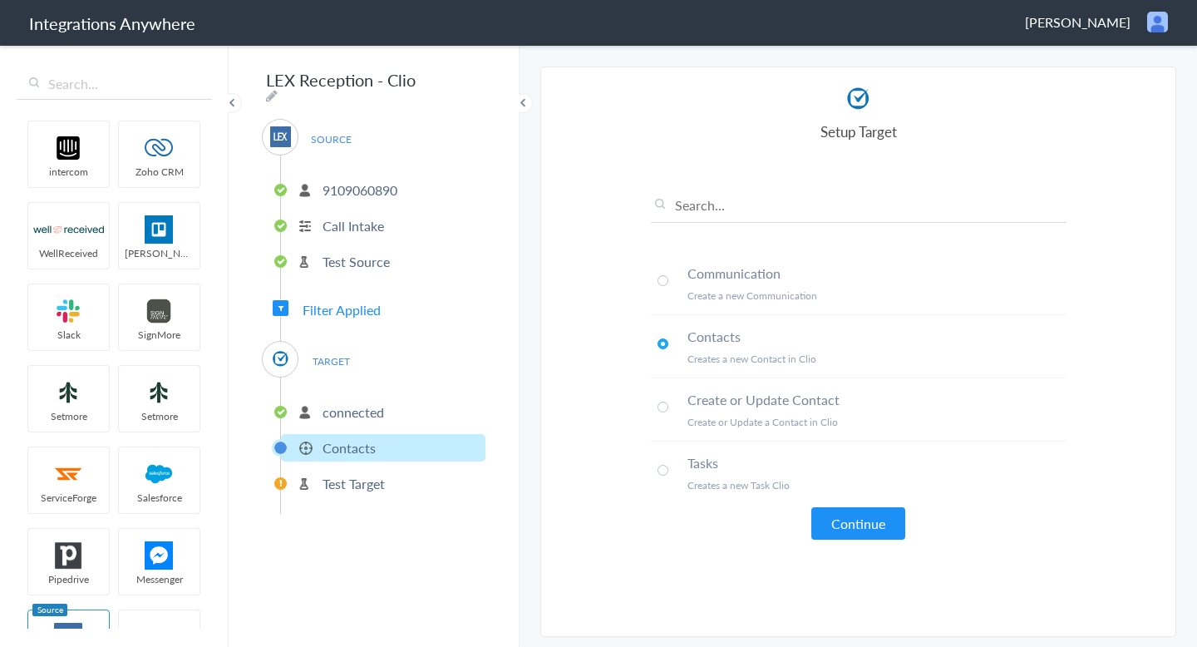
click at [859, 504] on div "Communication Create a new Communication Contacts Creates a new Contact in Clio…" at bounding box center [859, 352] width 416 height 373
click at [859, 509] on button "Continue" at bounding box center [858, 523] width 94 height 32
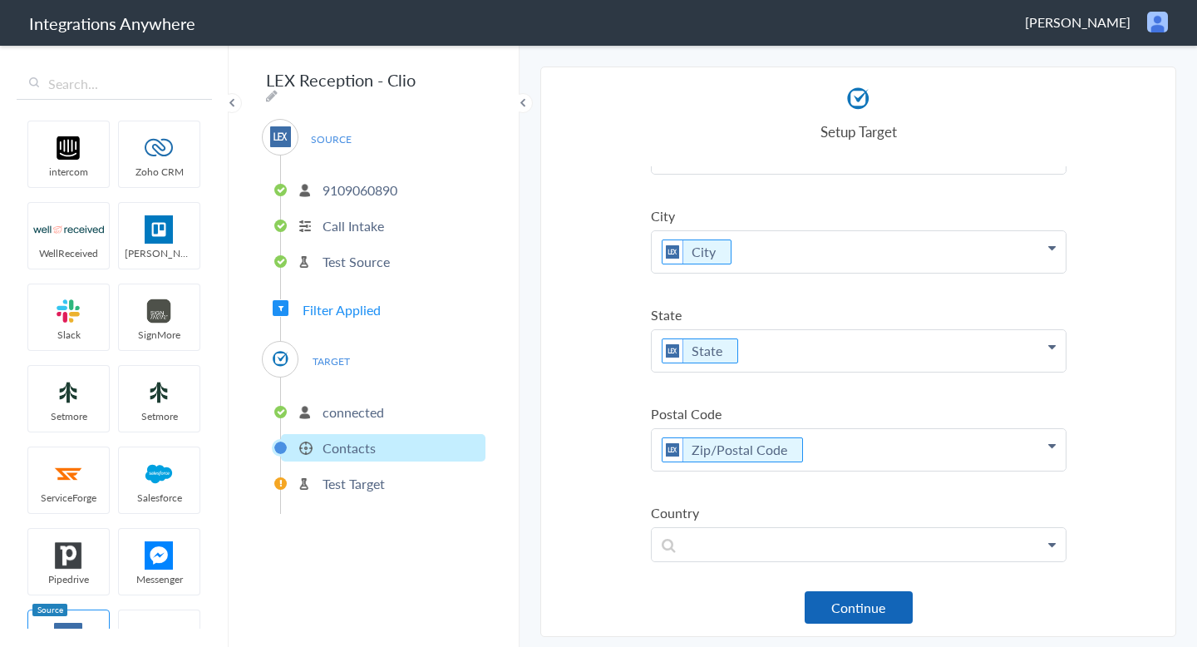
click at [831, 616] on button "Continue" at bounding box center [858, 607] width 108 height 32
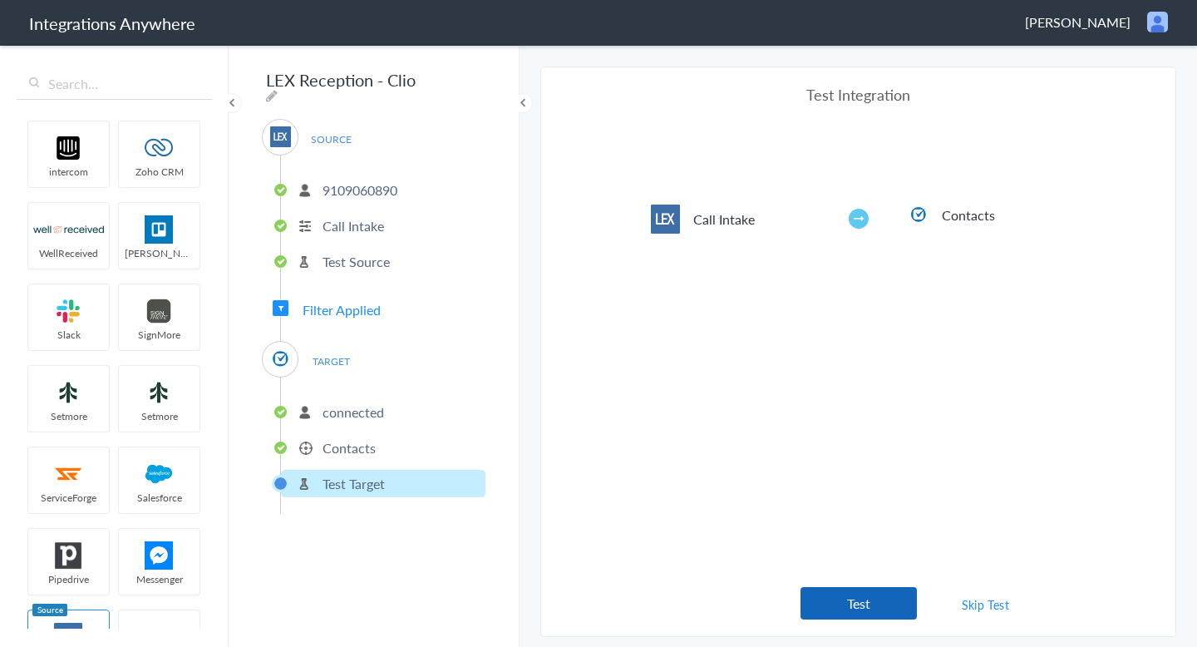
click at [843, 607] on button "Test" at bounding box center [858, 603] width 116 height 32
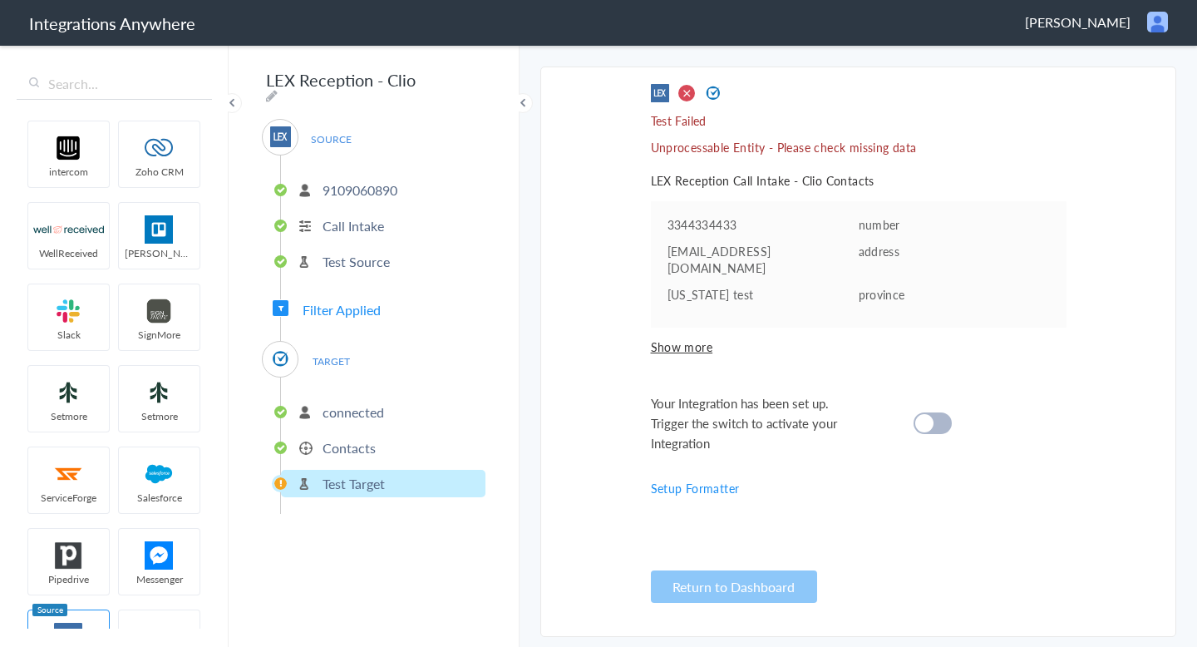
click at [352, 253] on p "Test Source" at bounding box center [355, 261] width 67 height 19
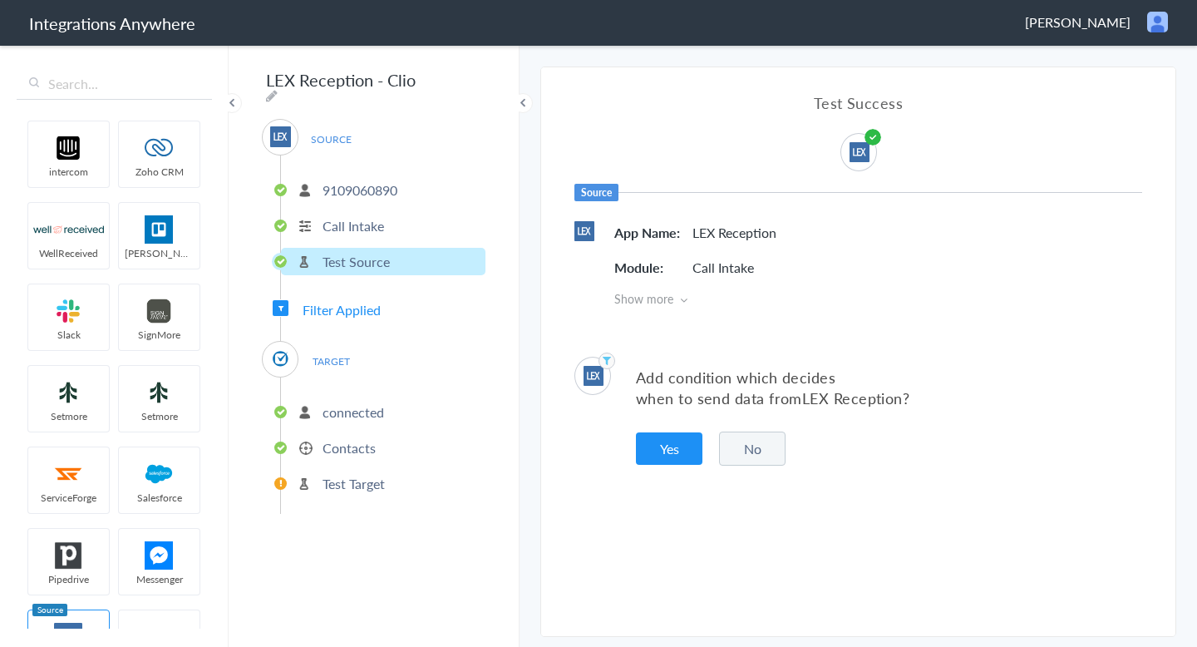
click at [434, 214] on li "Call Intake" at bounding box center [383, 225] width 204 height 27
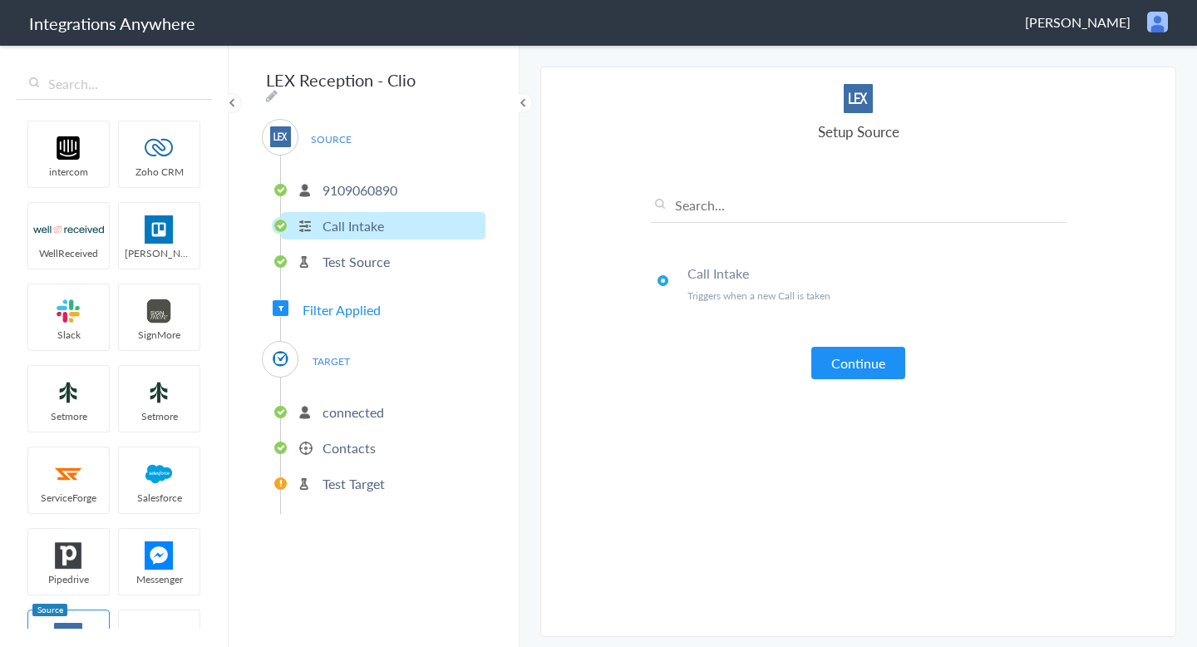
click at [342, 183] on p "9109060890" at bounding box center [359, 189] width 75 height 19
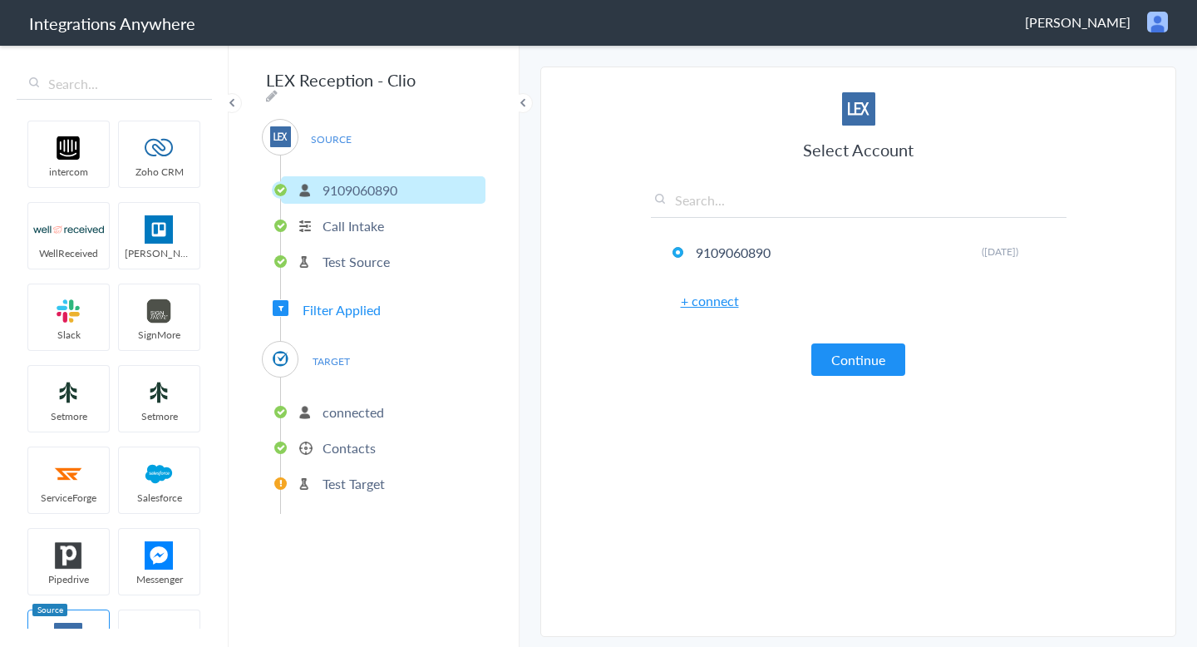
click at [352, 216] on p "Call Intake" at bounding box center [352, 225] width 61 height 19
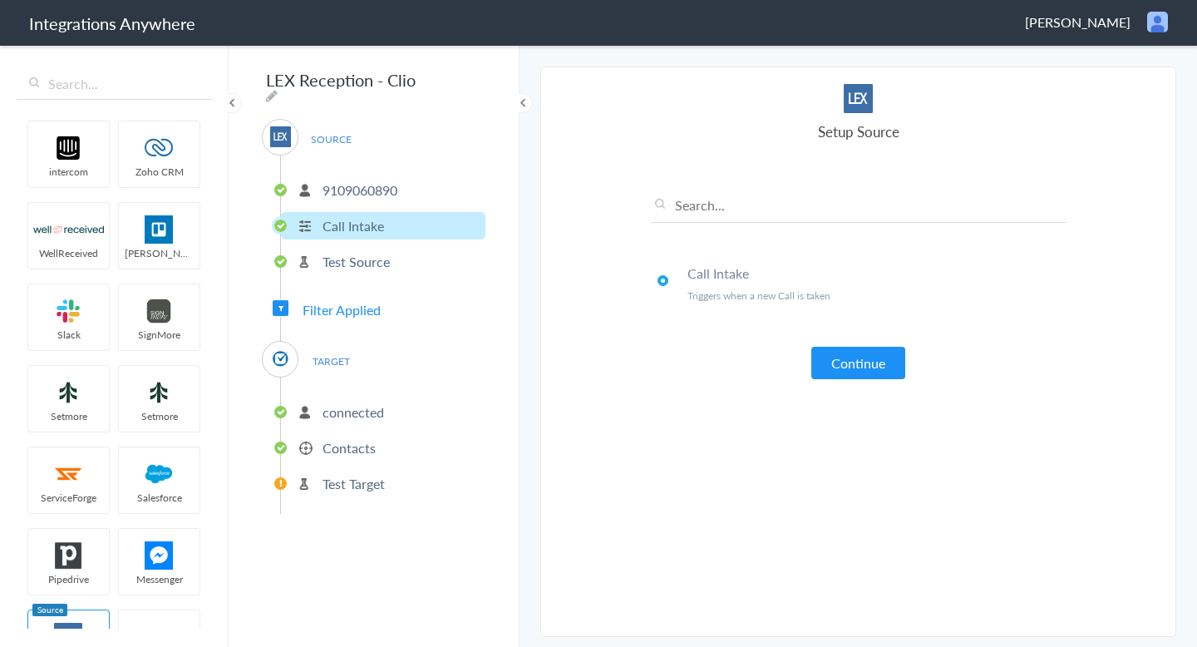
click at [371, 195] on li "9109060890" at bounding box center [383, 189] width 204 height 27
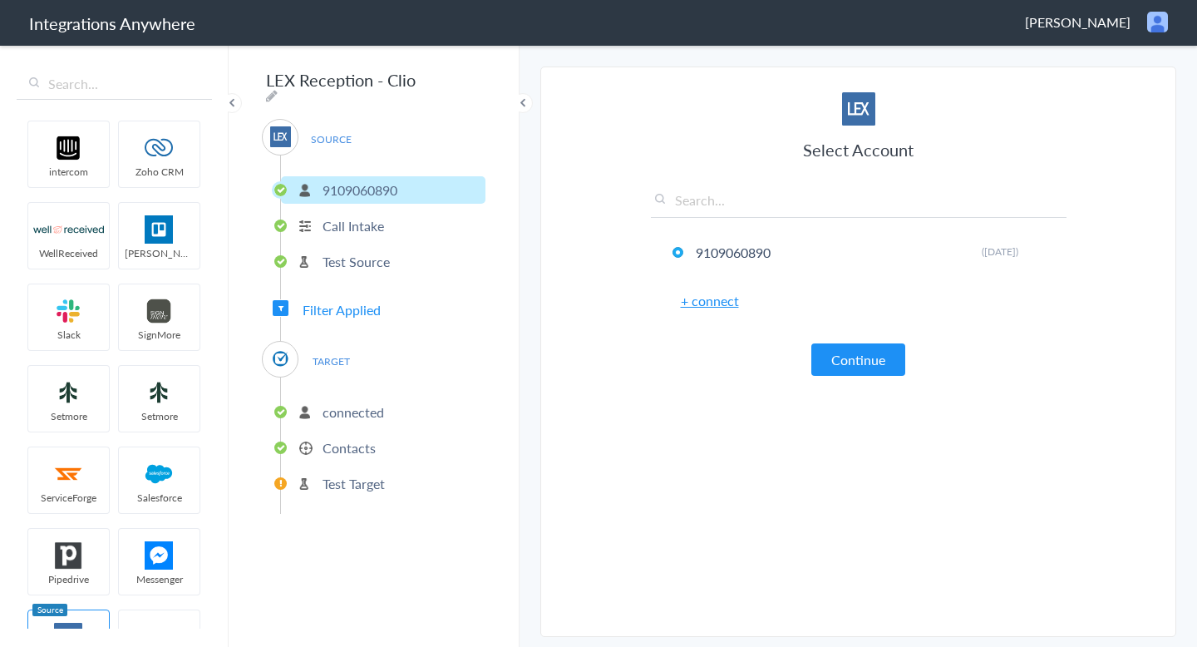
click at [440, 226] on li "Call Intake" at bounding box center [383, 225] width 204 height 27
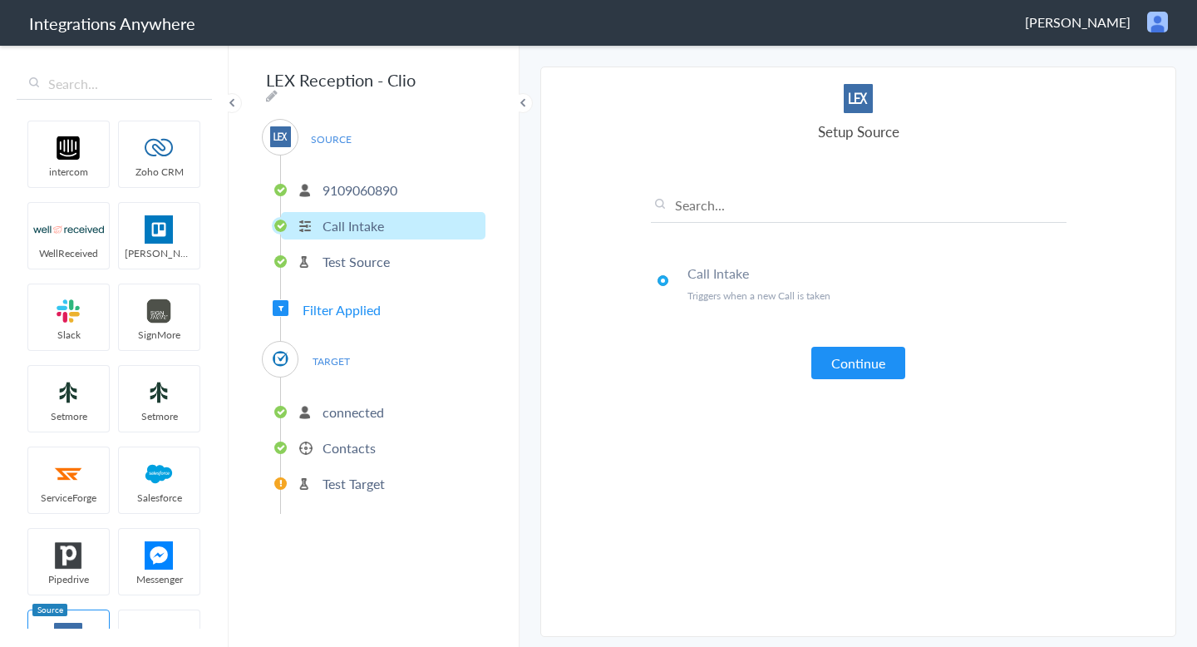
click at [835, 343] on div "Call Intake Triggers when a new Call is taken Continue" at bounding box center [859, 272] width 416 height 213
click at [839, 351] on button "Continue" at bounding box center [858, 363] width 94 height 32
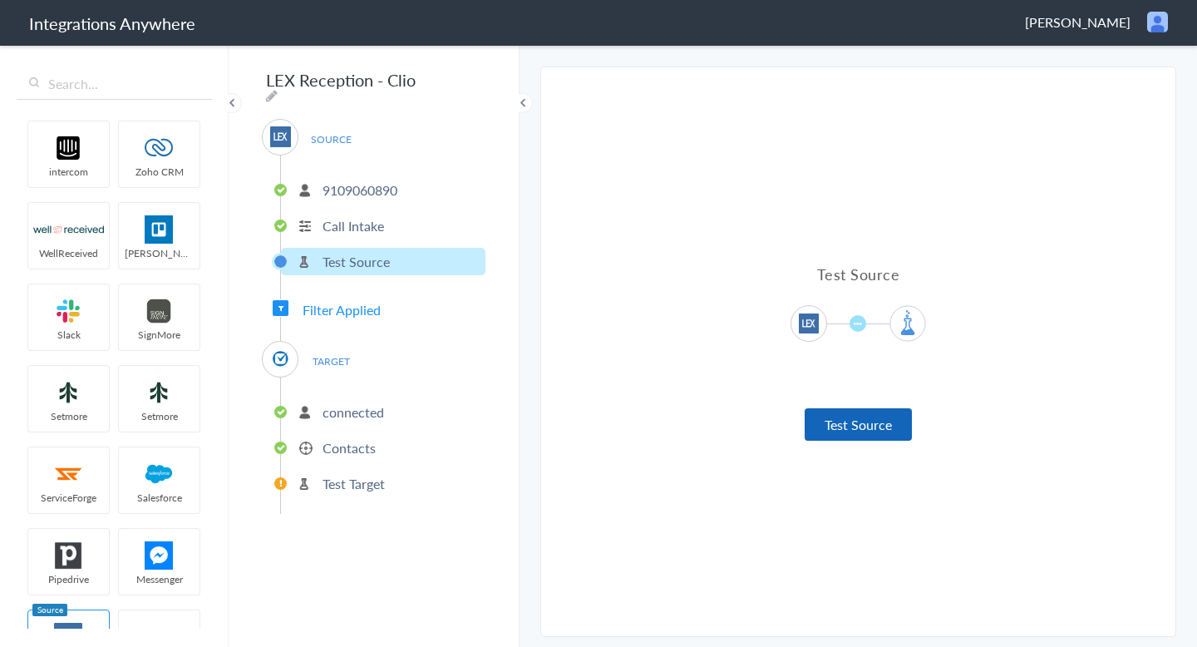
click at [831, 417] on button "Test Source" at bounding box center [857, 424] width 107 height 32
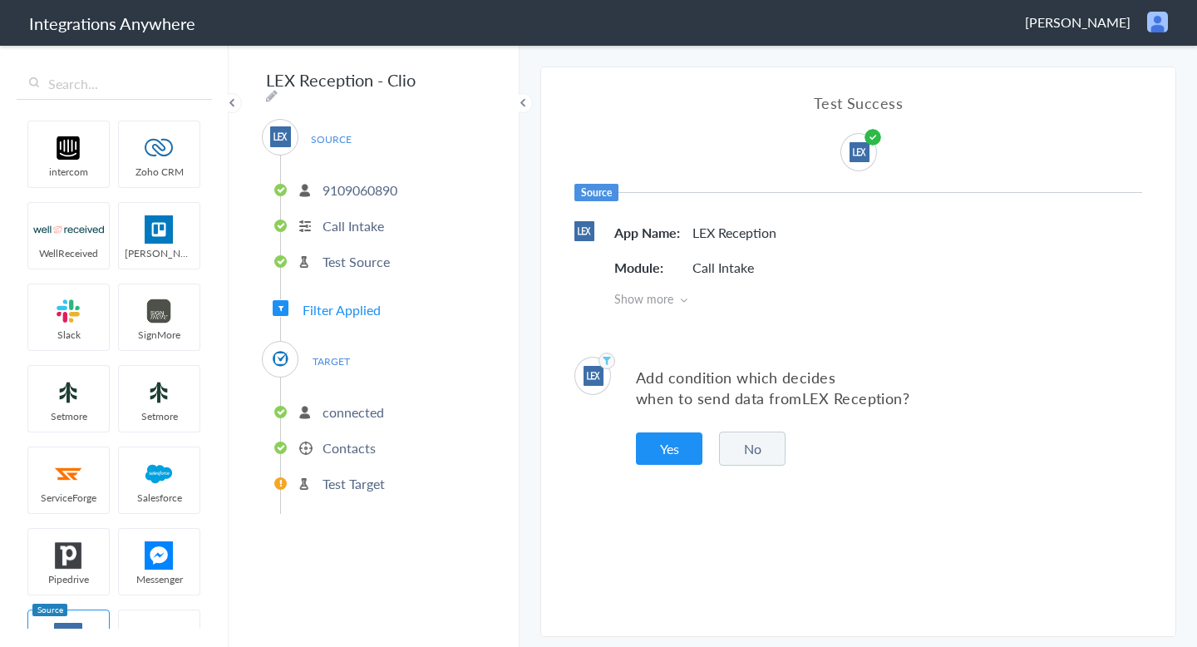
click at [729, 442] on button "No" at bounding box center [752, 448] width 66 height 34
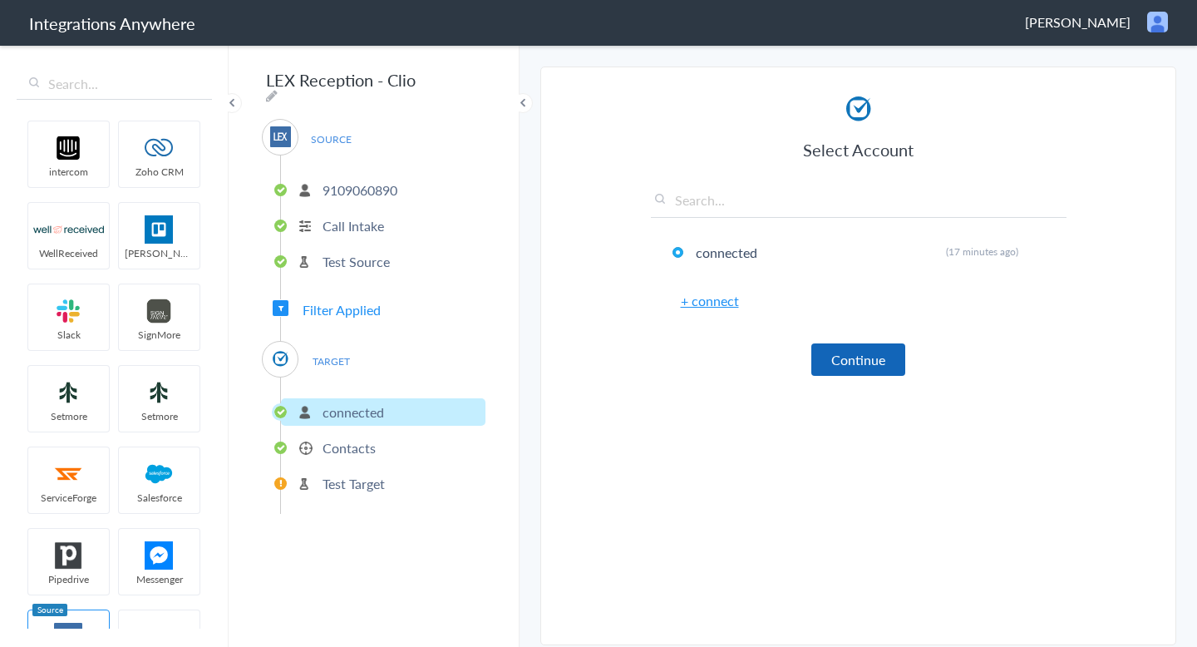
click at [873, 375] on button "Continue" at bounding box center [858, 359] width 94 height 32
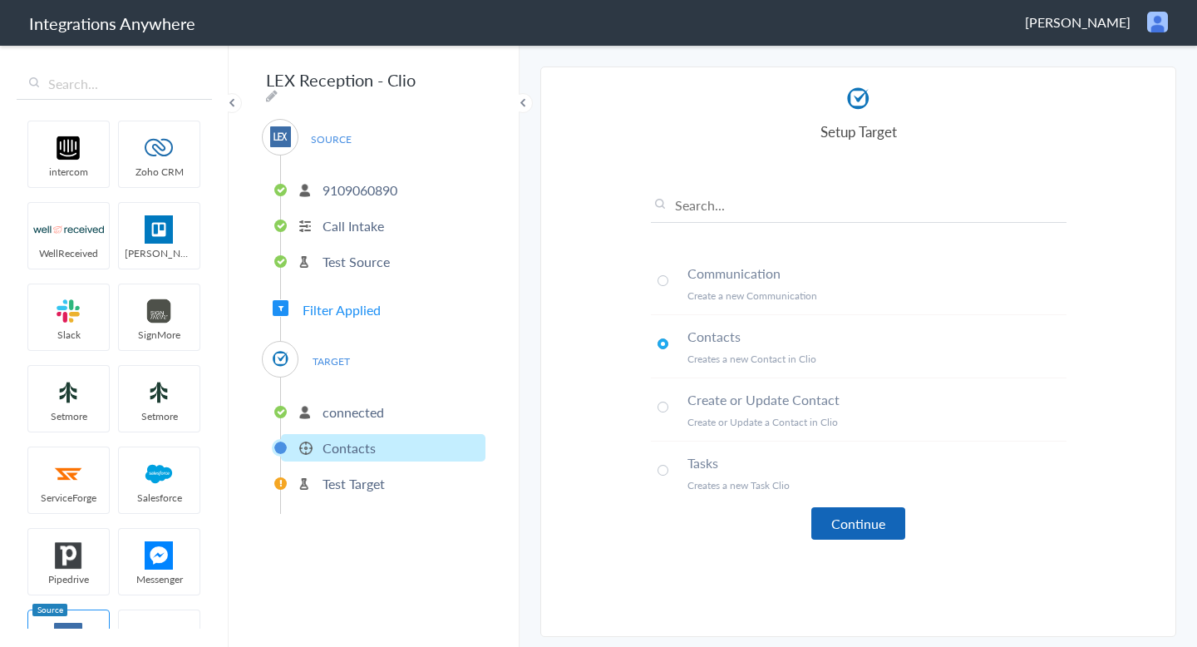
click at [861, 530] on button "Continue" at bounding box center [858, 523] width 94 height 32
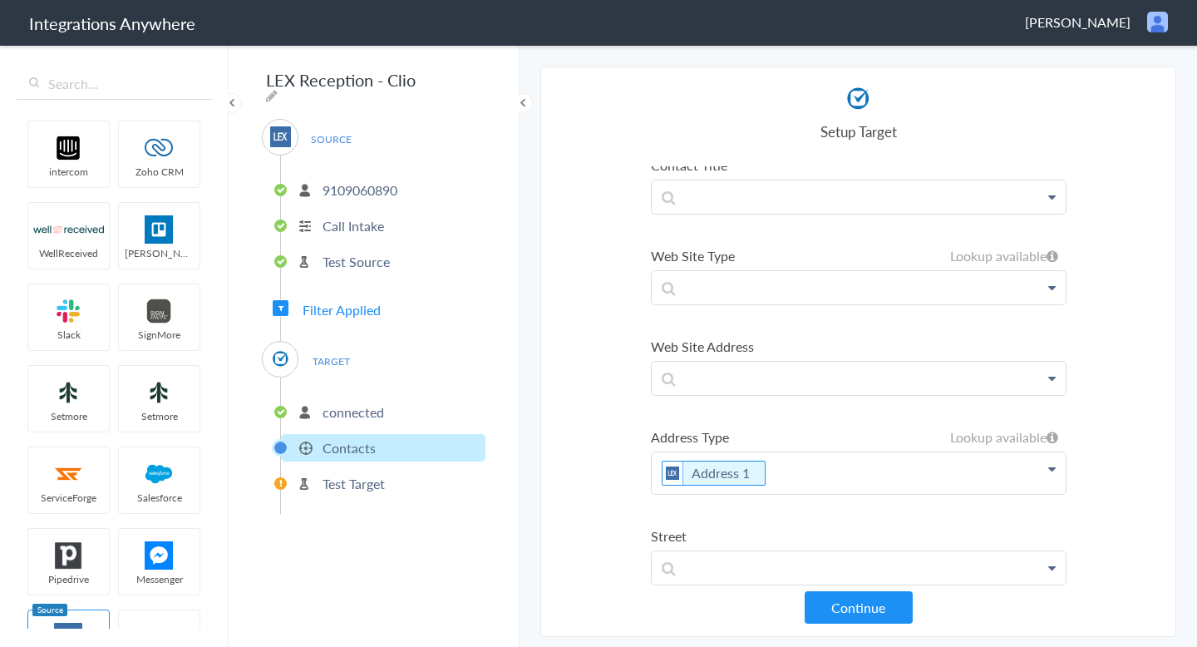
scroll to position [889, 0]
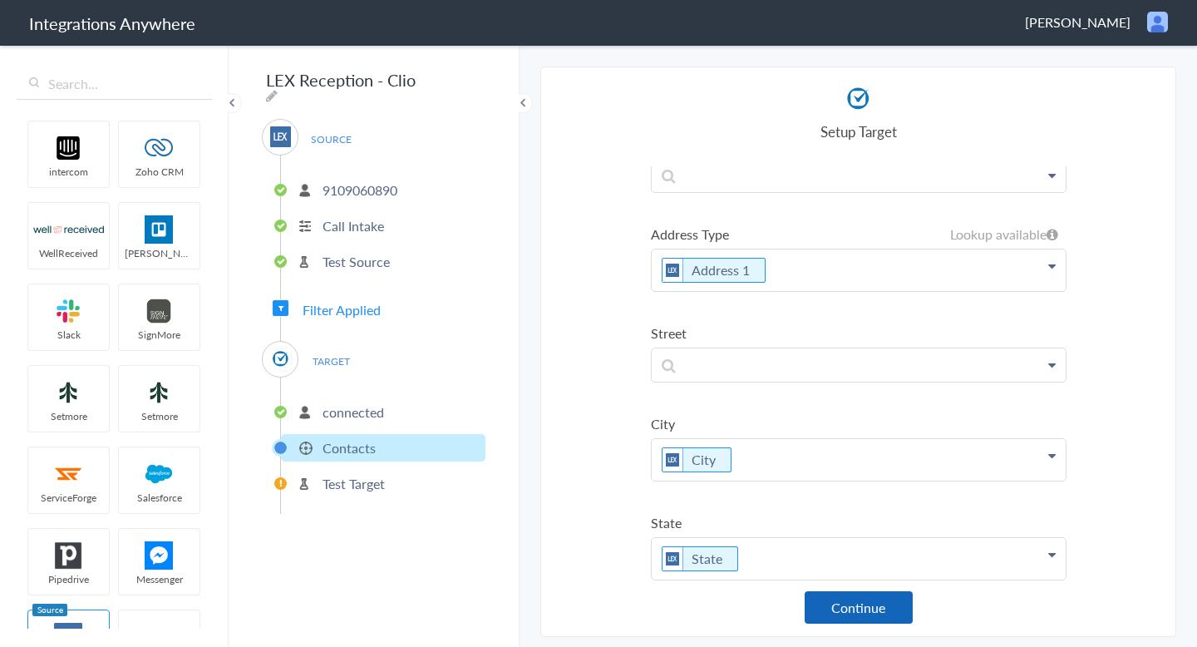
click at [866, 614] on button "Continue" at bounding box center [858, 607] width 108 height 32
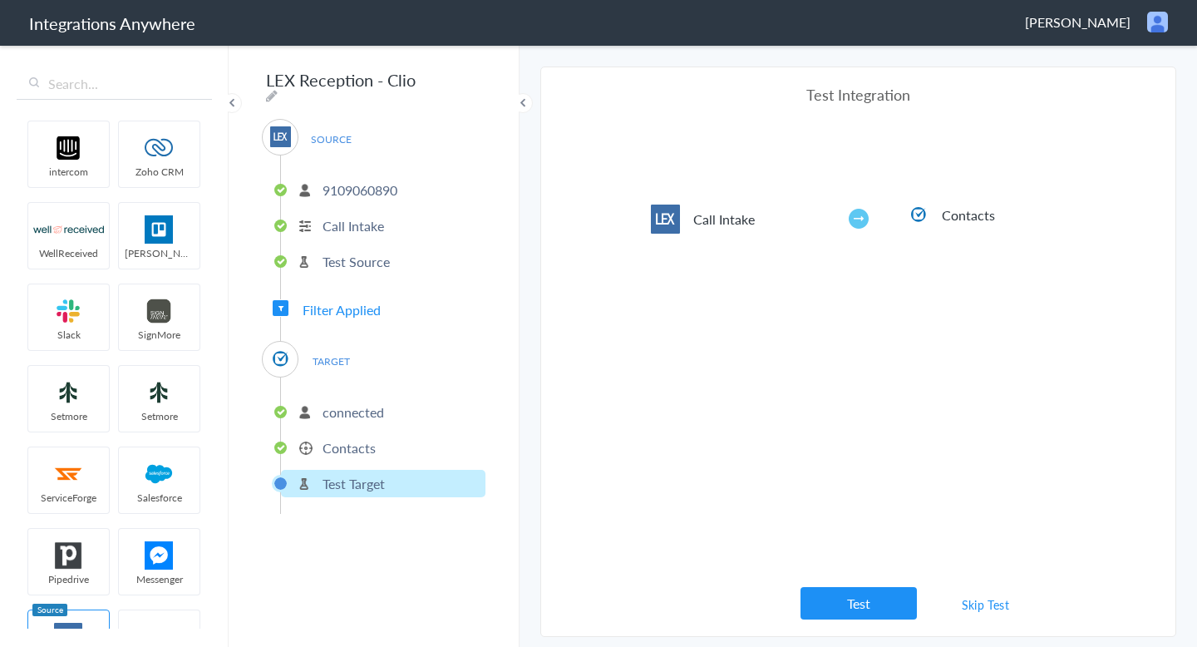
click at [828, 586] on div "Test Integration Call Intake Contacts View test data Your Integration has been …" at bounding box center [859, 351] width 416 height 535
click at [830, 594] on button "Test" at bounding box center [858, 603] width 116 height 32
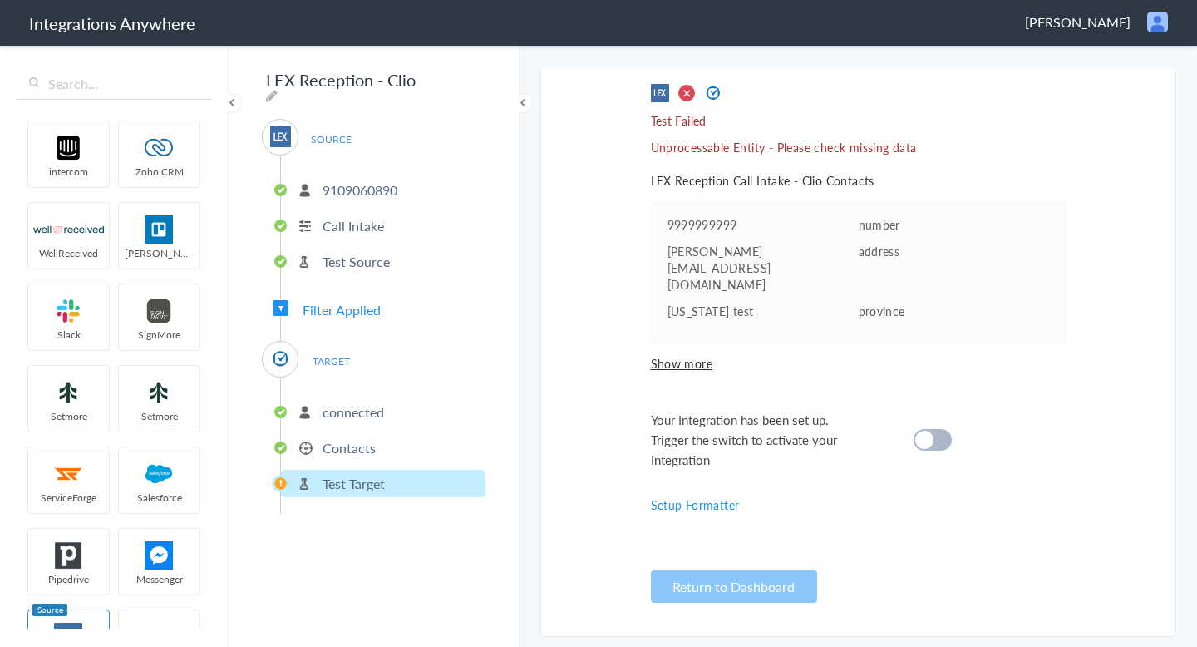
click at [350, 256] on p "Test Source" at bounding box center [355, 261] width 67 height 19
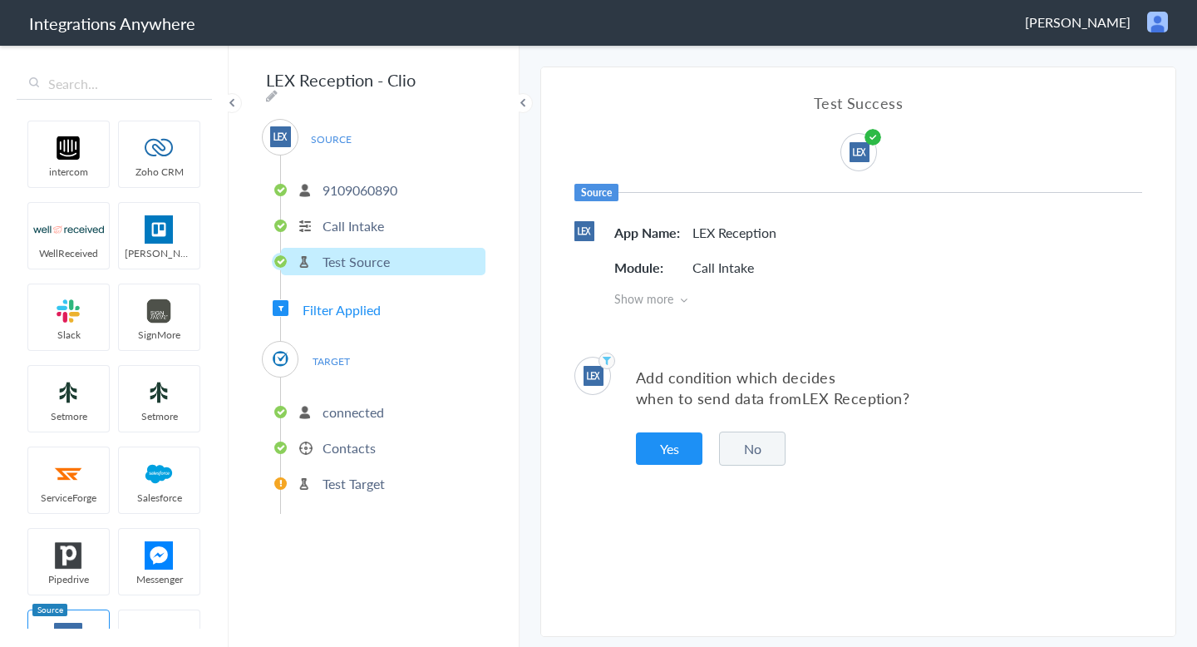
click at [342, 440] on p "Contacts" at bounding box center [348, 447] width 53 height 19
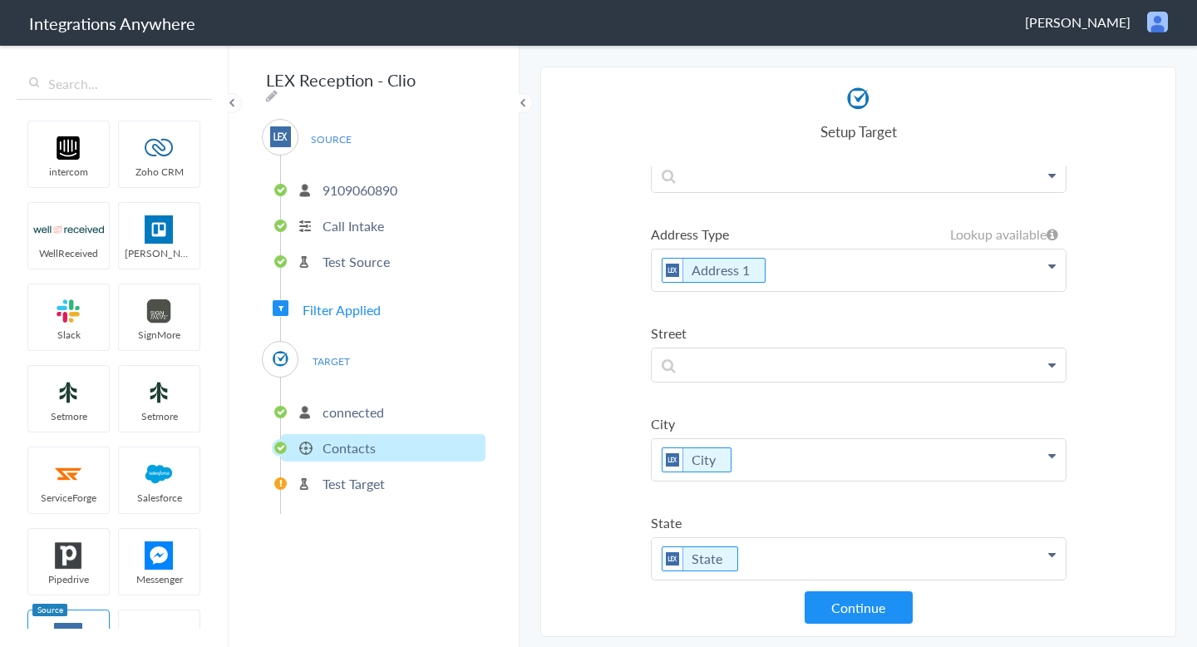
click at [368, 402] on p "connected" at bounding box center [352, 411] width 61 height 19
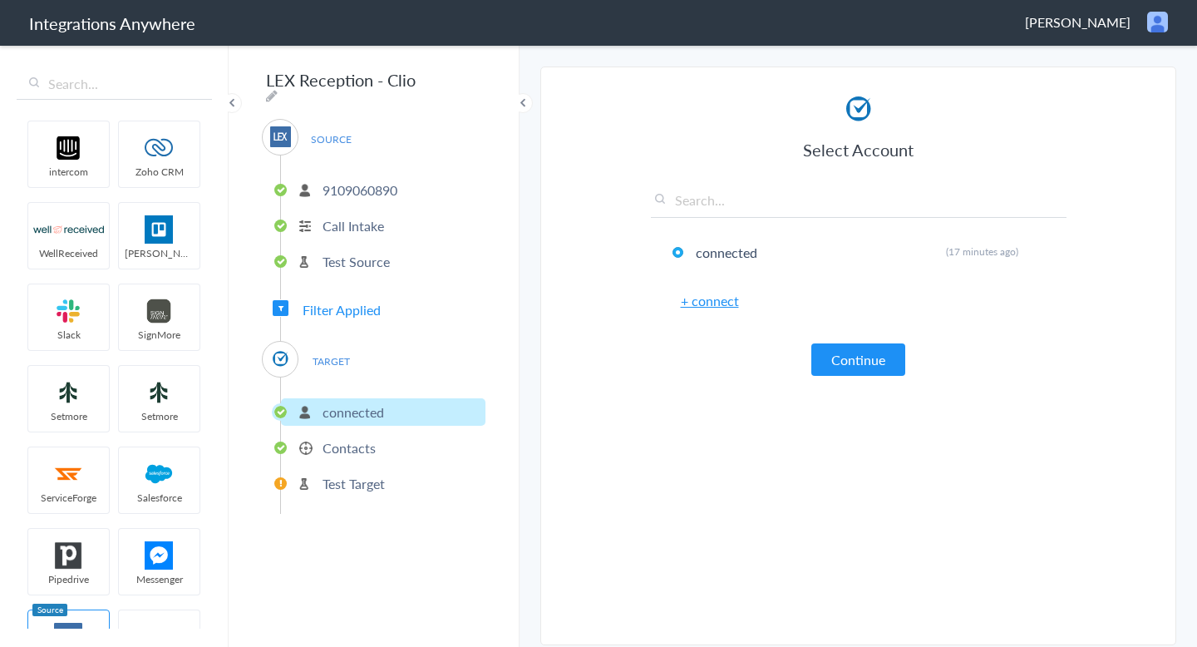
click at [359, 438] on p "Contacts" at bounding box center [348, 447] width 53 height 19
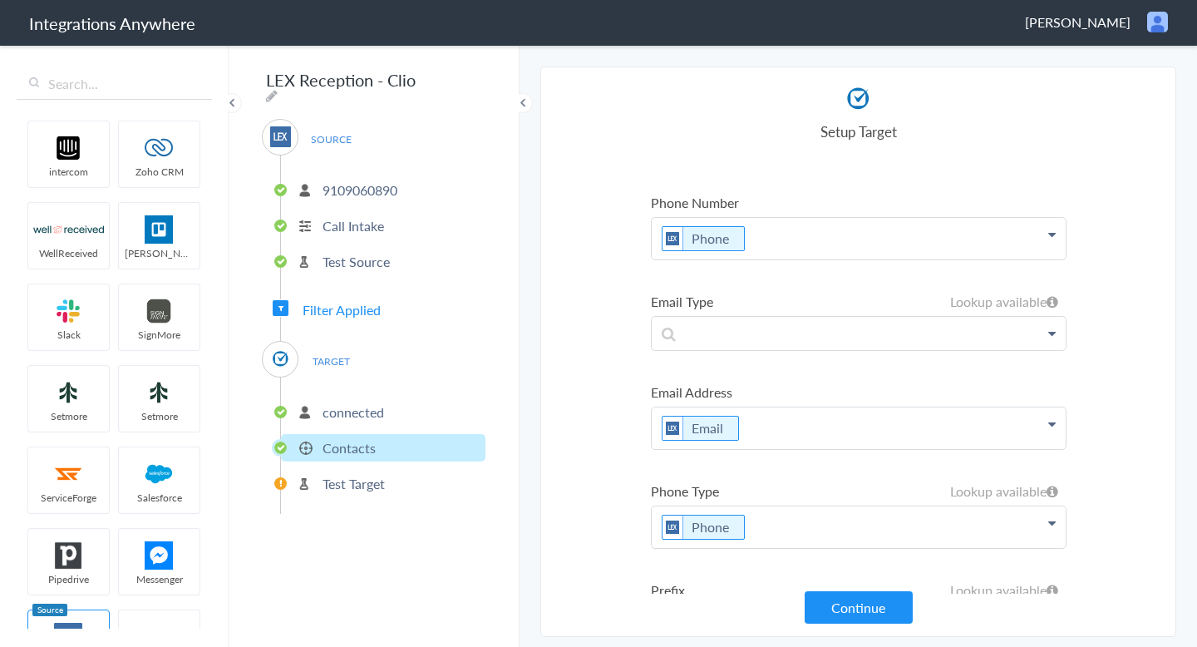
scroll to position [151, 0]
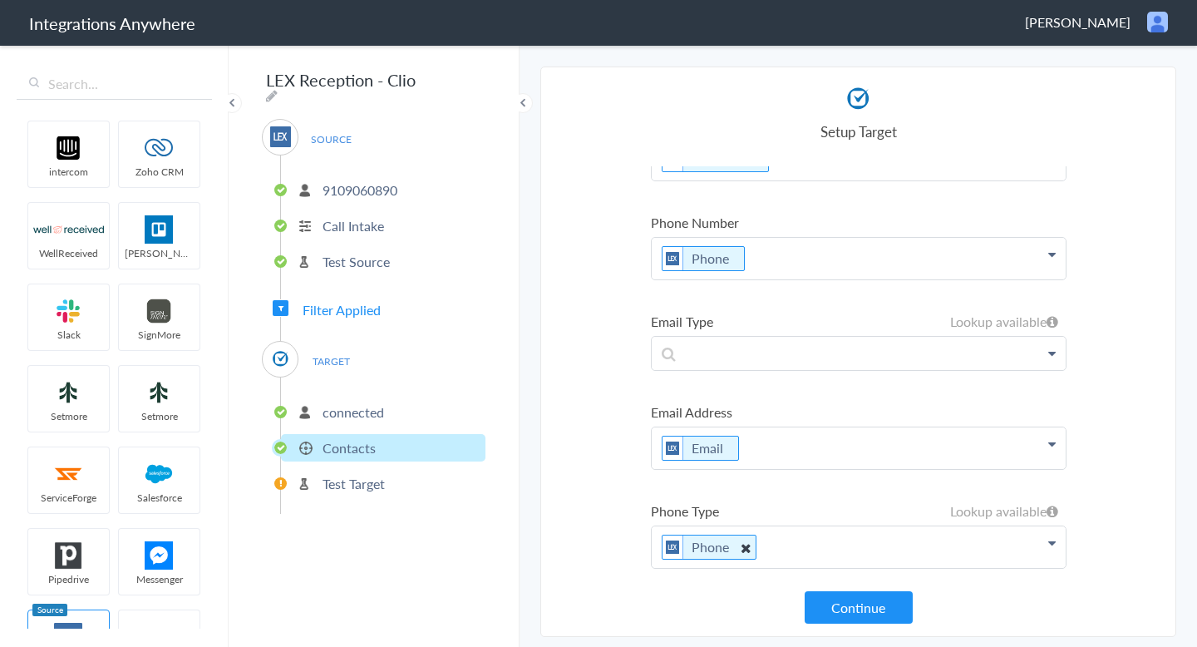
click at [716, 548] on li "Phone" at bounding box center [708, 546] width 95 height 25
click at [747, 548] on icon at bounding box center [744, 547] width 18 height 21
click at [563, 455] on section "Select Account 9109060890 Rename Delete (2 days ago) + connect Continue Setup S…" at bounding box center [858, 351] width 636 height 570
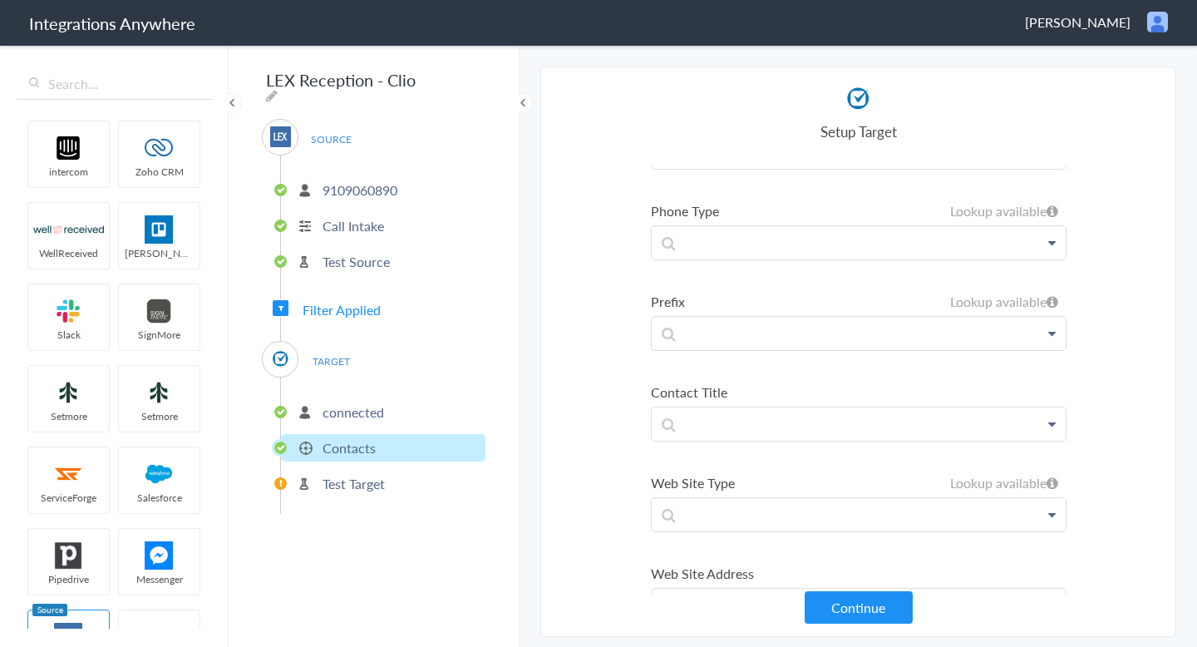
scroll to position [453, 0]
click at [376, 408] on p "connected" at bounding box center [352, 411] width 61 height 19
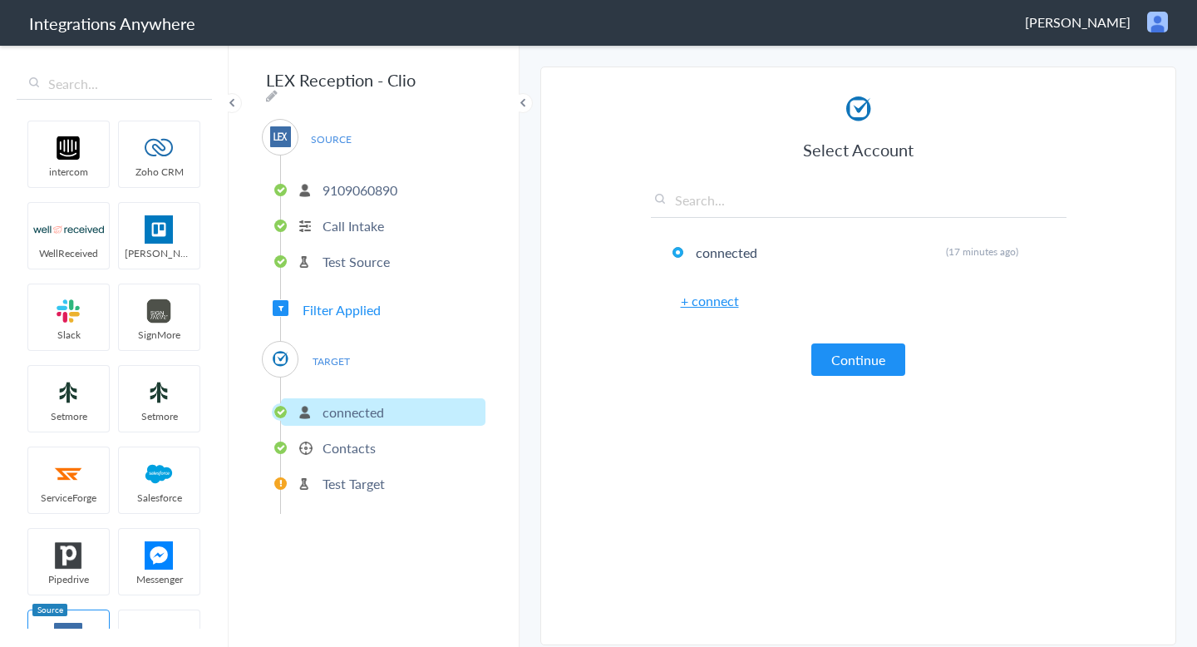
click at [723, 298] on link "+ connect" at bounding box center [710, 300] width 58 height 19
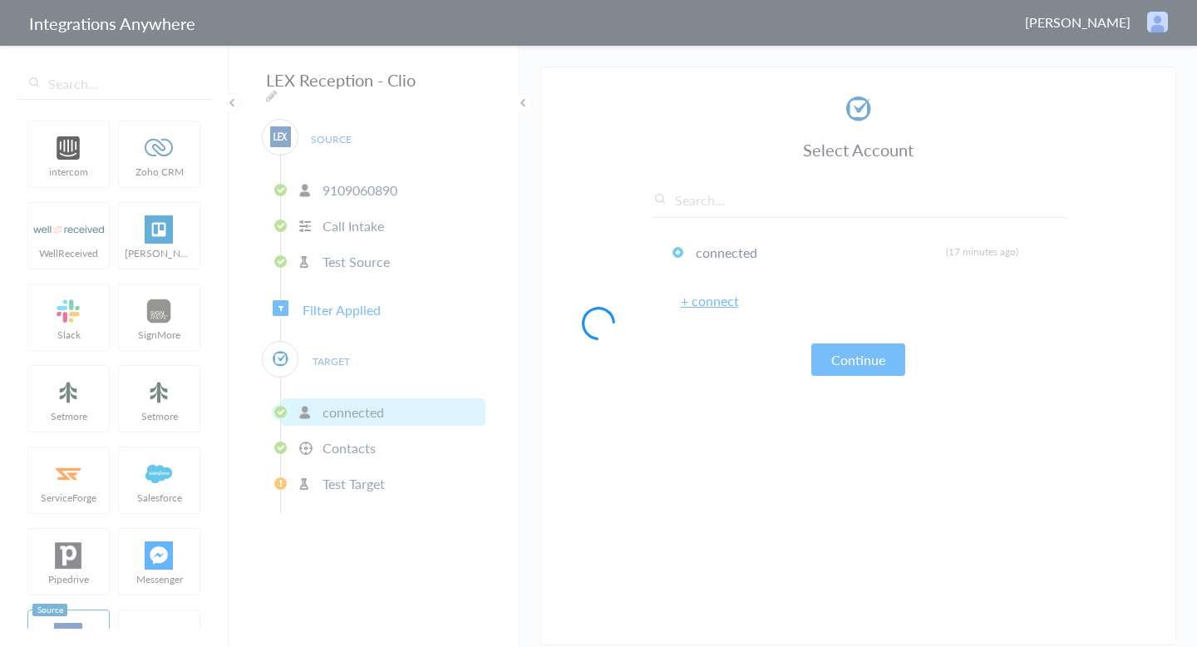
click at [382, 445] on div at bounding box center [598, 323] width 1197 height 647
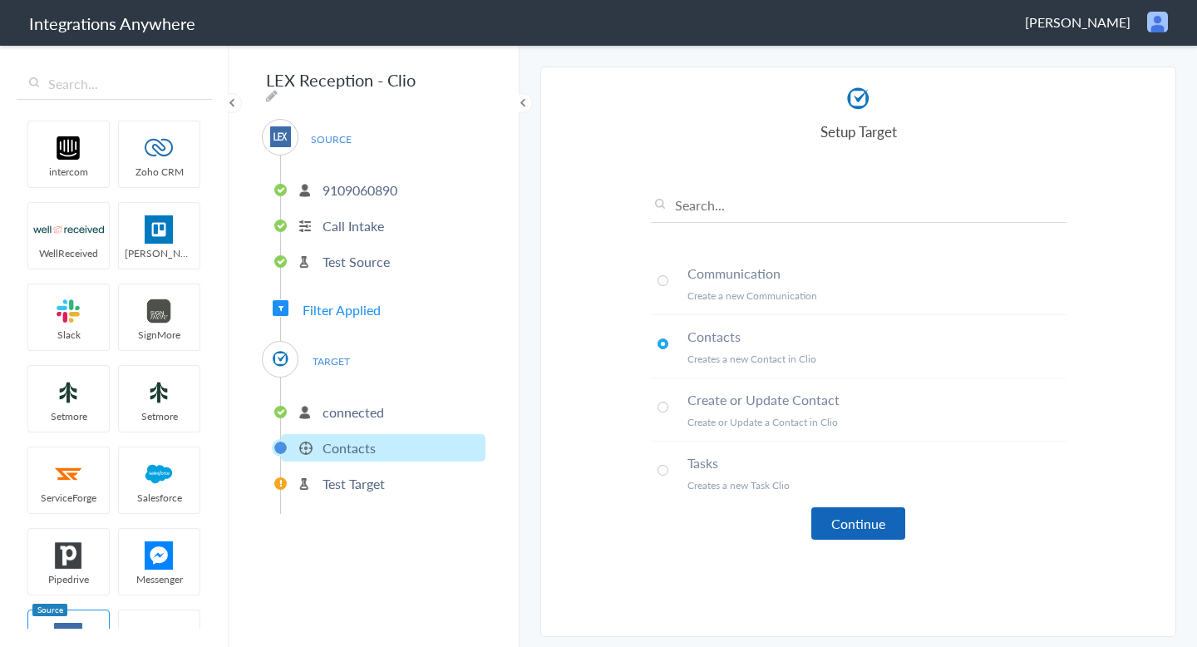
click at [870, 517] on button "Continue" at bounding box center [858, 523] width 94 height 32
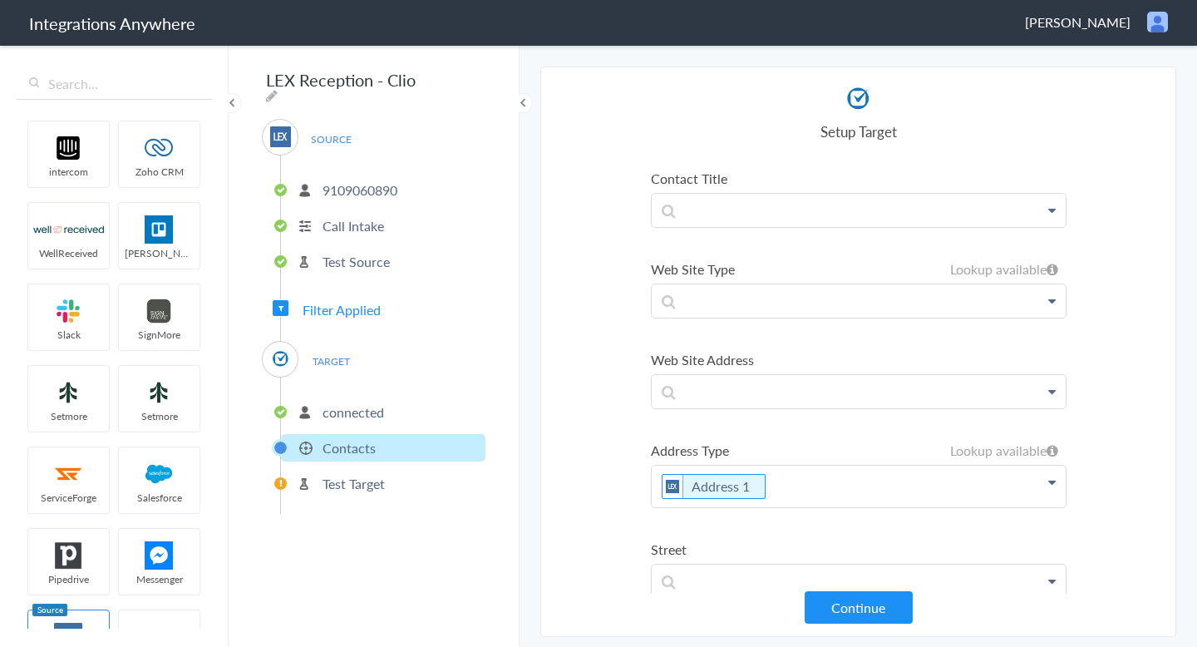
scroll to position [676, 0]
click at [768, 485] on icon at bounding box center [765, 484] width 18 height 21
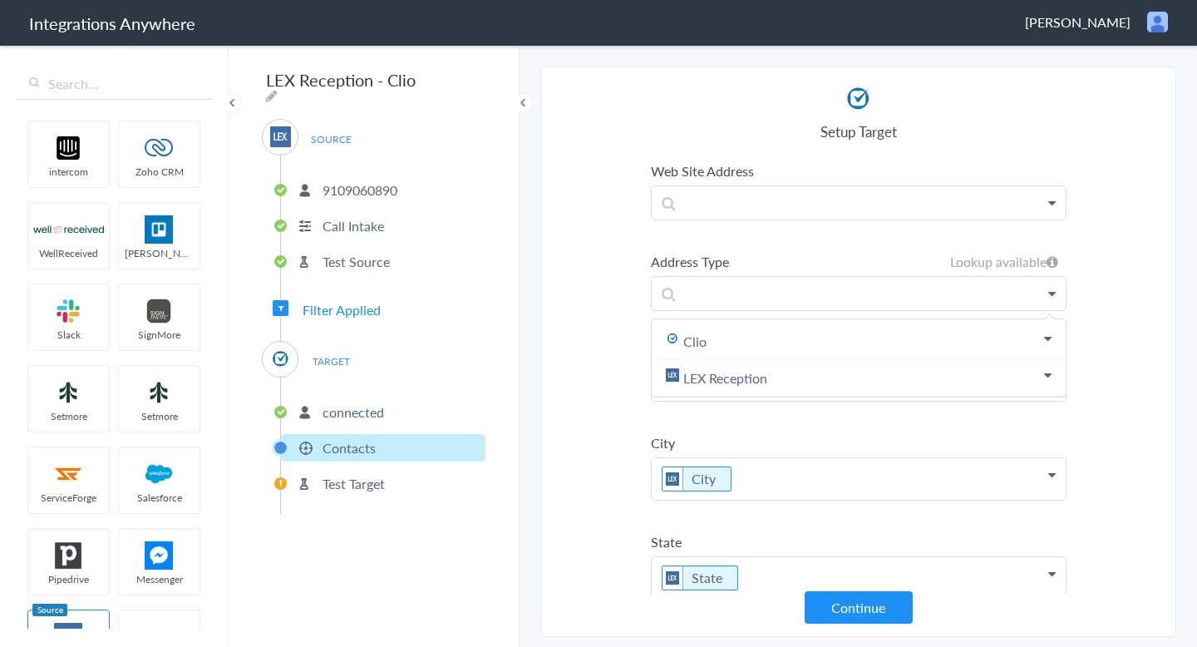
click at [591, 400] on section "Select Account 9109060890 Rename Delete (2 days ago) + connect Continue Setup S…" at bounding box center [858, 351] width 636 height 570
click at [735, 385] on p at bounding box center [859, 383] width 414 height 33
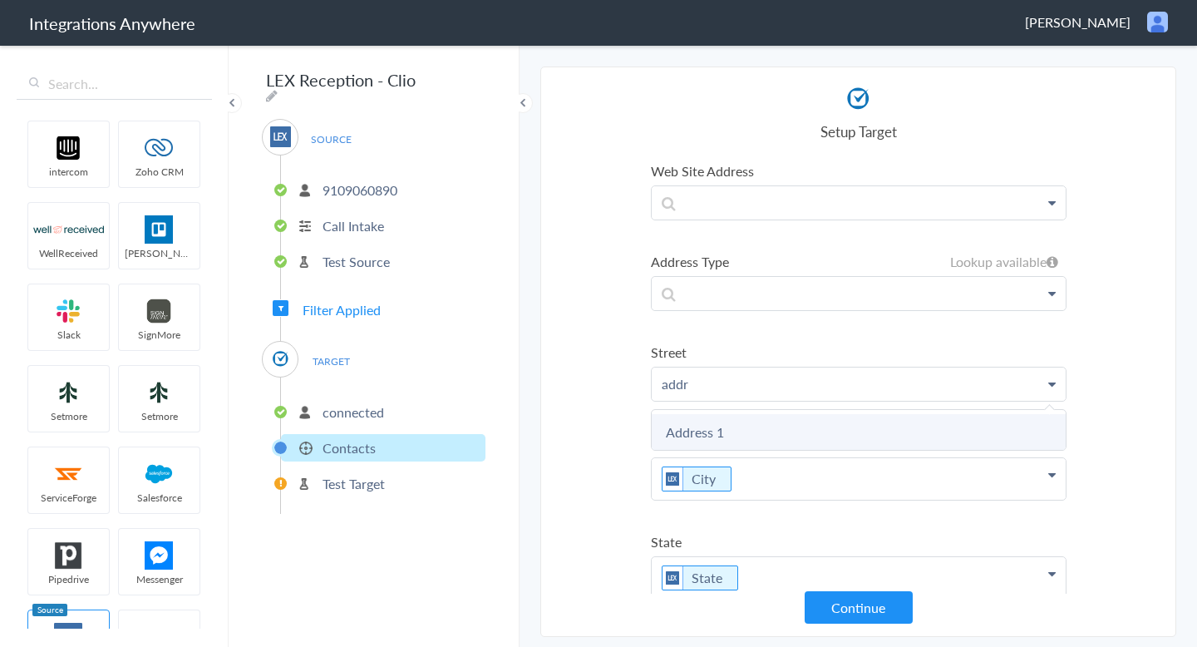
click at [753, 440] on link "Address 1" at bounding box center [859, 432] width 414 height 36
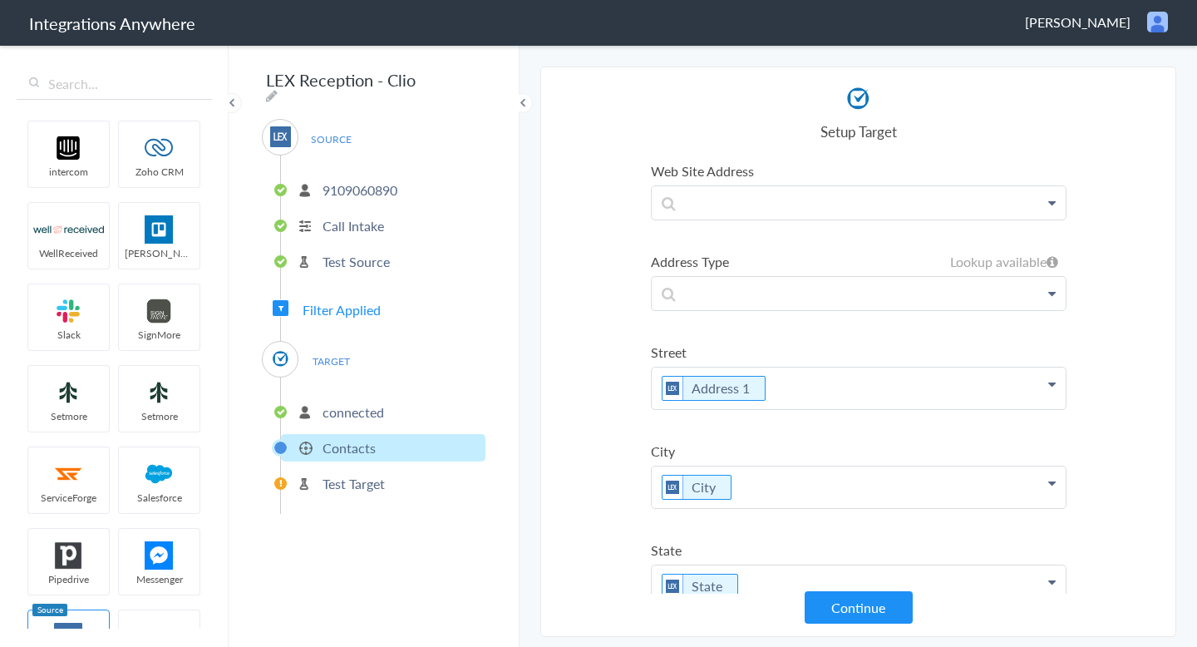
click at [601, 424] on section "Select Account 9109060890 Rename Delete (2 days ago) + connect Continue Setup S…" at bounding box center [858, 351] width 636 height 570
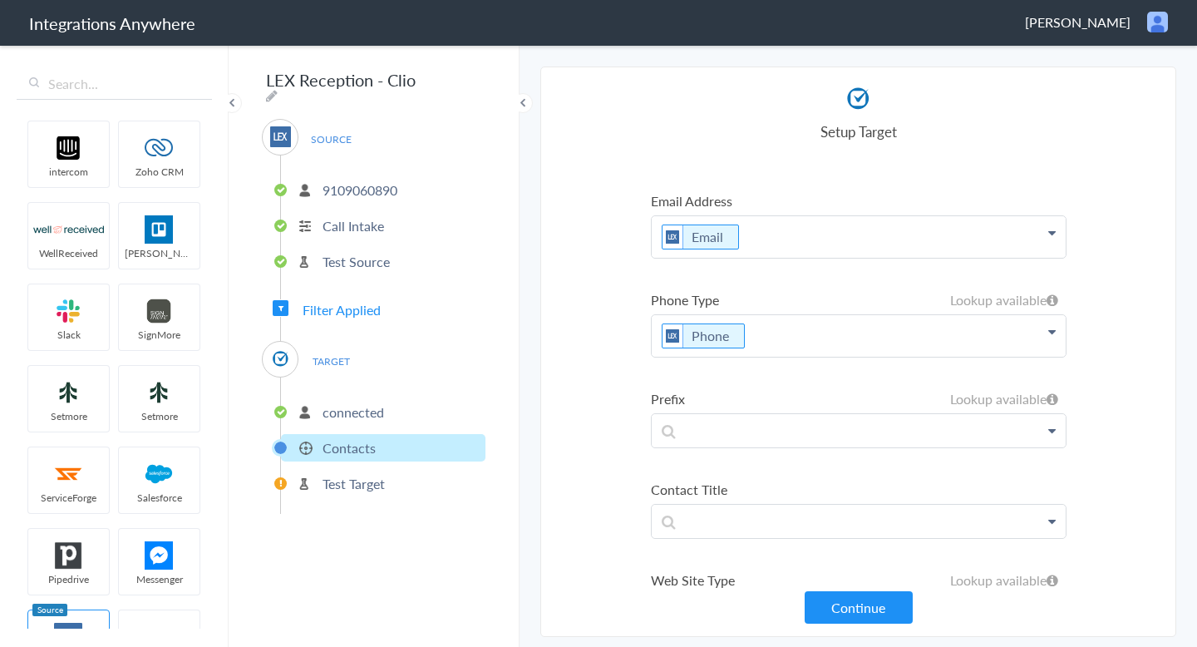
scroll to position [351, 0]
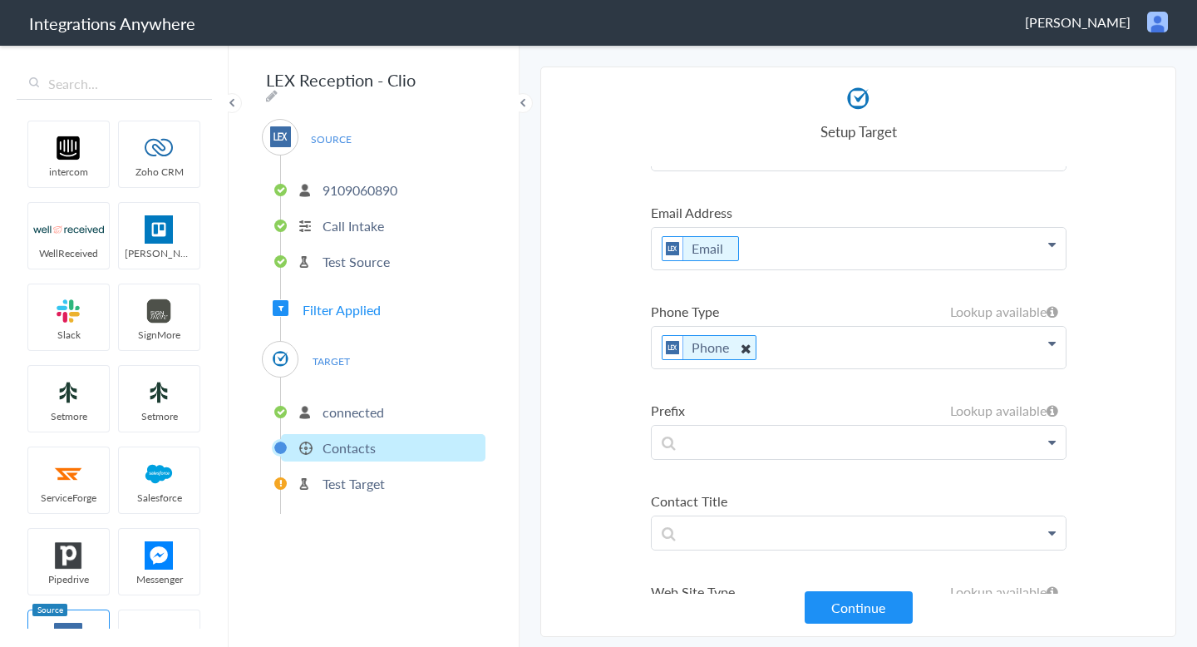
click at [744, 352] on icon at bounding box center [744, 347] width 18 height 21
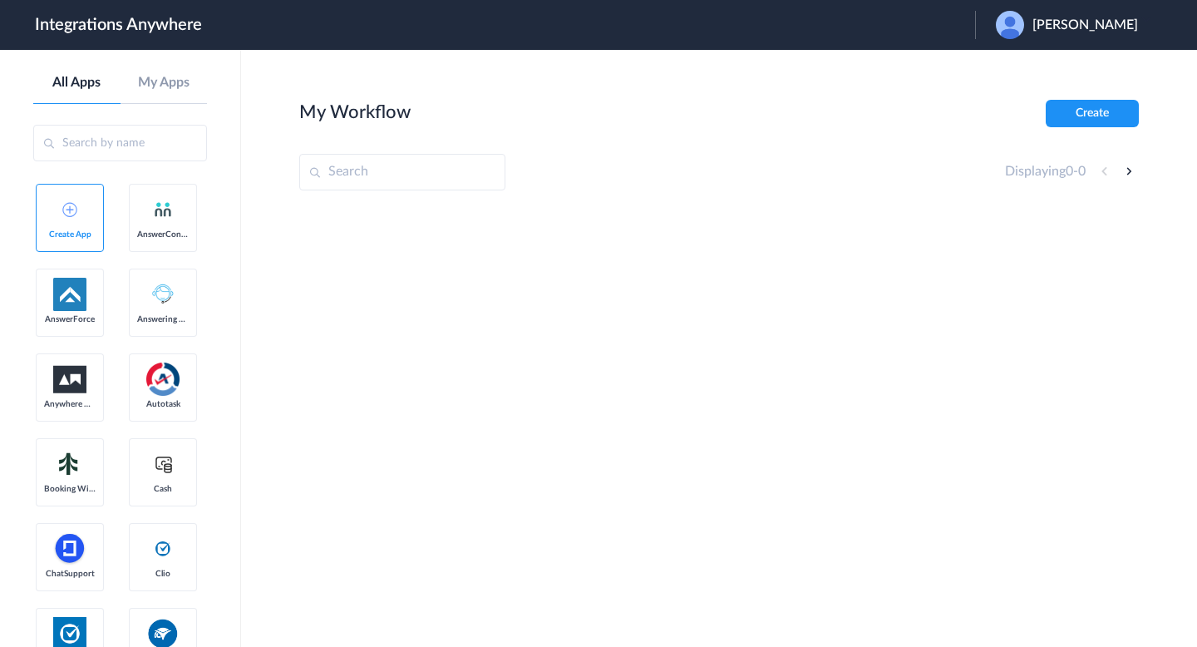
click at [1111, 31] on span "[PERSON_NAME]" at bounding box center [1085, 25] width 106 height 16
click at [1062, 66] on li "Logout" at bounding box center [1064, 67] width 179 height 31
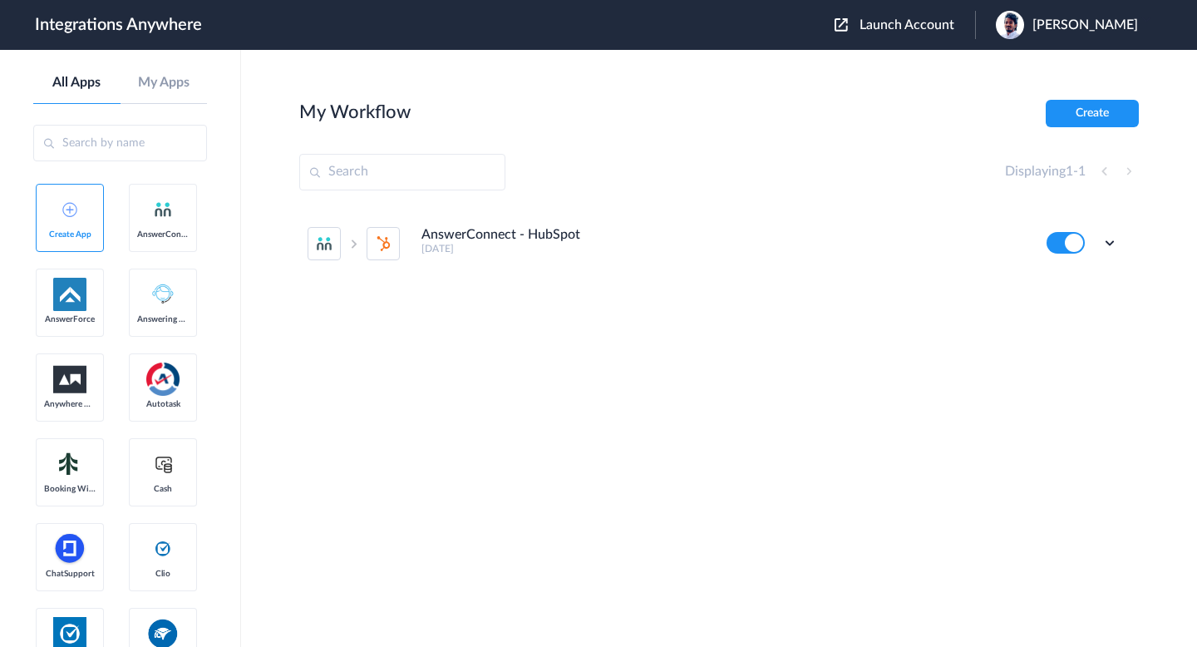
click at [897, 31] on span "Launch Account" at bounding box center [906, 24] width 95 height 13
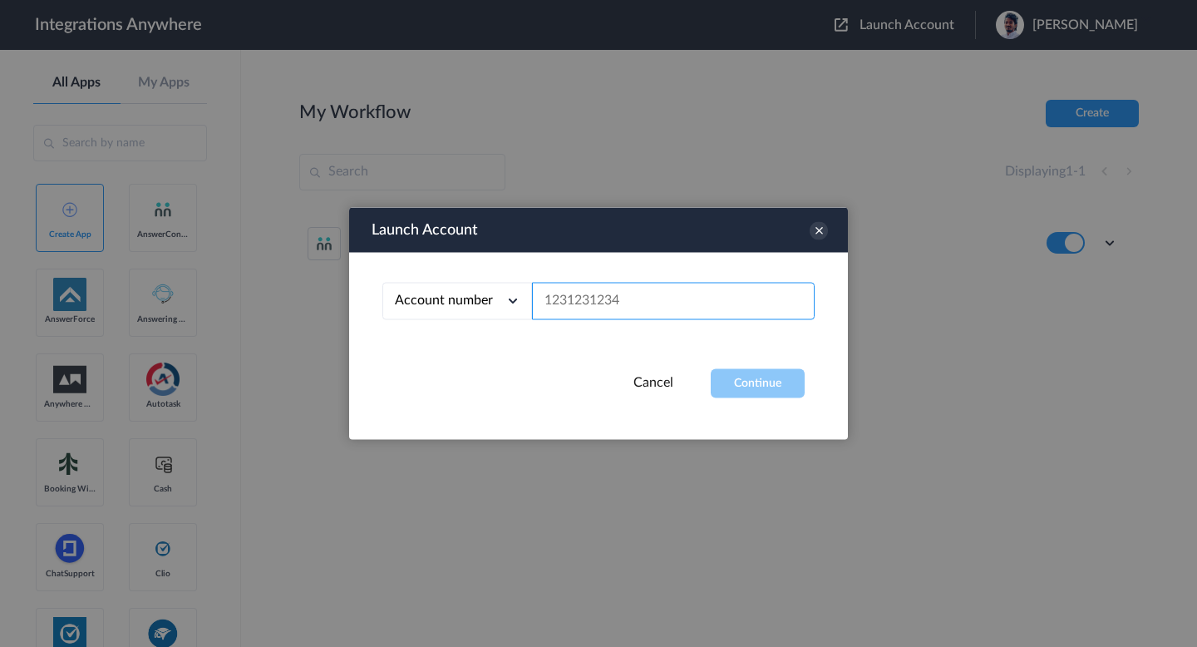
click at [695, 284] on input "text" at bounding box center [673, 301] width 283 height 37
paste input "9109060890"
type input "9109060890"
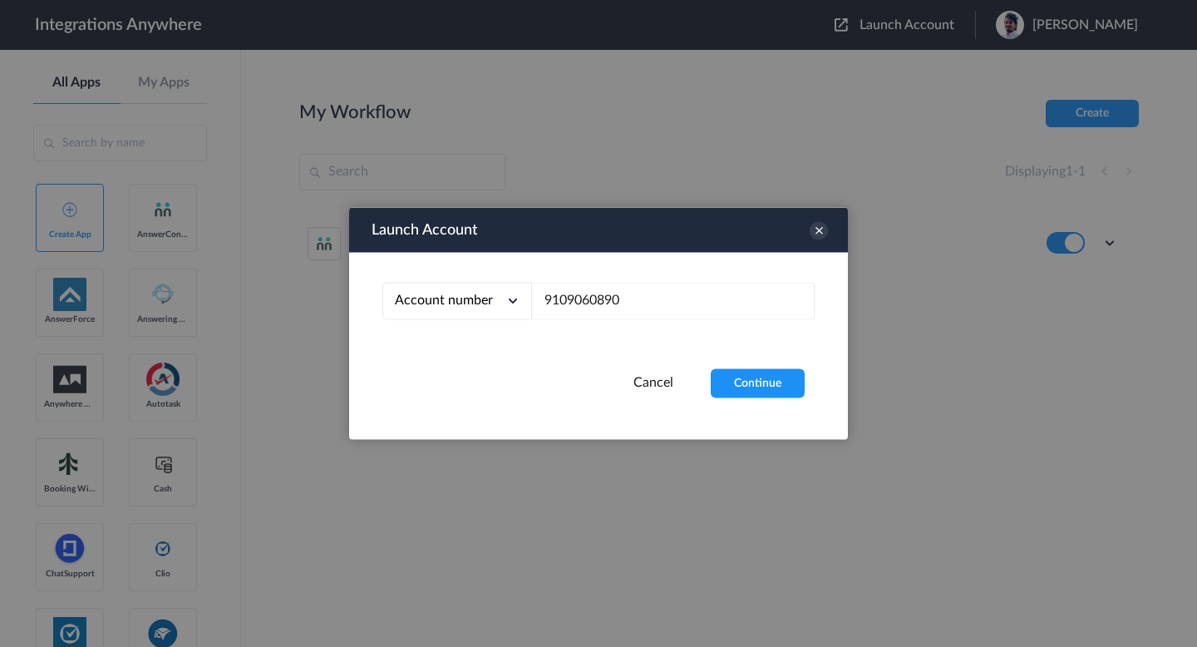
click at [785, 412] on div "Launch Account Account number Account number Email address 9109060890 Cancel Co…" at bounding box center [598, 324] width 499 height 232
click at [779, 386] on button "Continue" at bounding box center [758, 383] width 94 height 29
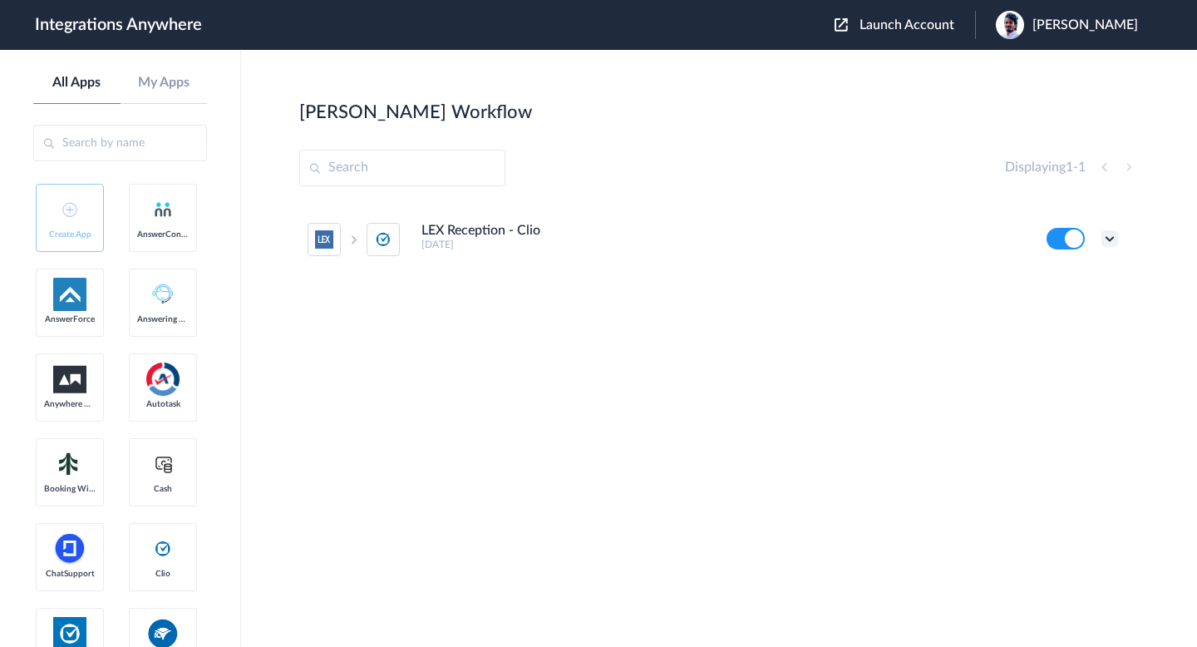
click at [1110, 238] on icon at bounding box center [1109, 238] width 17 height 17
click at [1081, 305] on link "Task history" at bounding box center [1062, 308] width 80 height 12
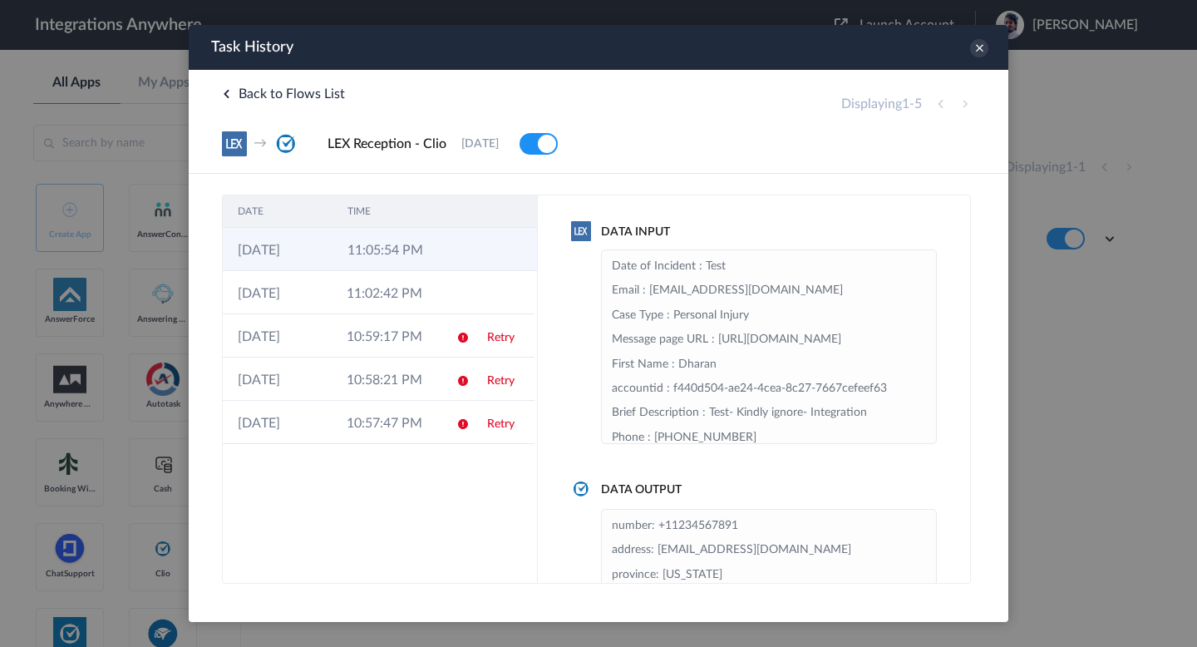
click at [434, 258] on td "11:05:54 PM" at bounding box center [387, 249] width 110 height 43
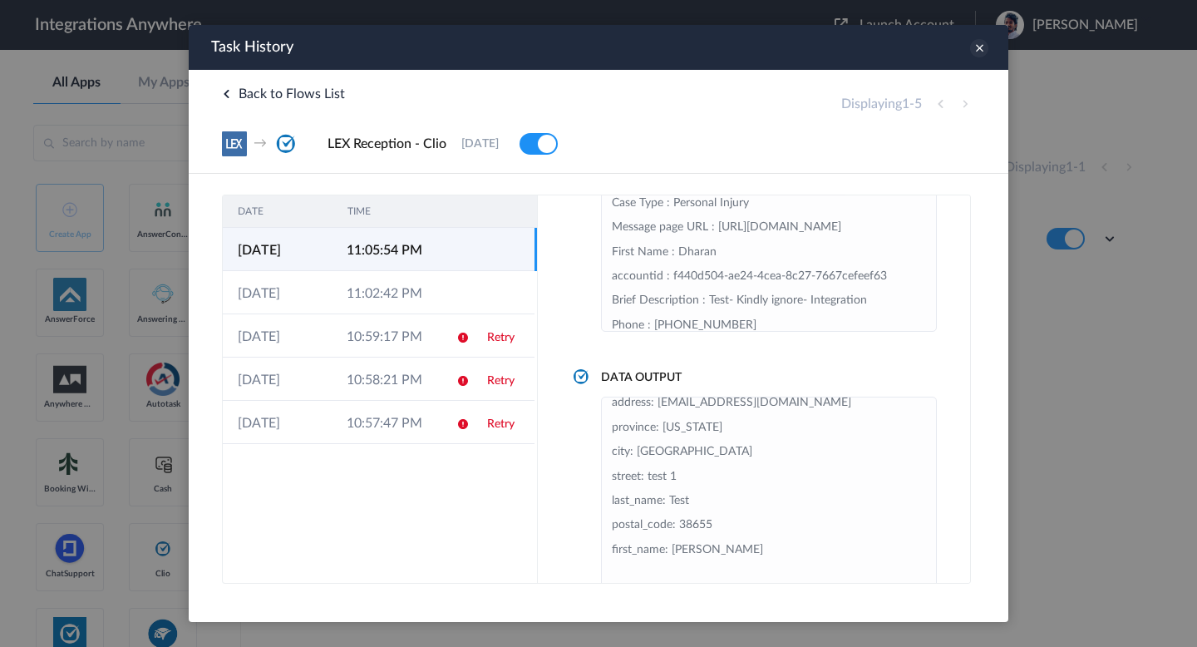
click at [981, 48] on icon at bounding box center [979, 48] width 18 height 18
